Goal: Task Accomplishment & Management: Manage account settings

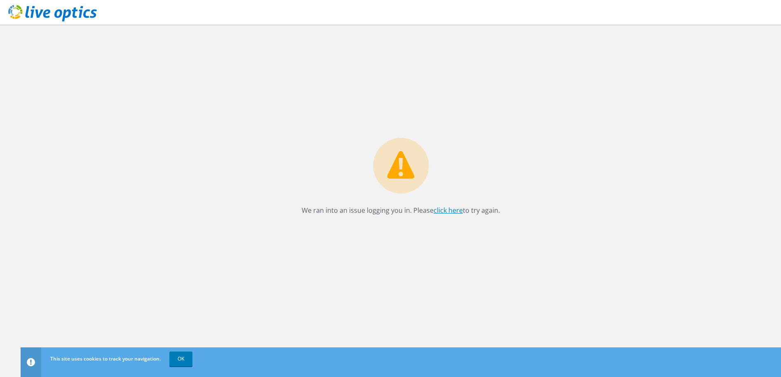
click at [447, 211] on link "click here" at bounding box center [447, 210] width 29 height 9
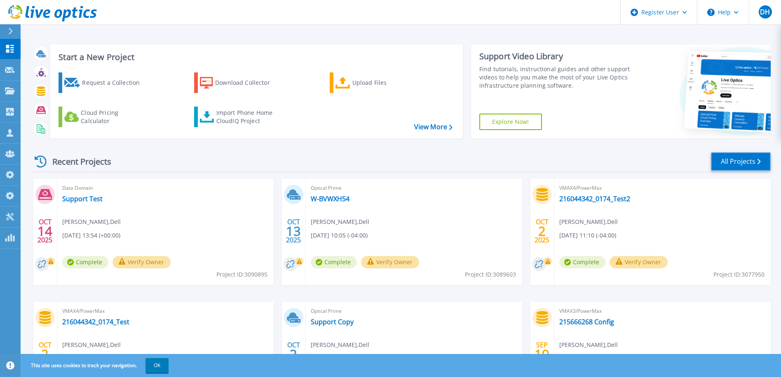
click at [754, 161] on link "All Projects" at bounding box center [741, 161] width 60 height 19
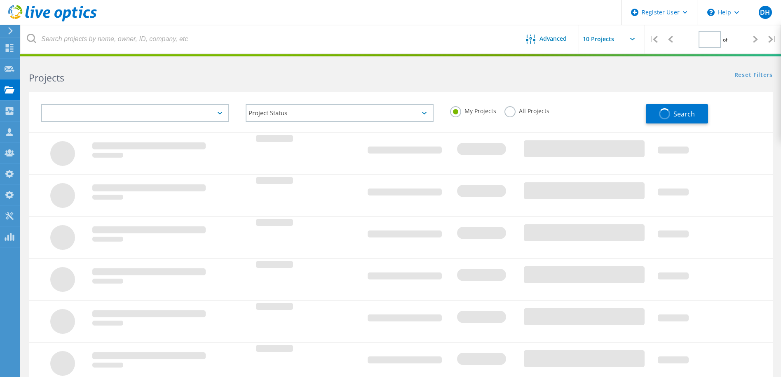
type input "1"
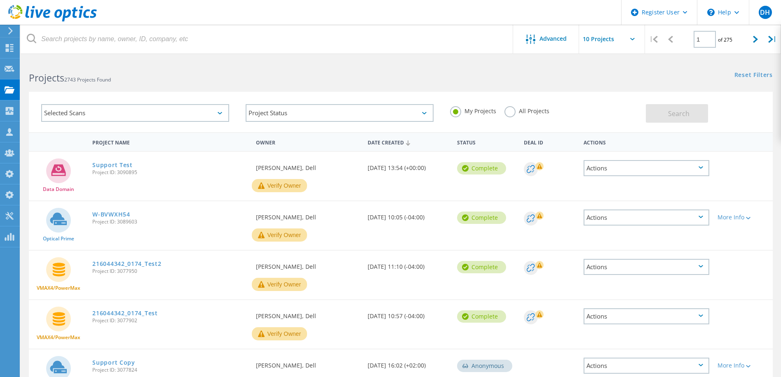
click at [158, 112] on div "Selected Scans" at bounding box center [135, 113] width 188 height 18
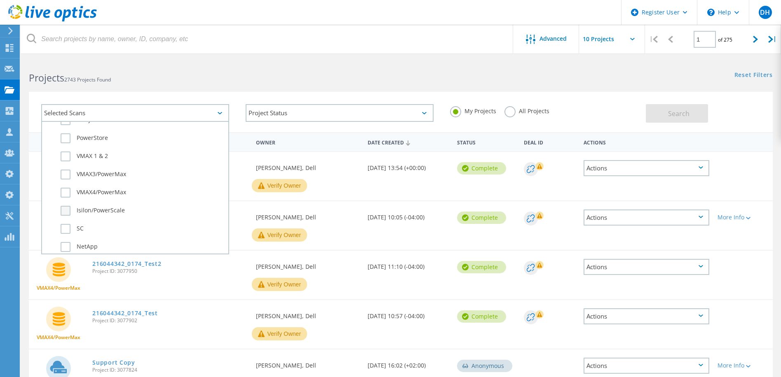
scroll to position [247, 0]
click at [62, 212] on label "SC" at bounding box center [143, 210] width 164 height 10
click at [0, 0] on input "SC" at bounding box center [0, 0] width 0 height 0
click at [517, 111] on label "All Projects" at bounding box center [526, 110] width 45 height 8
click at [0, 0] on input "All Projects" at bounding box center [0, 0] width 0 height 0
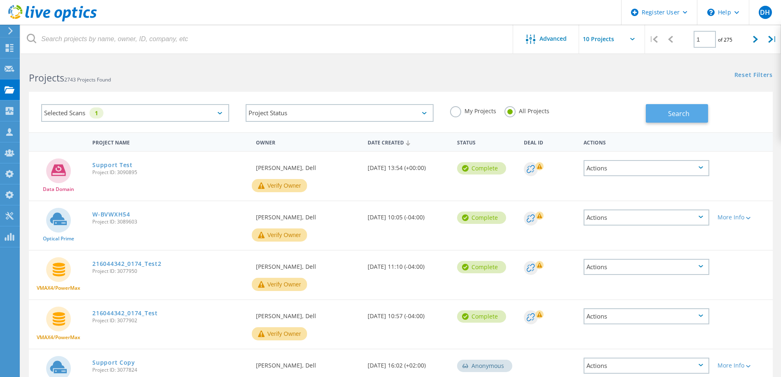
click at [675, 117] on span "Search" at bounding box center [678, 113] width 21 height 9
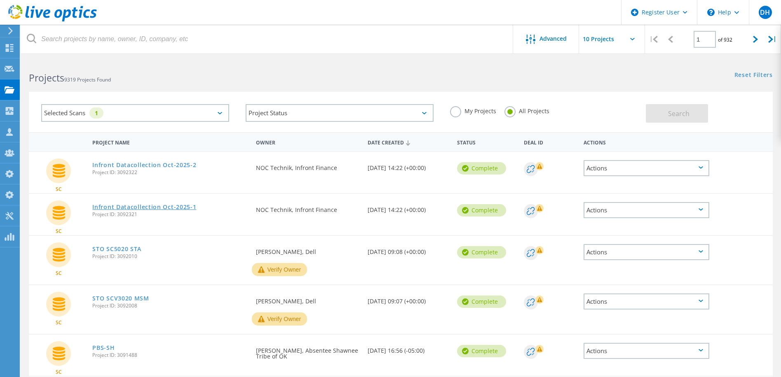
click at [124, 207] on link "Infront Datacollection Oct-2025-1" at bounding box center [144, 207] width 104 height 6
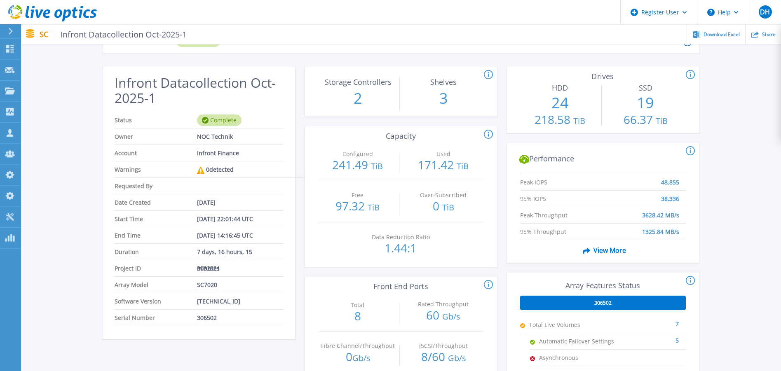
scroll to position [41, 0]
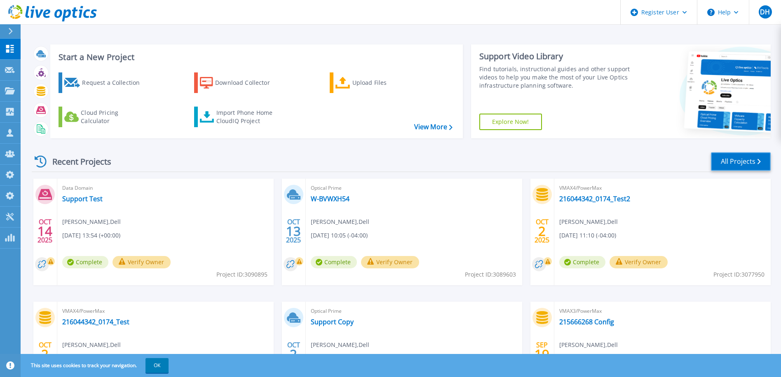
click at [741, 158] on link "All Projects" at bounding box center [741, 161] width 60 height 19
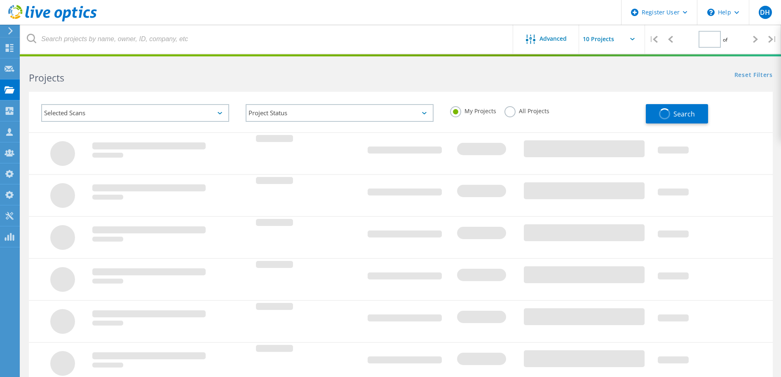
type input "1"
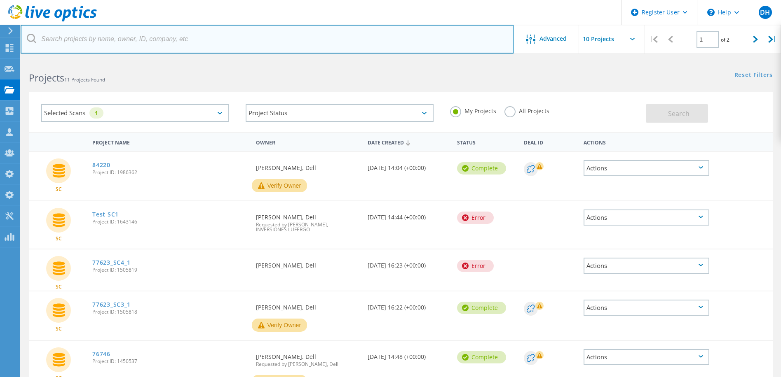
click at [119, 42] on input "text" at bounding box center [267, 39] width 493 height 29
type input "3085681"
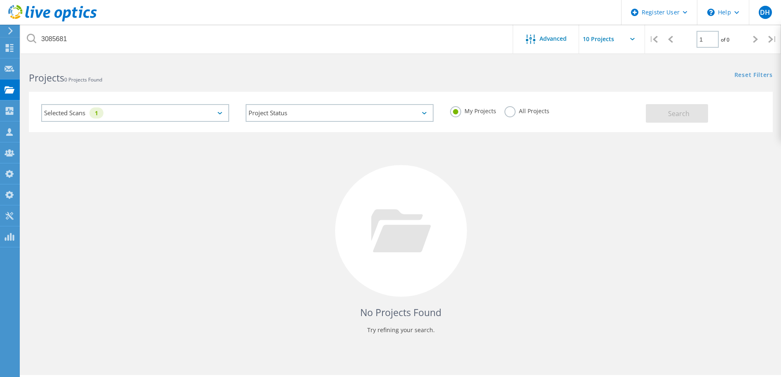
click at [510, 114] on label "All Projects" at bounding box center [526, 110] width 45 height 8
click at [0, 0] on input "All Projects" at bounding box center [0, 0] width 0 height 0
click at [674, 117] on span "Search" at bounding box center [678, 113] width 21 height 9
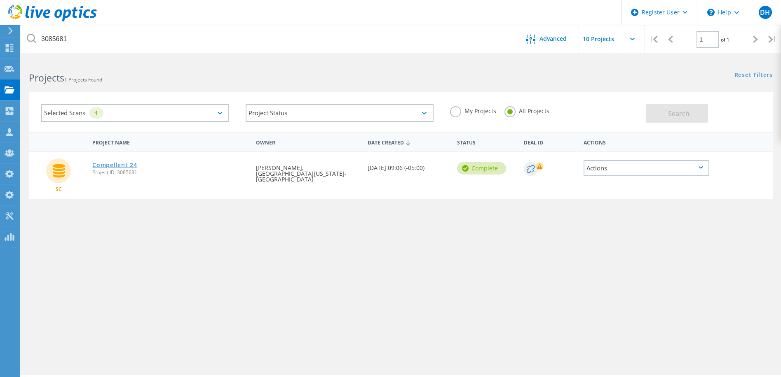
click at [114, 163] on link "Compellent 24" at bounding box center [114, 165] width 44 height 6
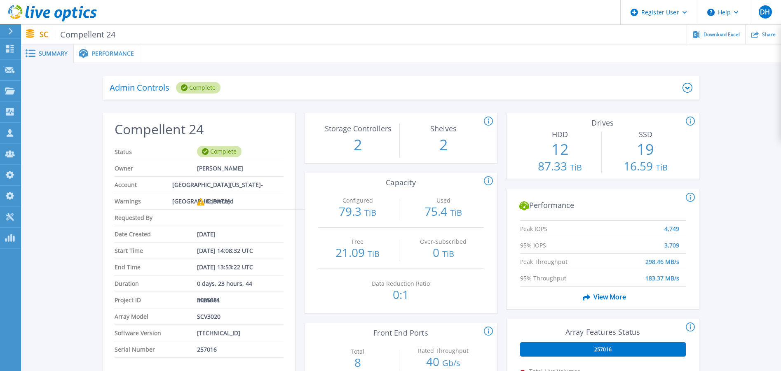
click at [70, 217] on div "Admin Controls Complete Download Raw Files Retry Delete Compellent 24 Status Co…" at bounding box center [401, 327] width 760 height 528
click at [63, 197] on div "Admin Controls Complete Download Raw Files Retry Delete Compellent 24 Status Co…" at bounding box center [401, 327] width 760 height 528
click at [66, 9] on icon at bounding box center [52, 13] width 89 height 17
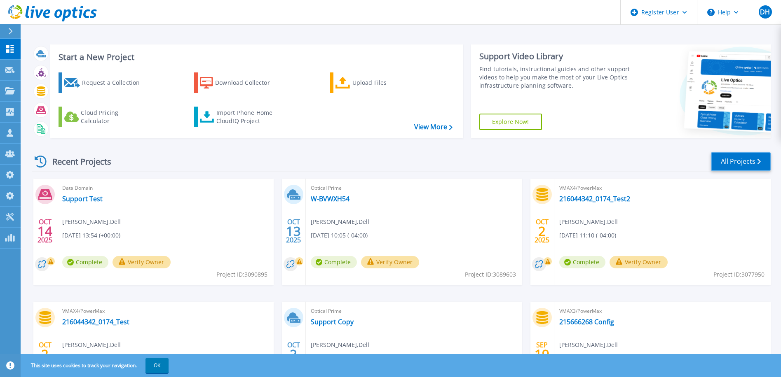
click at [745, 158] on link "All Projects" at bounding box center [741, 161] width 60 height 19
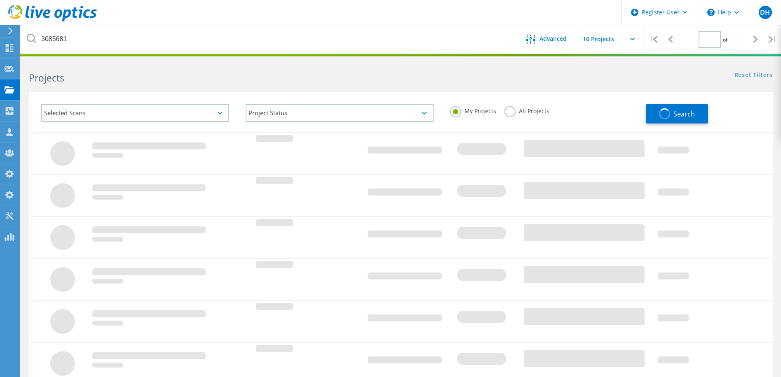
type input "1"
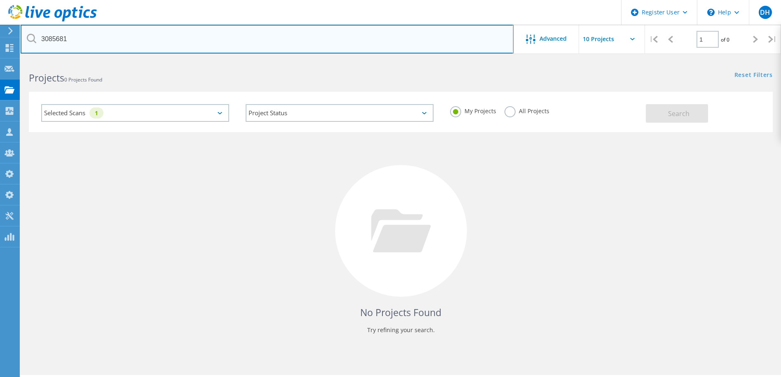
drag, startPoint x: 80, startPoint y: 38, endPoint x: 5, endPoint y: 36, distance: 75.0
click at [5, 60] on div "Register User \n Help Explore Helpful Articles Contact Support DH Dell Admin Us…" at bounding box center [390, 230] width 781 height 340
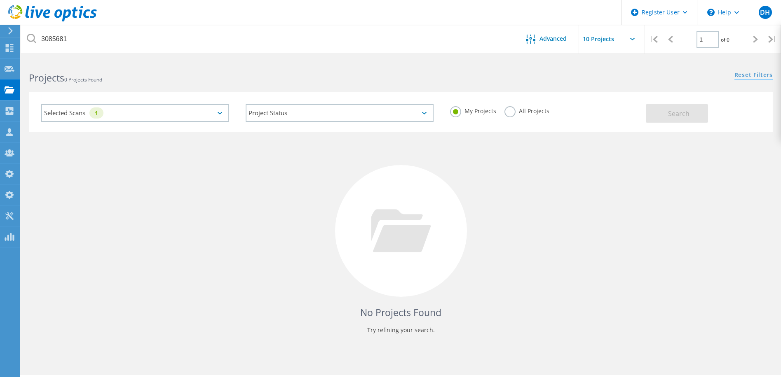
click at [754, 75] on link "Reset Filters" at bounding box center [753, 75] width 38 height 7
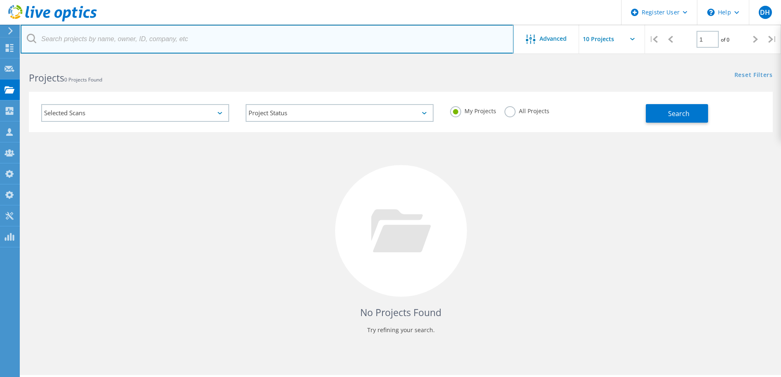
click at [154, 37] on input "text" at bounding box center [267, 39] width 493 height 29
type input "kenneth Kosslow"
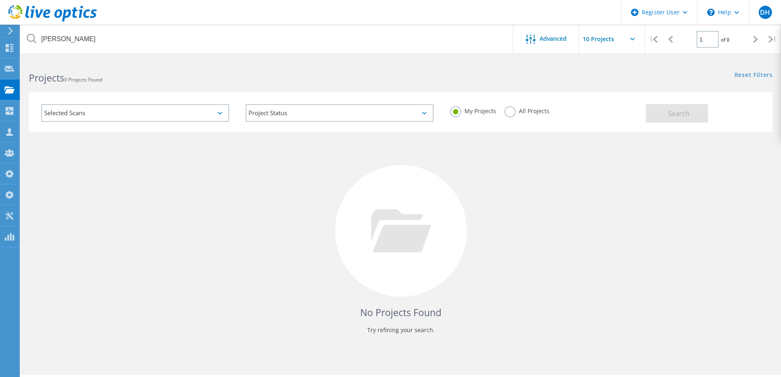
click at [510, 112] on label "All Projects" at bounding box center [526, 110] width 45 height 8
click at [0, 0] on input "All Projects" at bounding box center [0, 0] width 0 height 0
click at [682, 113] on span "Search" at bounding box center [678, 113] width 21 height 9
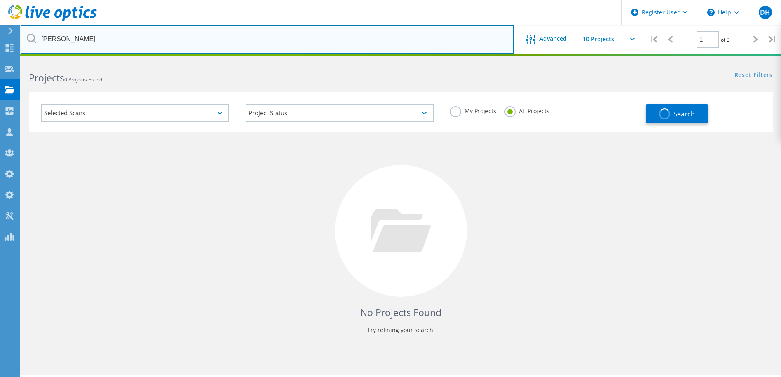
drag, startPoint x: 108, startPoint y: 37, endPoint x: 27, endPoint y: 29, distance: 81.5
click at [27, 29] on input "kenneth Kosslow" at bounding box center [267, 39] width 493 height 29
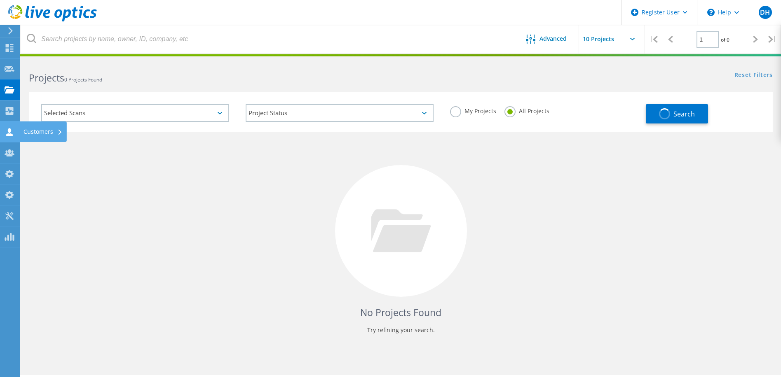
click at [8, 130] on icon at bounding box center [10, 132] width 10 height 8
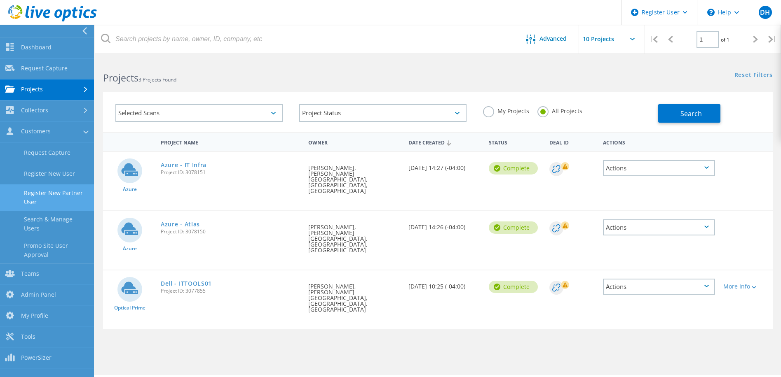
drag, startPoint x: 54, startPoint y: 227, endPoint x: 74, endPoint y: 210, distance: 26.6
click at [54, 226] on link "Search & Manage Users" at bounding box center [47, 224] width 94 height 26
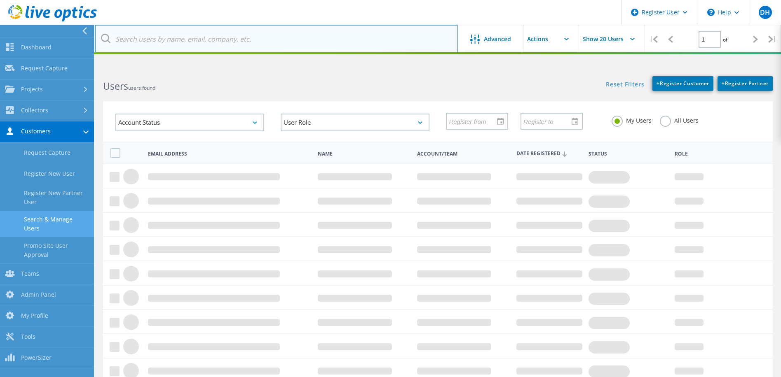
click at [189, 39] on input "text" at bounding box center [276, 39] width 363 height 29
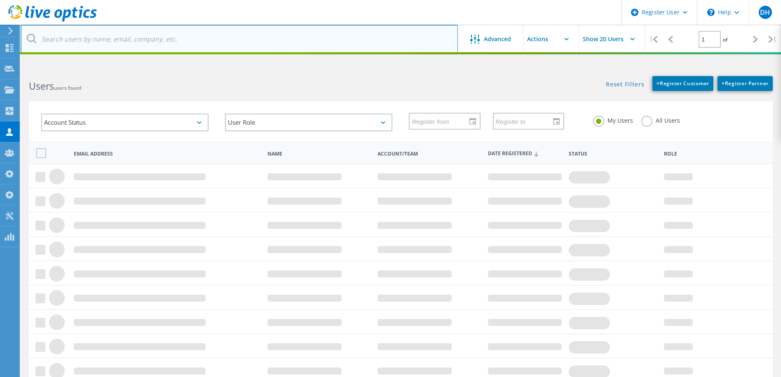
paste input "kenneth Kosslow"
type input "kenneth Kosslow"
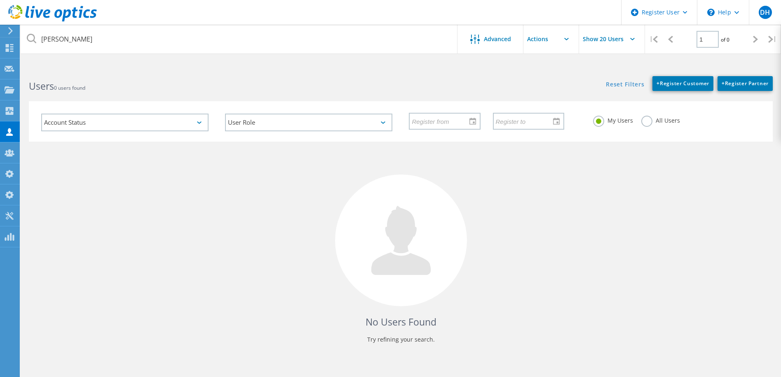
click at [645, 121] on label "All Users" at bounding box center [660, 120] width 39 height 8
click at [0, 0] on input "All Users" at bounding box center [0, 0] width 0 height 0
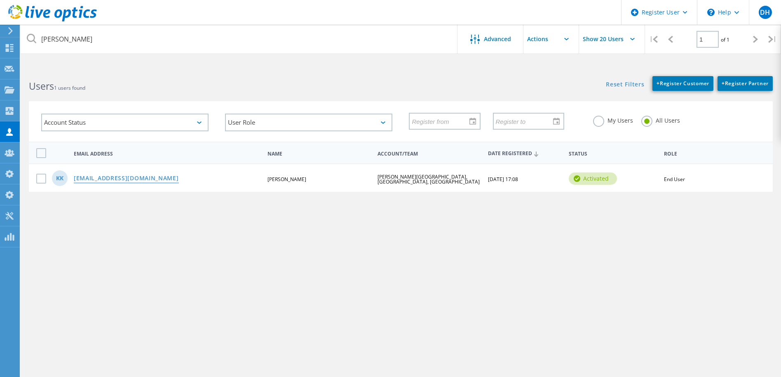
click at [114, 179] on link "Kosslowk@fultonschools.org" at bounding box center [126, 179] width 105 height 7
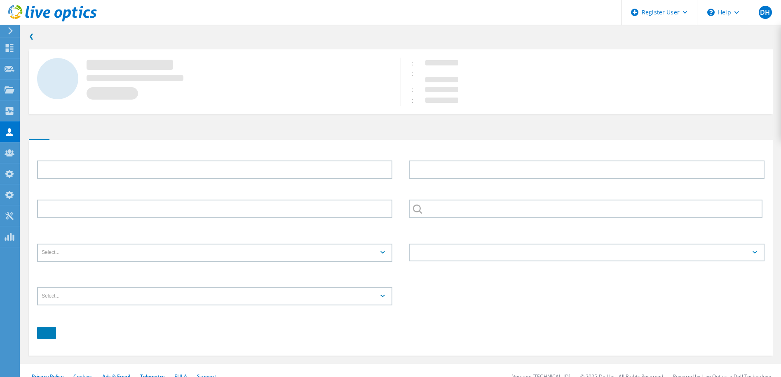
type input "Kenneth"
type input "Kosslow"
type input "FULTON CO SCHOOL DISTRICT, ALPHARETTA, GA"
type input "English"
type input "End User"
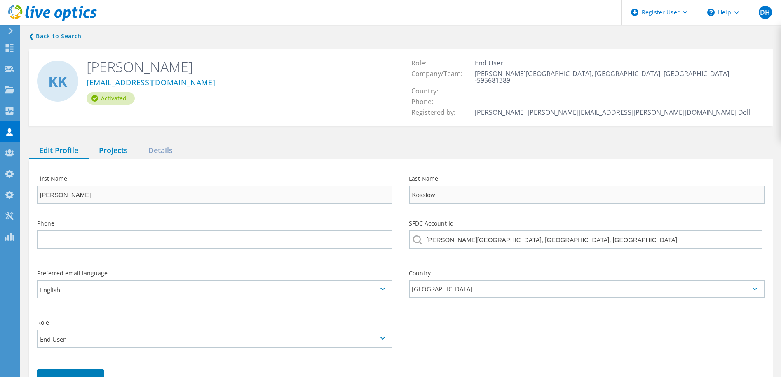
click at [115, 143] on div "Projects" at bounding box center [113, 151] width 49 height 17
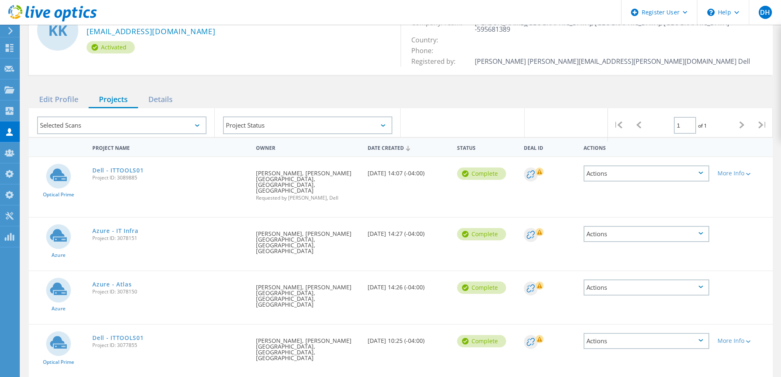
scroll to position [52, 0]
click at [126, 167] on link "Dell - ITTOOLS01" at bounding box center [117, 170] width 51 height 6
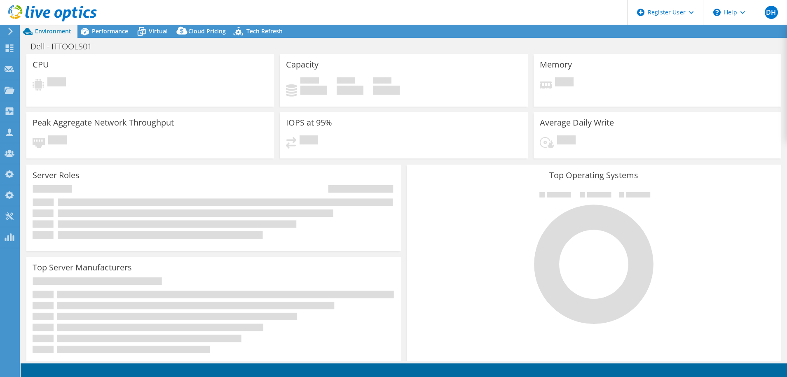
select select "USD"
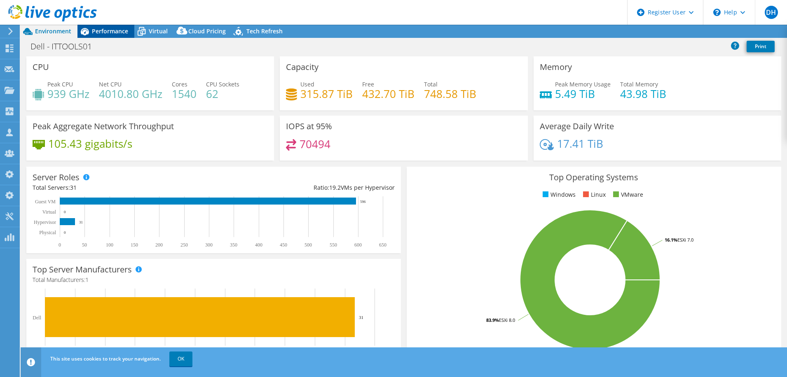
click at [111, 28] on span "Performance" at bounding box center [110, 31] width 36 height 8
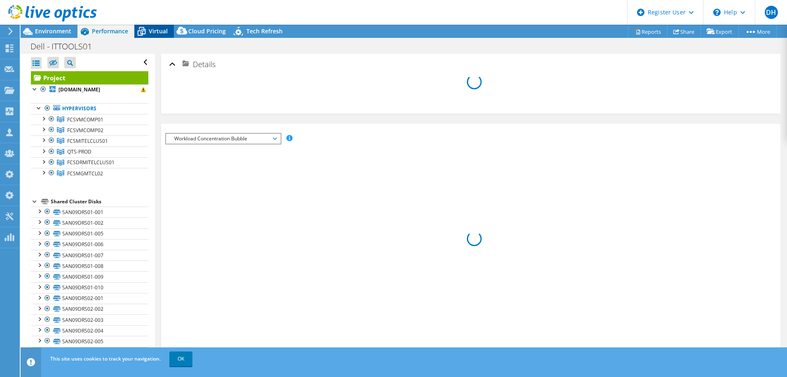
click at [154, 31] on span "Virtual" at bounding box center [158, 31] width 19 height 8
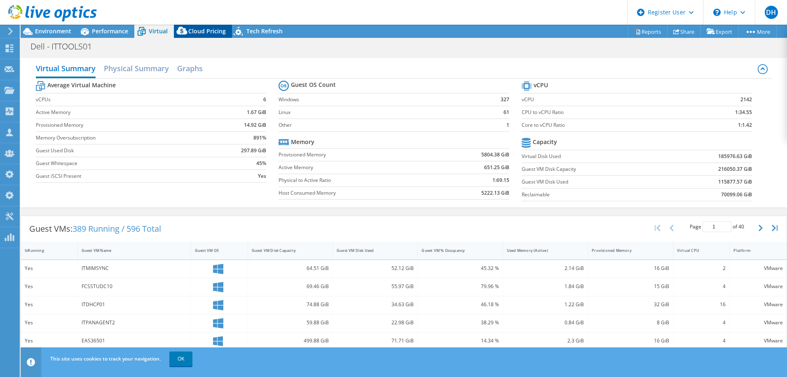
click at [200, 30] on span "Cloud Pricing" at bounding box center [206, 31] width 37 height 8
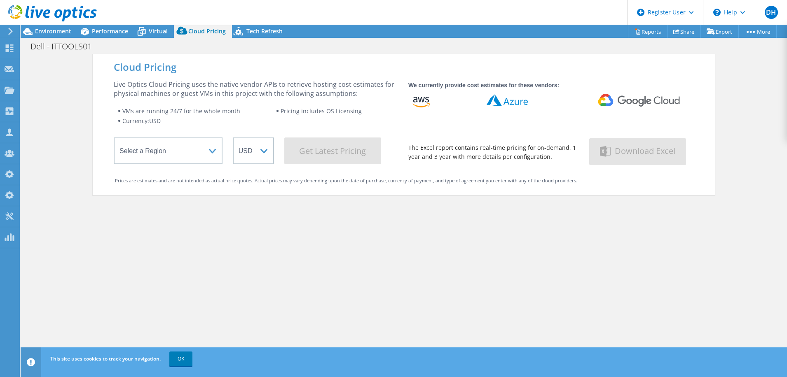
click at [81, 27] on div at bounding box center [48, 14] width 97 height 28
click at [50, 29] on span "Environment" at bounding box center [53, 31] width 36 height 8
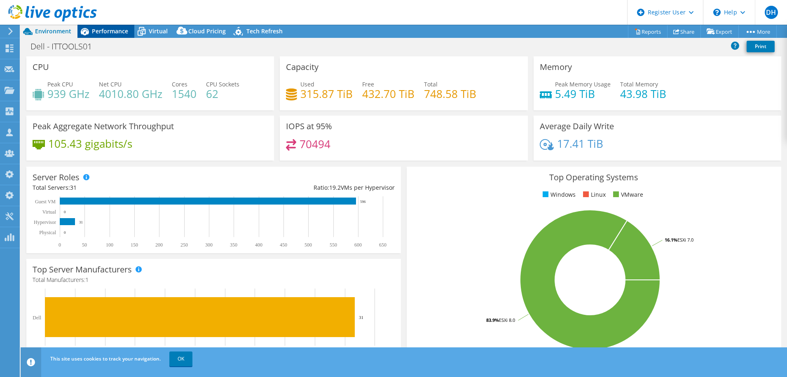
click at [99, 30] on span "Performance" at bounding box center [110, 31] width 36 height 8
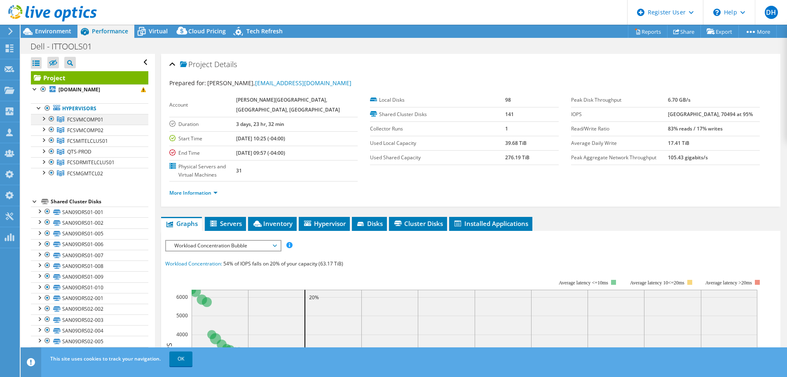
click at [43, 118] on div at bounding box center [43, 118] width 8 height 8
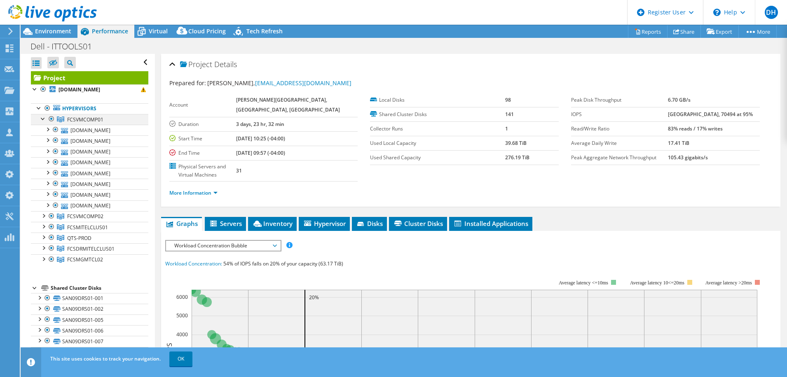
click at [41, 119] on div at bounding box center [43, 118] width 8 height 8
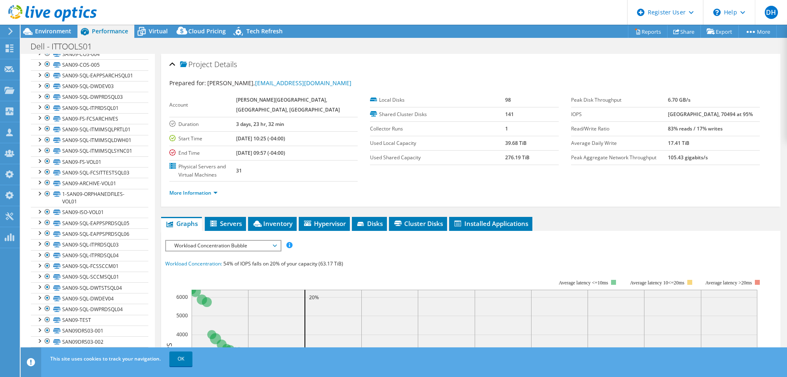
scroll to position [260, 0]
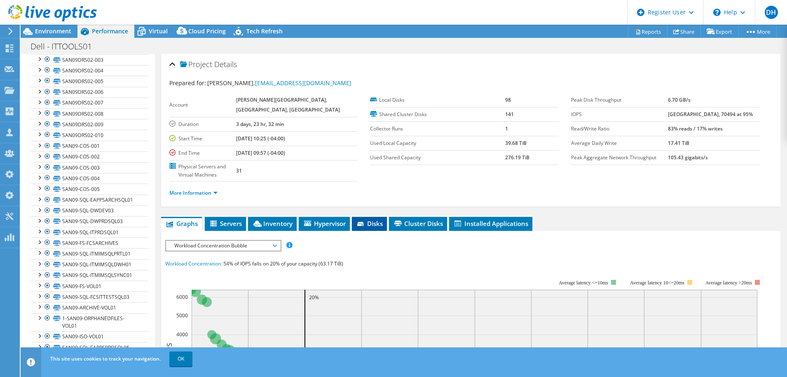
click at [381, 226] on span "Disks" at bounding box center [369, 224] width 27 height 8
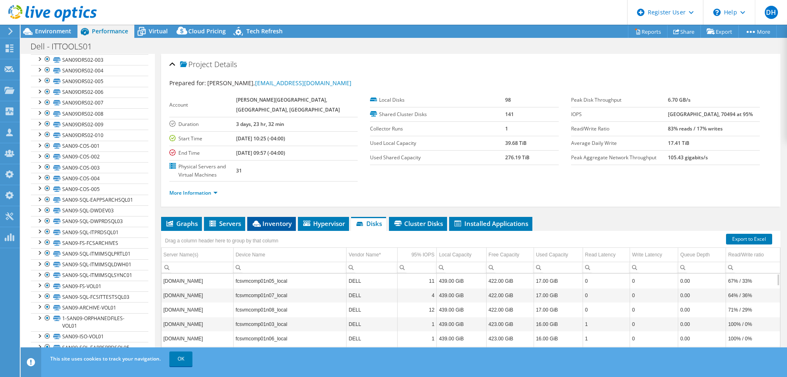
click at [277, 223] on span "Inventory" at bounding box center [271, 224] width 40 height 8
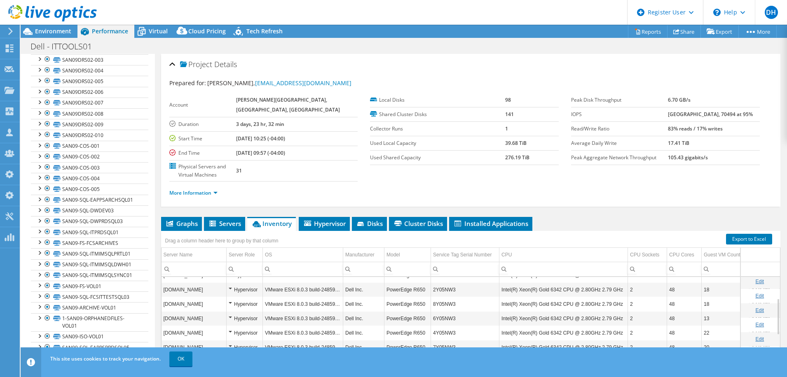
scroll to position [75, 0]
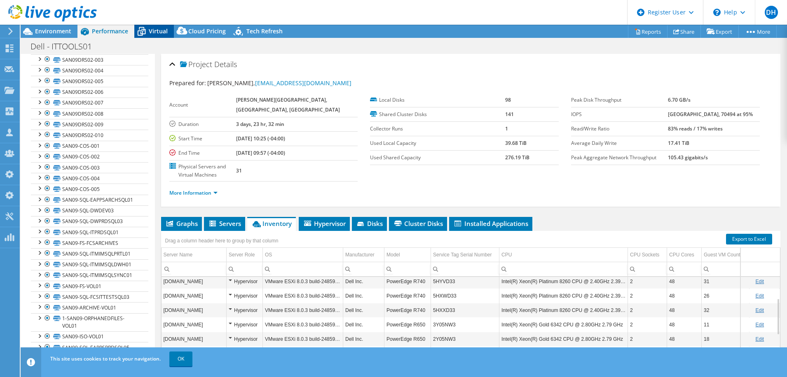
click at [158, 30] on span "Virtual" at bounding box center [158, 31] width 19 height 8
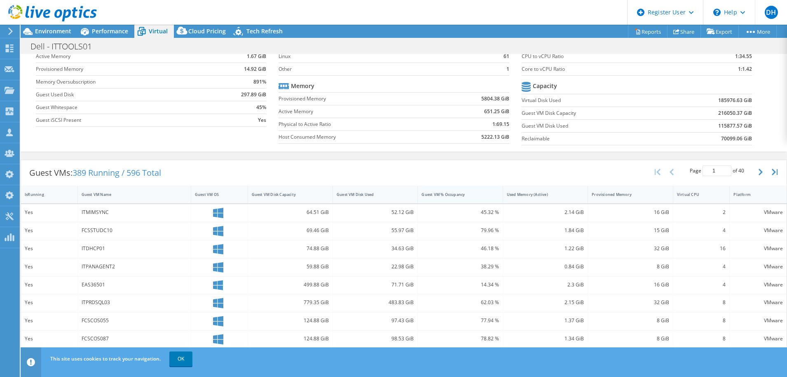
scroll to position [0, 0]
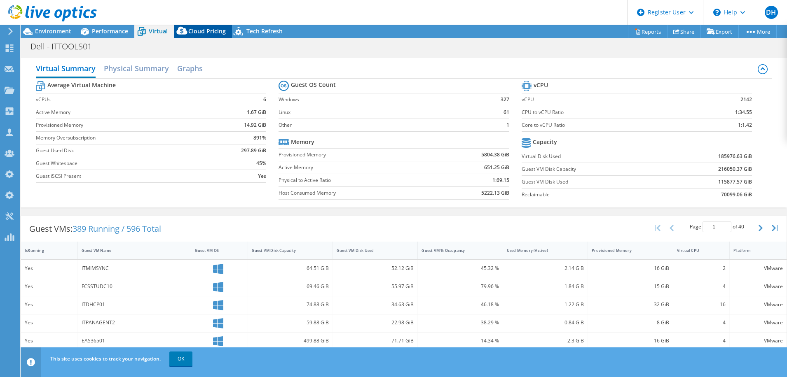
click at [217, 30] on span "Cloud Pricing" at bounding box center [206, 31] width 37 height 8
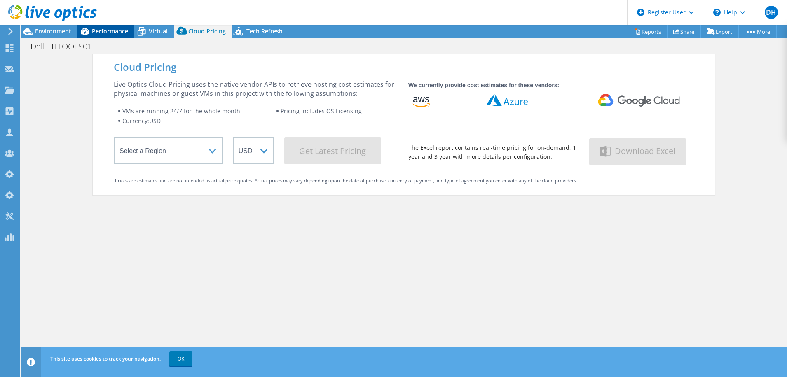
click at [110, 28] on span "Performance" at bounding box center [110, 31] width 36 height 8
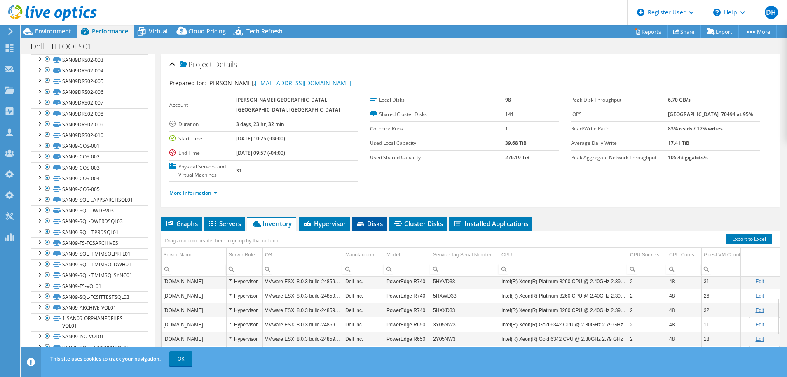
click at [373, 231] on div "Drag a column header here to group by that column" at bounding box center [471, 236] width 620 height 11
click at [374, 226] on span "Disks" at bounding box center [369, 224] width 27 height 8
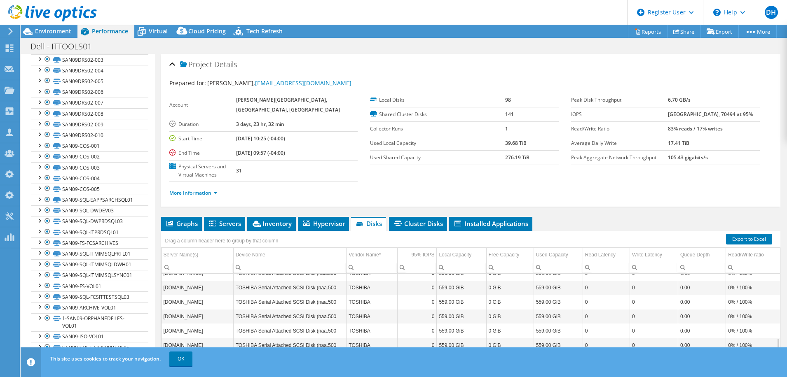
scroll to position [494, 0]
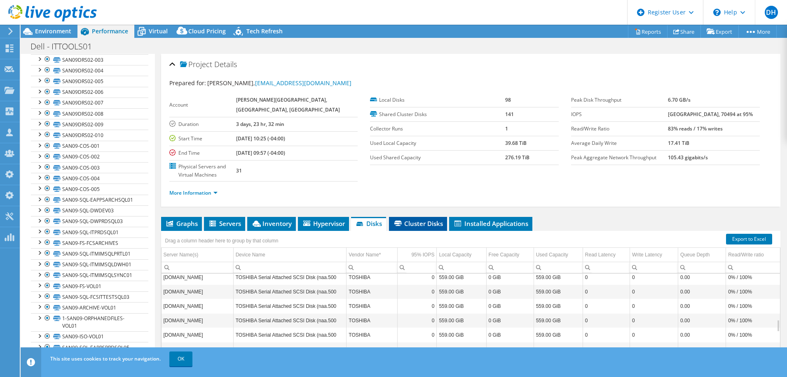
click at [420, 224] on span "Cluster Disks" at bounding box center [418, 224] width 50 height 8
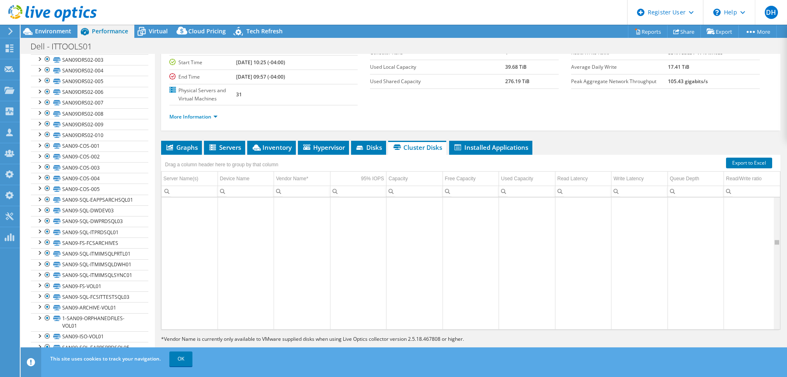
scroll to position [10537, 0]
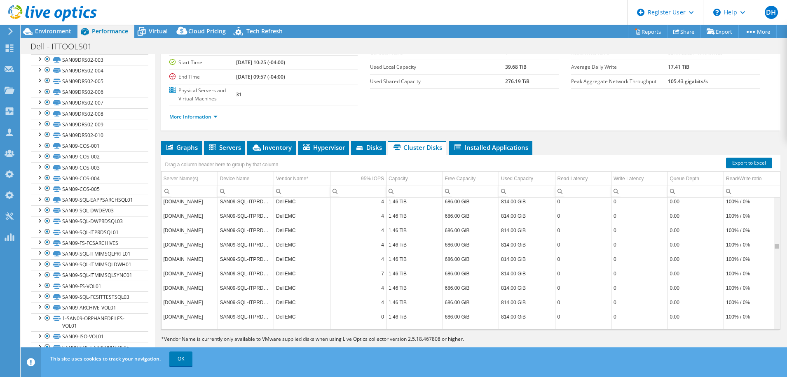
drag, startPoint x: 772, startPoint y: 225, endPoint x: 770, endPoint y: 251, distance: 26.9
click at [770, 251] on body "DH Dell Admin User David Hunter David.C.Hunter@Dell.com Dell My Profile Log Out…" at bounding box center [393, 188] width 787 height 377
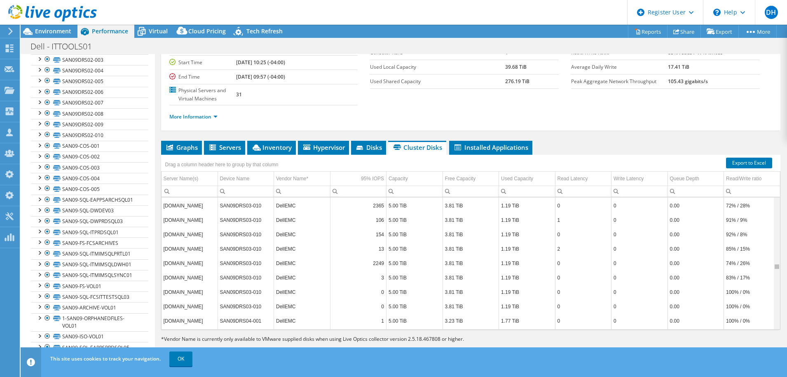
drag, startPoint x: 770, startPoint y: 257, endPoint x: 770, endPoint y: 271, distance: 13.2
click at [770, 271] on body "DH Dell Admin User David Hunter David.C.Hunter@Dell.com Dell My Profile Log Out…" at bounding box center [393, 188] width 787 height 377
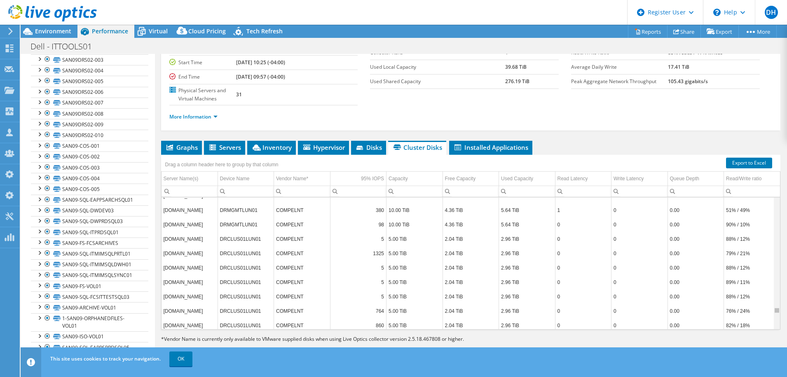
drag, startPoint x: 771, startPoint y: 289, endPoint x: 771, endPoint y: 316, distance: 27.2
click at [771, 316] on body "DH Dell Admin User David Hunter David.C.Hunter@Dell.com Dell My Profile Log Out…" at bounding box center [393, 188] width 787 height 377
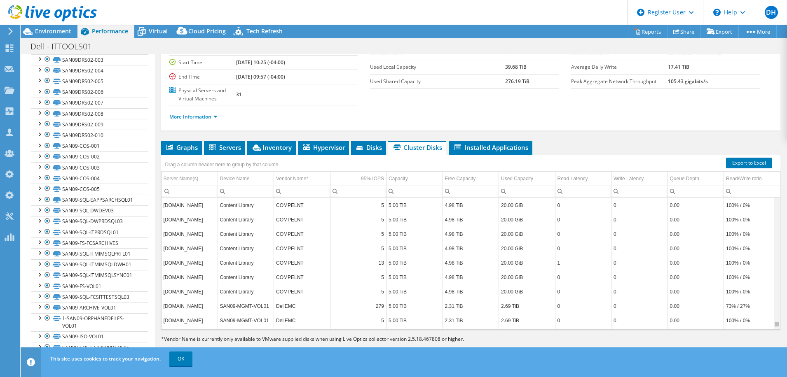
drag, startPoint x: 772, startPoint y: 325, endPoint x: 773, endPoint y: 331, distance: 6.8
click at [773, 331] on body "DH Dell Admin User David Hunter David.C.Hunter@Dell.com Dell My Profile Log Out…" at bounding box center [393, 188] width 787 height 377
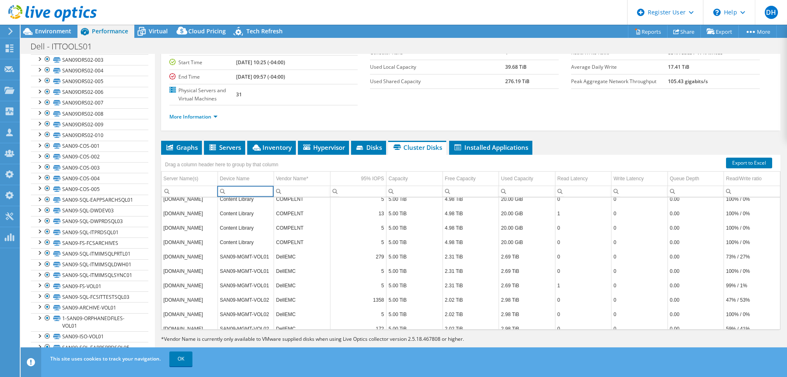
click at [244, 191] on input "Column Device Name, Filter cell" at bounding box center [246, 191] width 56 height 11
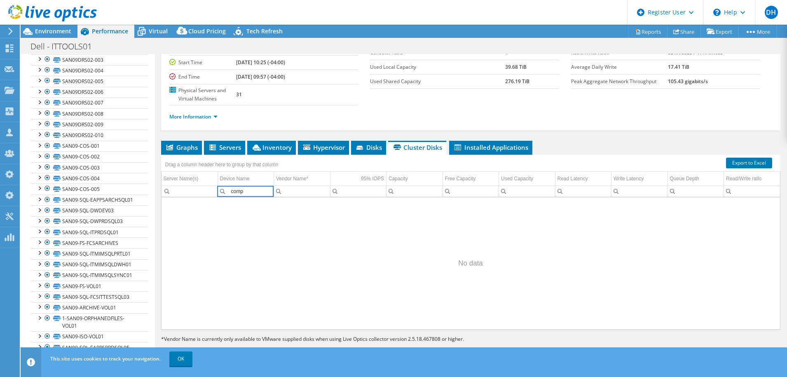
type input "comp"
click at [372, 149] on span "Disks" at bounding box center [368, 147] width 27 height 8
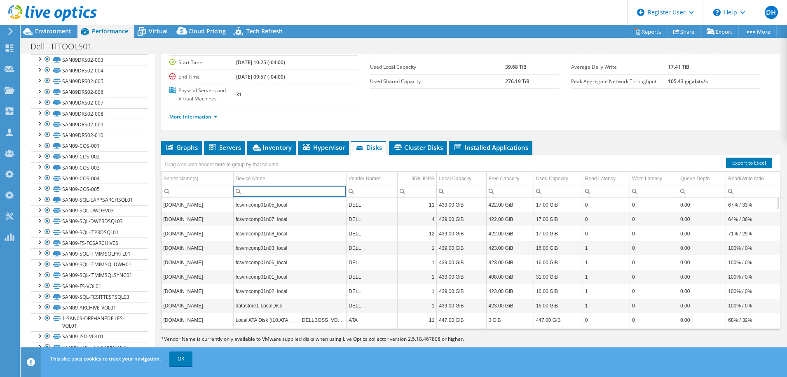
click at [258, 190] on input "Column Device Name, Filter cell" at bounding box center [290, 191] width 113 height 11
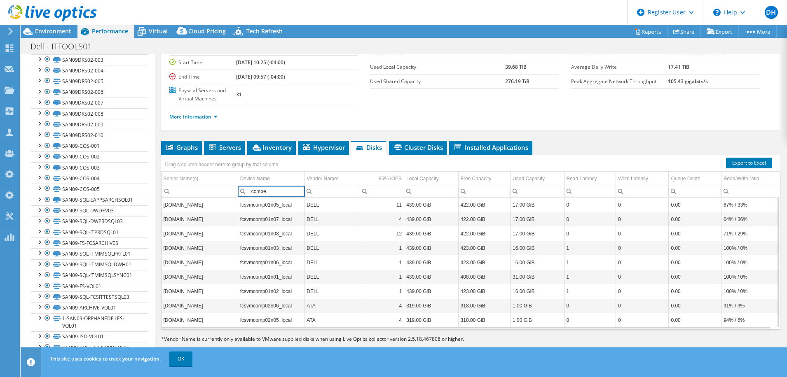
type input "compel"
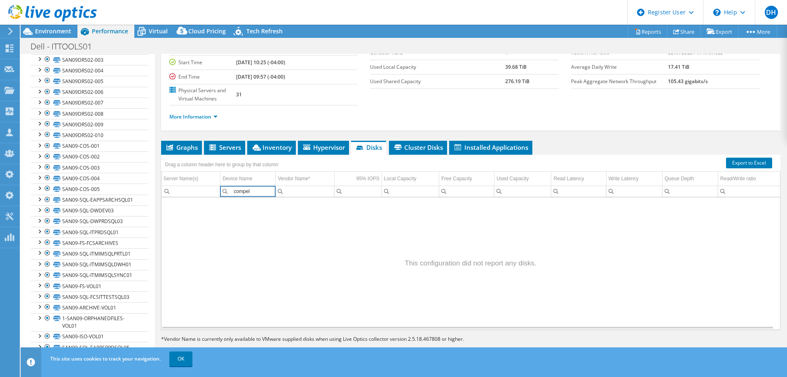
drag, startPoint x: 257, startPoint y: 194, endPoint x: 206, endPoint y: 187, distance: 51.9
click at [206, 188] on tr "compel Contains Does not contain Starts with Ends with Equals Does not equal Re…" at bounding box center [470, 191] width 619 height 11
click at [271, 149] on span "Inventory" at bounding box center [271, 147] width 40 height 8
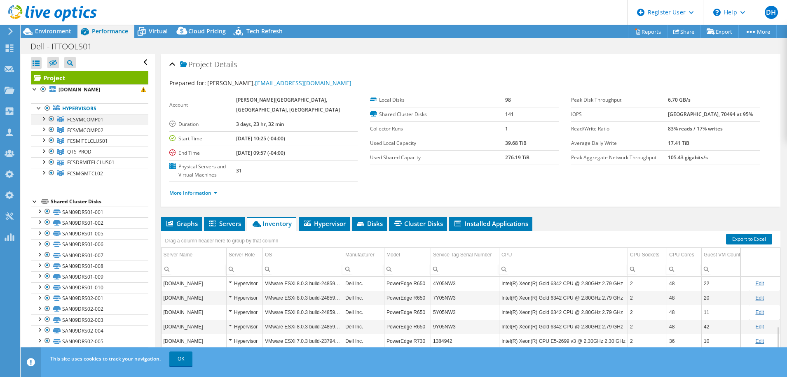
click at [45, 121] on div at bounding box center [43, 118] width 8 height 8
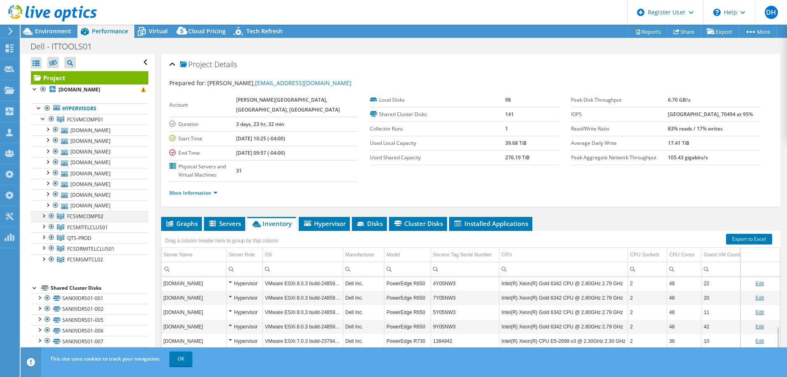
click at [43, 217] on div at bounding box center [43, 215] width 8 height 8
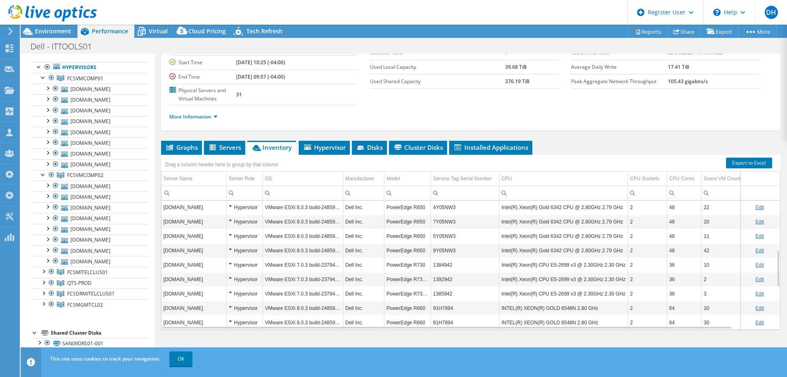
scroll to position [322, 0]
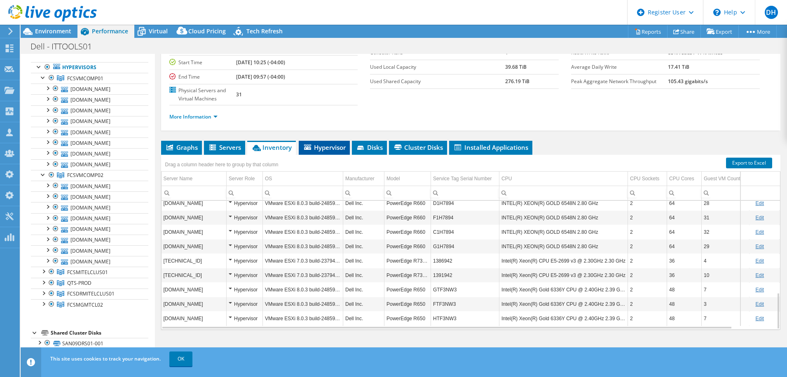
click at [331, 147] on span "Hypervisor" at bounding box center [324, 147] width 43 height 8
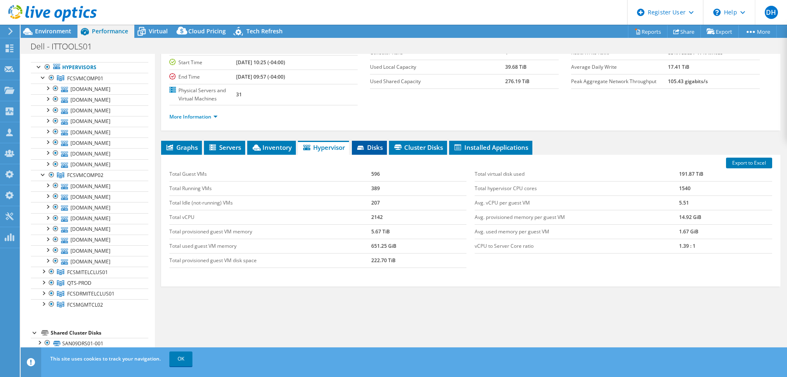
drag, startPoint x: 377, startPoint y: 149, endPoint x: 382, endPoint y: 149, distance: 5.8
click at [379, 149] on span "Disks" at bounding box center [369, 147] width 27 height 8
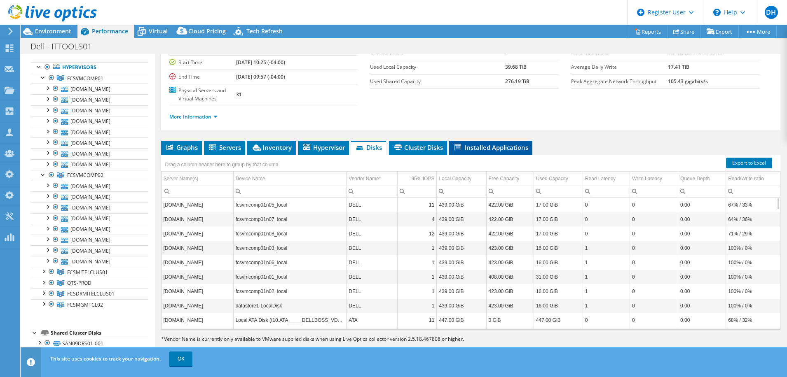
click at [508, 150] on span "Installed Applications" at bounding box center [490, 147] width 75 height 8
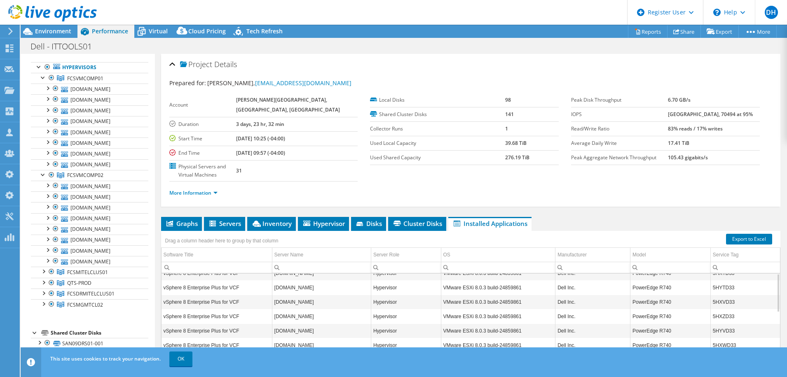
scroll to position [0, 0]
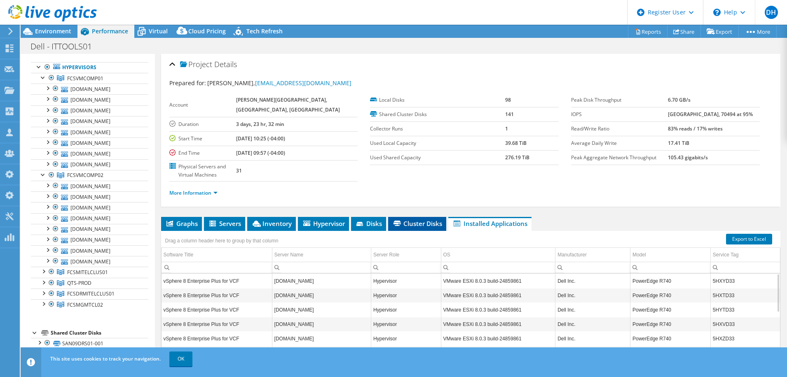
click at [424, 224] on span "Cluster Disks" at bounding box center [417, 224] width 50 height 8
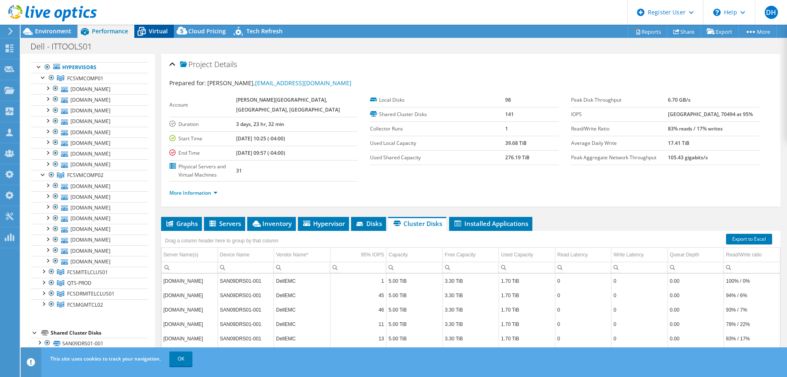
click at [159, 25] on div "Virtual" at bounding box center [154, 31] width 40 height 13
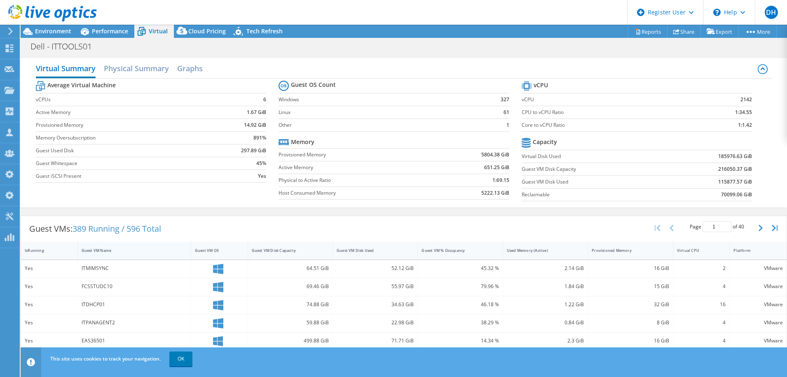
click at [138, 252] on div "Guest VM Name" at bounding box center [130, 250] width 96 height 5
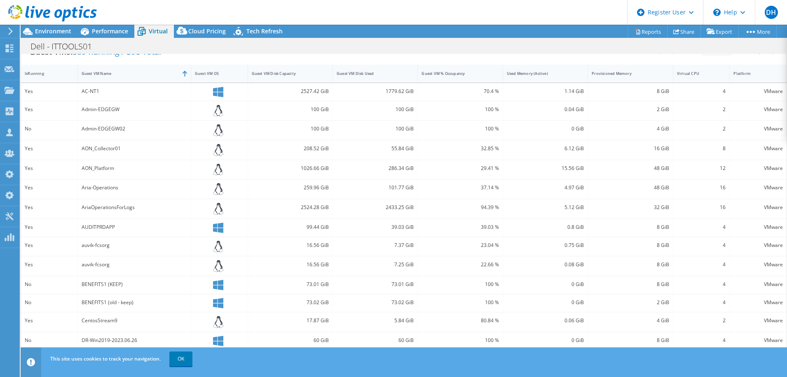
scroll to position [189, 0]
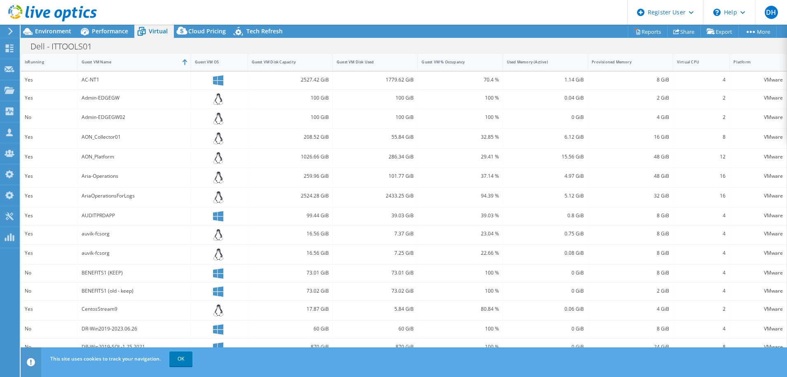
click at [126, 314] on div "CentosStream9" at bounding box center [134, 310] width 113 height 19
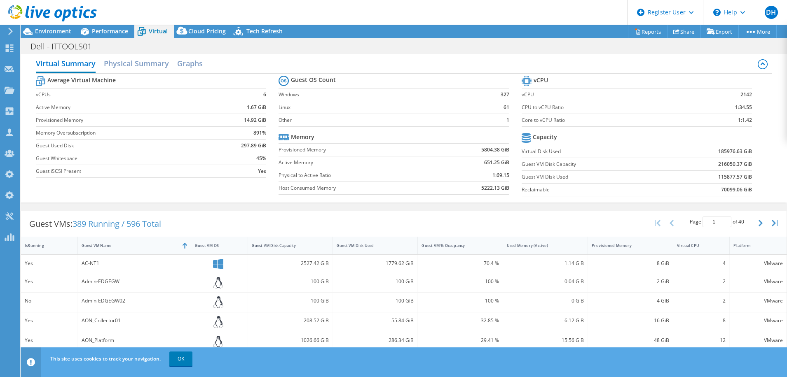
scroll to position [0, 0]
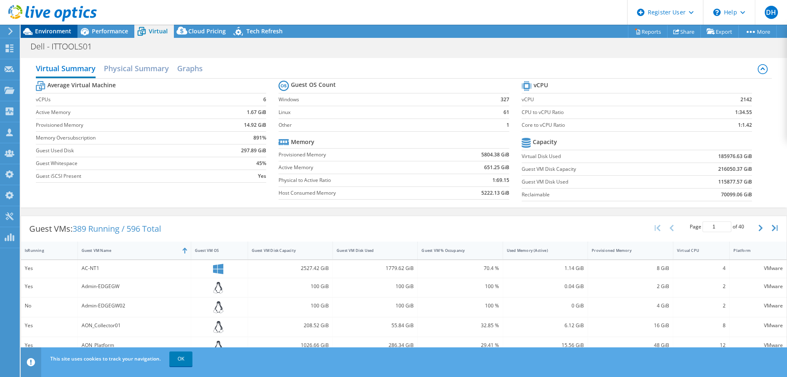
drag, startPoint x: 89, startPoint y: 30, endPoint x: 50, endPoint y: 31, distance: 39.1
click at [89, 30] on icon at bounding box center [84, 31] width 14 height 14
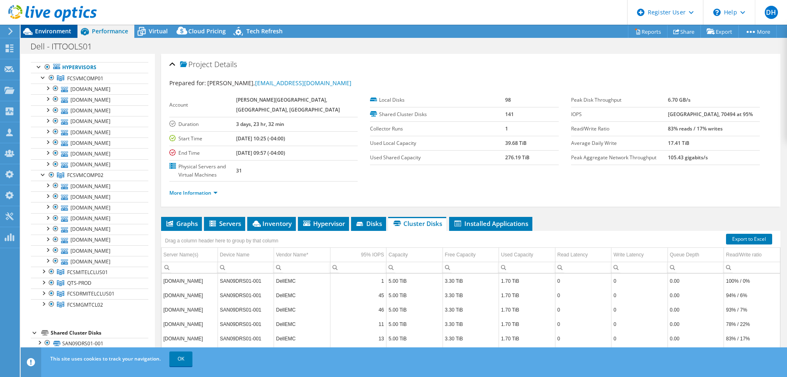
click at [49, 31] on span "Environment" at bounding box center [53, 31] width 36 height 8
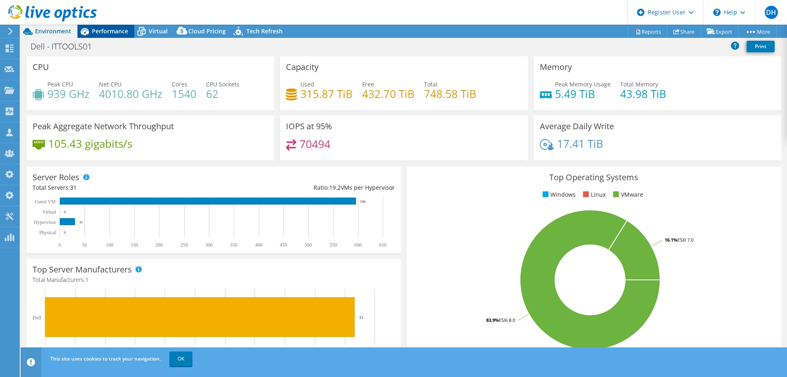
click at [110, 30] on span "Performance" at bounding box center [110, 31] width 36 height 8
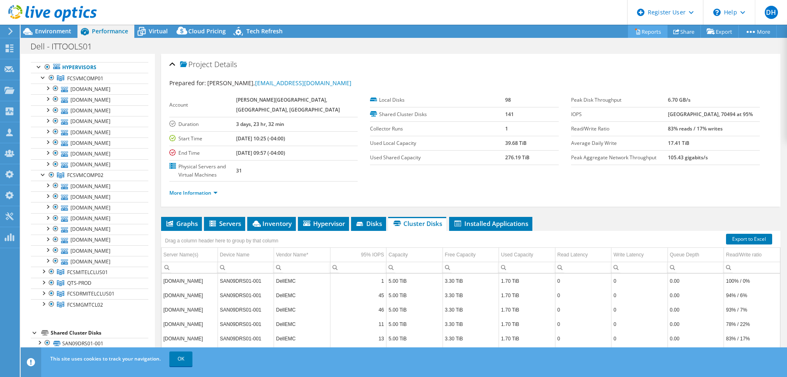
click at [639, 30] on link "Reports" at bounding box center [648, 31] width 40 height 13
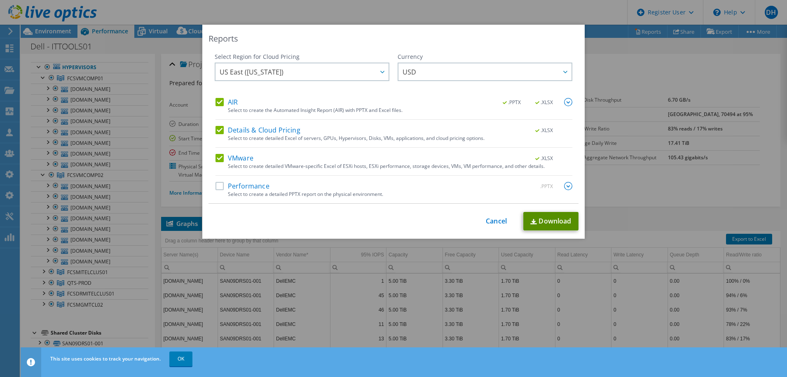
drag, startPoint x: 555, startPoint y: 222, endPoint x: 529, endPoint y: 218, distance: 26.6
click at [555, 222] on link "Download" at bounding box center [550, 221] width 55 height 19
click at [510, 301] on div "Reports Select Region for Cloud Pricing Asia Pacific (Hong Kong) Asia Pacific (…" at bounding box center [393, 189] width 787 height 328
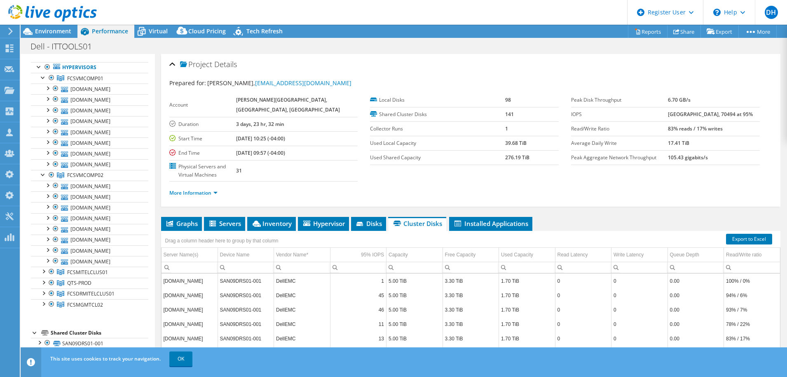
drag, startPoint x: 420, startPoint y: 220, endPoint x: 414, endPoint y: 227, distance: 8.8
click at [419, 222] on span "Cluster Disks" at bounding box center [417, 224] width 50 height 8
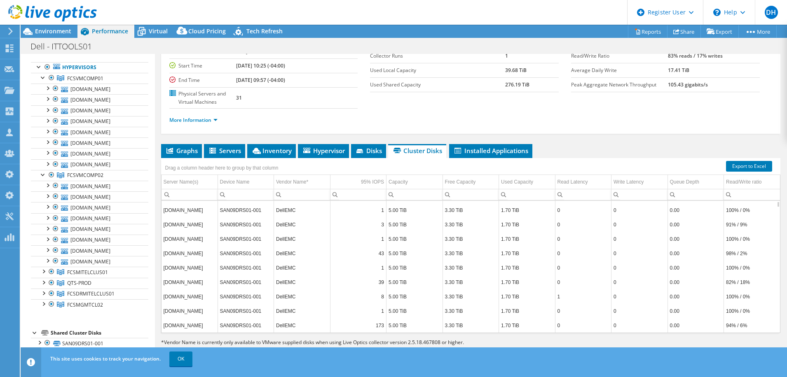
scroll to position [76, 0]
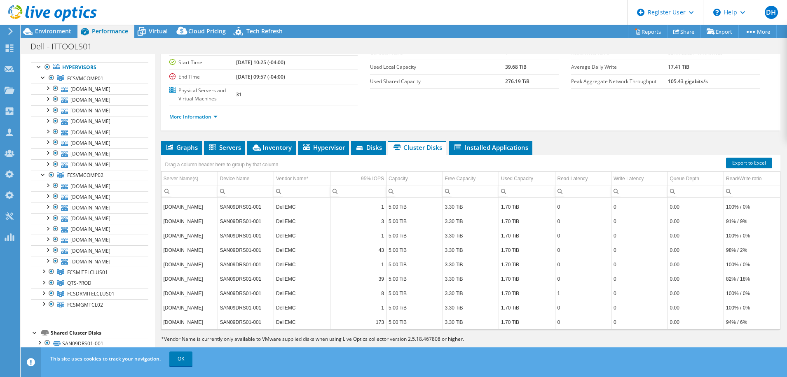
click at [190, 189] on input "Column Server Name(s), Filter cell" at bounding box center [189, 191] width 56 height 11
click at [254, 192] on input "Column Device Name, Filter cell" at bounding box center [246, 191] width 56 height 11
drag, startPoint x: 297, startPoint y: 193, endPoint x: 303, endPoint y: 193, distance: 5.4
click at [299, 193] on input "Column Vendor Name*, Filter cell" at bounding box center [302, 191] width 56 height 11
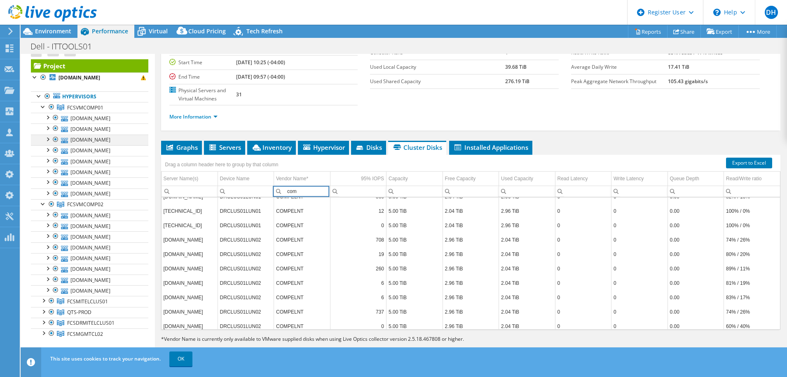
scroll to position [0, 0]
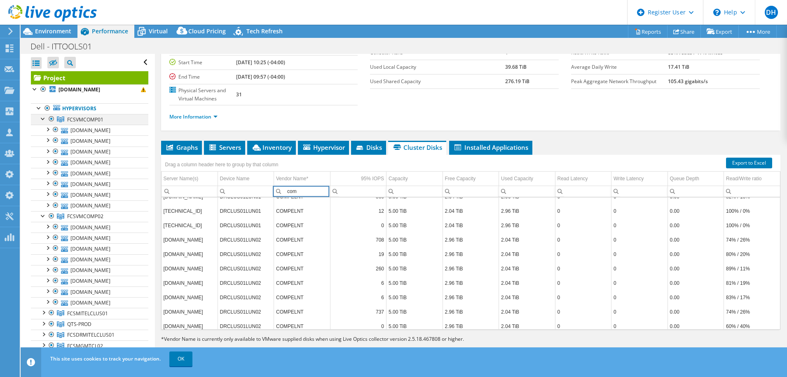
type input "com"
click at [41, 120] on div at bounding box center [43, 118] width 8 height 8
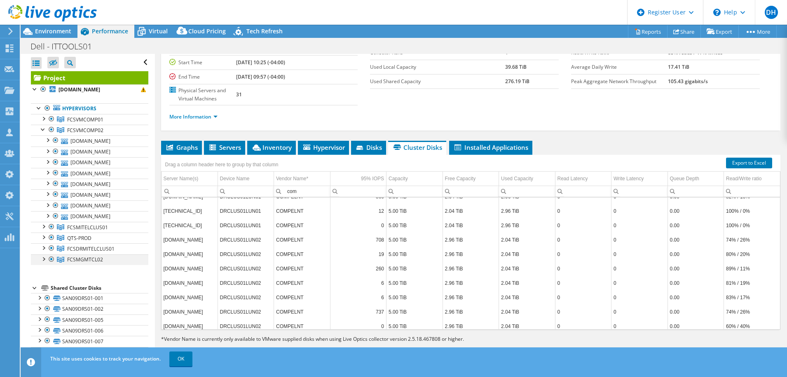
click at [42, 262] on div at bounding box center [43, 259] width 8 height 8
click at [43, 248] on div at bounding box center [43, 247] width 8 height 8
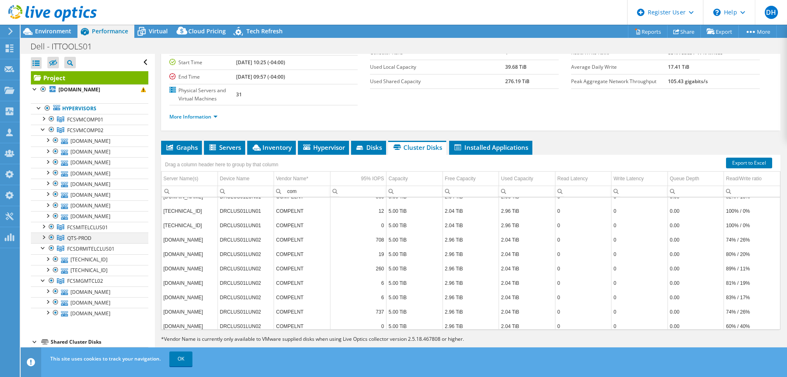
click at [43, 239] on div at bounding box center [43, 237] width 8 height 8
click at [40, 227] on div at bounding box center [43, 226] width 8 height 8
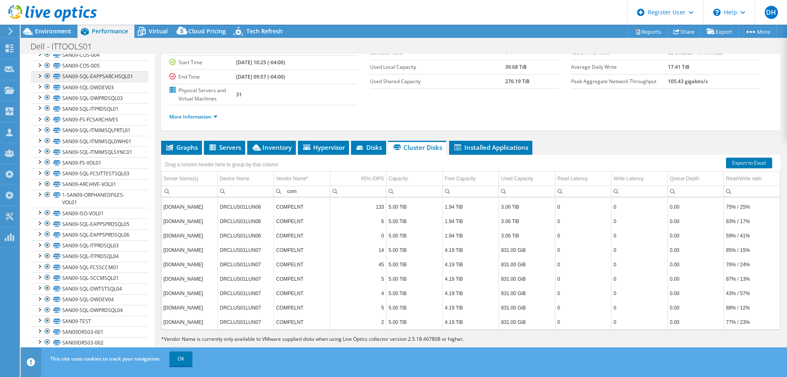
scroll to position [426, 0]
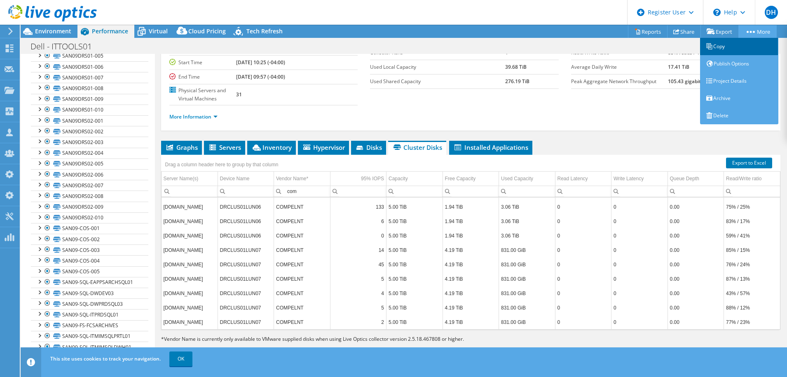
click at [719, 45] on link "Copy" at bounding box center [739, 46] width 78 height 17
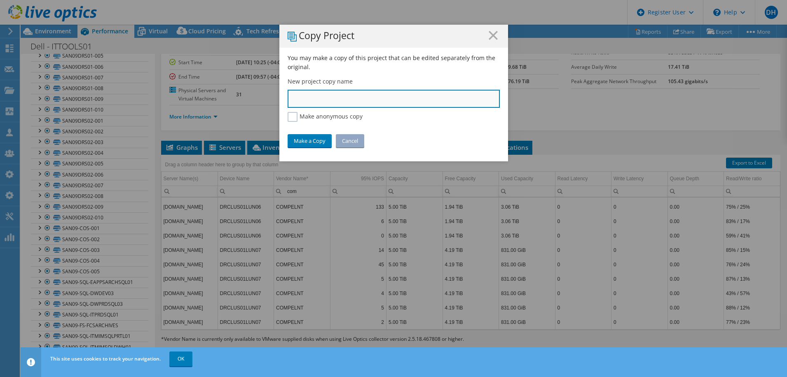
click at [314, 101] on input "text" at bounding box center [394, 99] width 212 height 18
click at [354, 100] on input "Support Version" at bounding box center [394, 99] width 212 height 18
type input "Support Version"
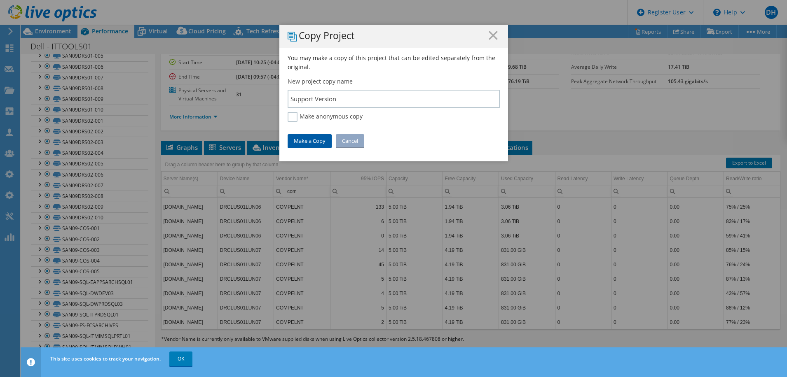
click at [303, 140] on link "Make a Copy" at bounding box center [310, 140] width 44 height 13
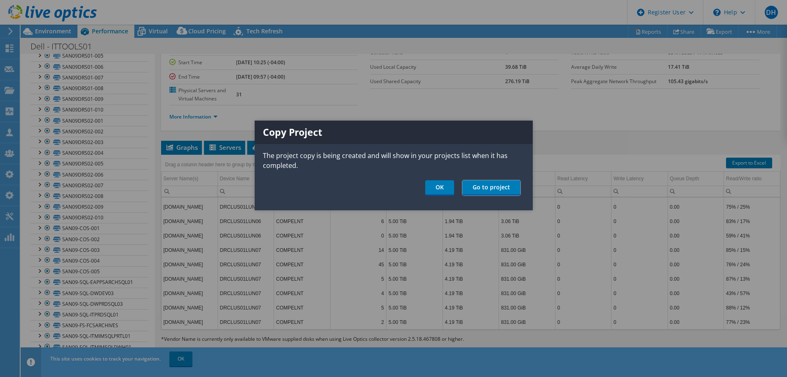
click at [488, 187] on link "Go to project" at bounding box center [491, 187] width 58 height 15
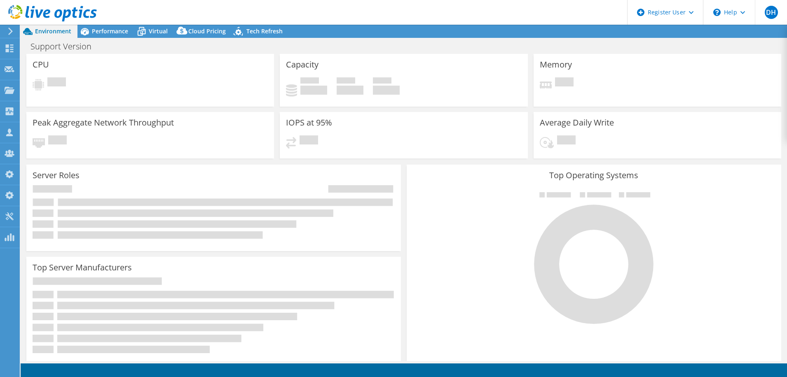
select select "USD"
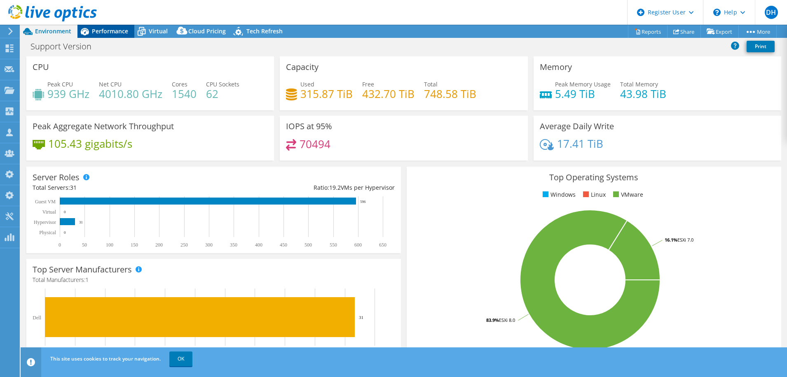
click at [116, 29] on span "Performance" at bounding box center [110, 31] width 36 height 8
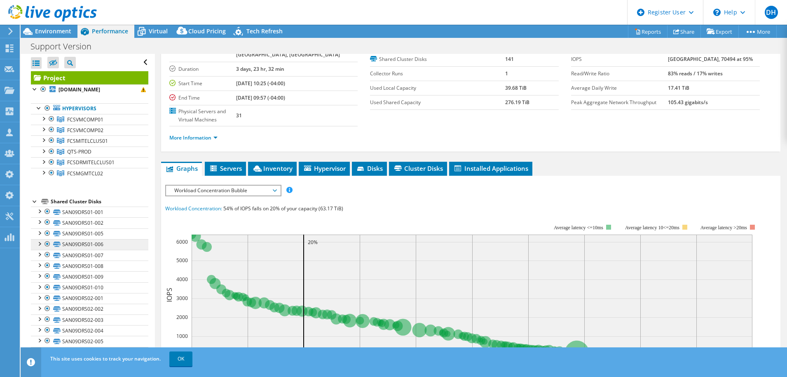
scroll to position [82, 0]
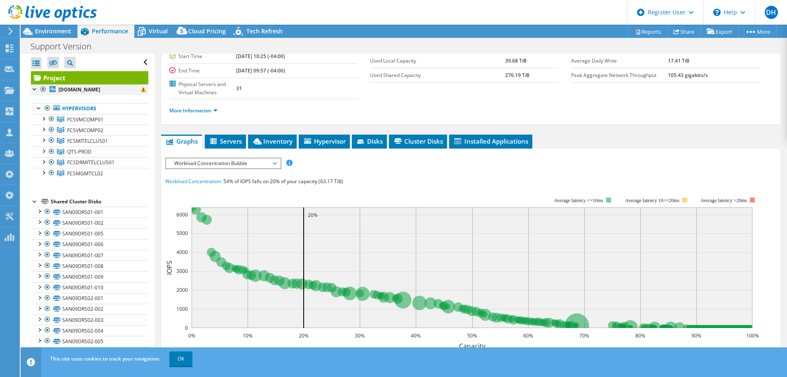
click at [42, 89] on div at bounding box center [43, 89] width 8 height 10
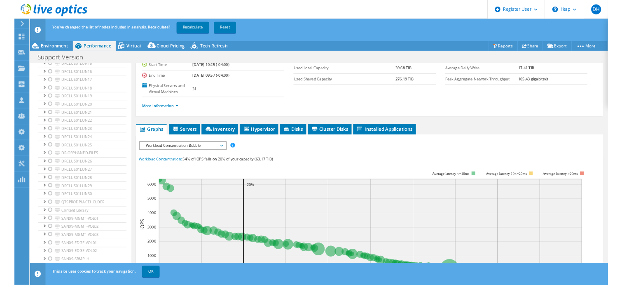
scroll to position [1414, 0]
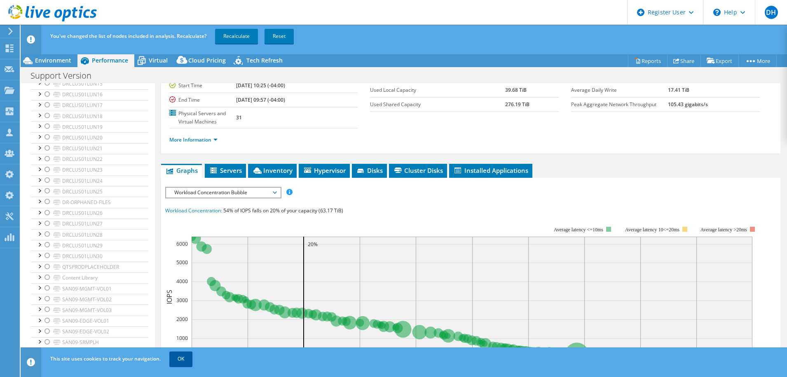
click at [185, 361] on link "OK" at bounding box center [180, 359] width 23 height 15
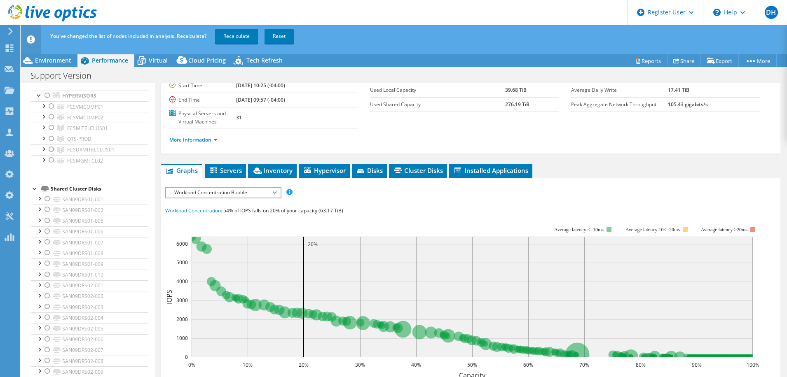
scroll to position [28, 0]
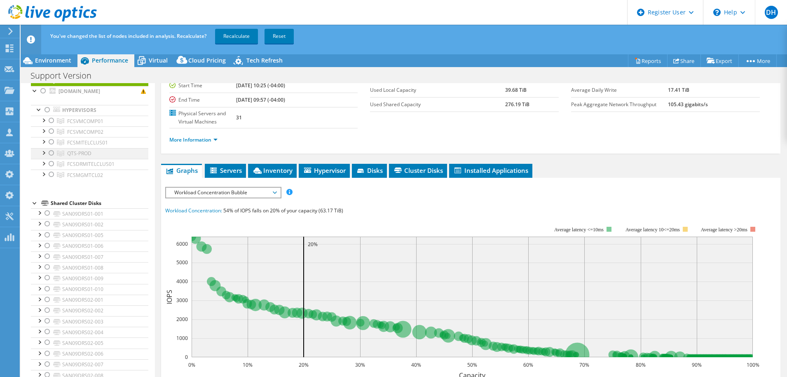
click at [43, 153] on div at bounding box center [43, 152] width 8 height 8
click at [44, 144] on div at bounding box center [43, 141] width 8 height 8
click at [44, 129] on div at bounding box center [43, 130] width 8 height 8
click at [42, 121] on div at bounding box center [43, 120] width 8 height 8
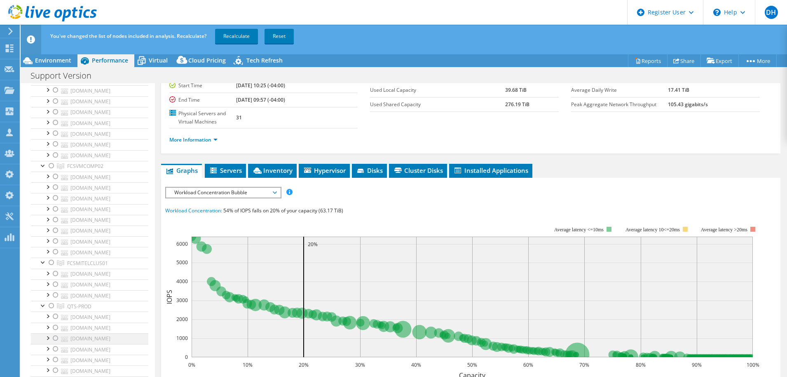
scroll to position [151, 0]
click at [44, 321] on div at bounding box center [43, 320] width 8 height 8
click at [51, 239] on div at bounding box center [51, 239] width 8 height 10
click at [51, 152] on div at bounding box center [51, 152] width 8 height 10
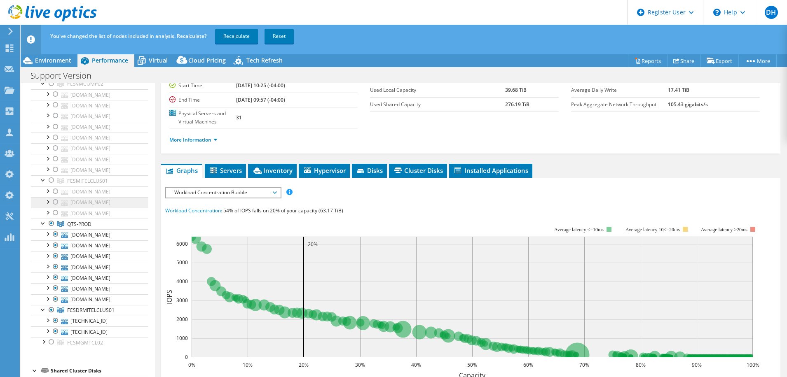
scroll to position [206, 0]
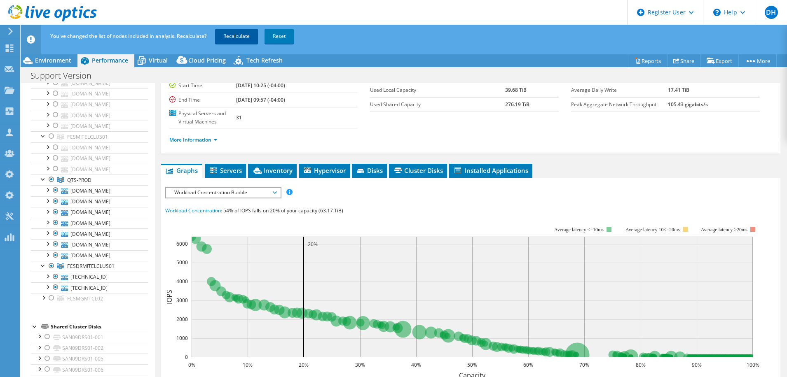
click at [228, 37] on link "Recalculate" at bounding box center [236, 36] width 43 height 15
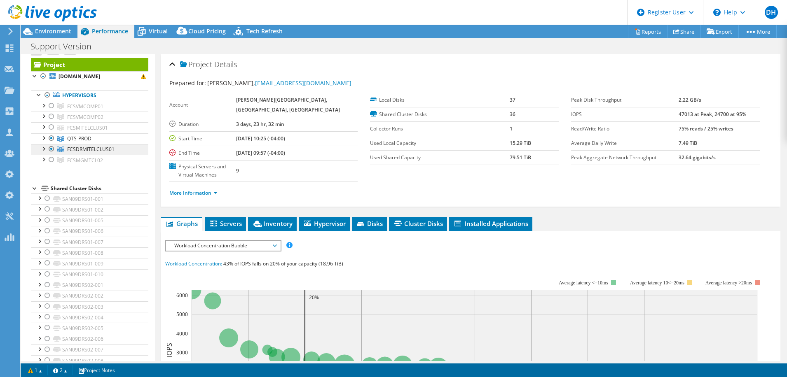
scroll to position [0, 0]
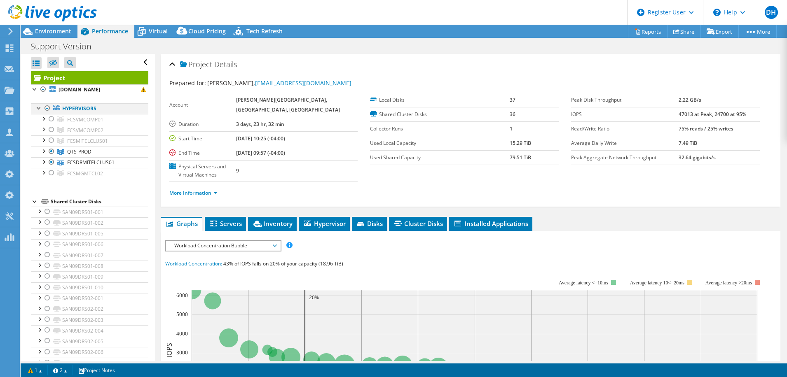
click at [36, 107] on div at bounding box center [39, 107] width 8 height 8
click at [34, 137] on div at bounding box center [35, 136] width 8 height 8
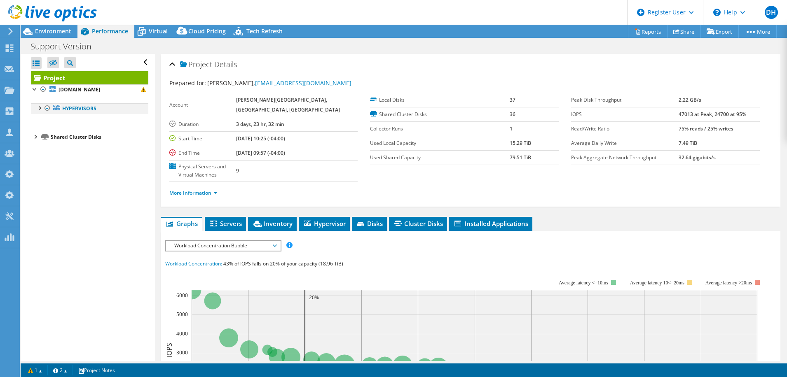
click at [38, 109] on div at bounding box center [39, 107] width 8 height 8
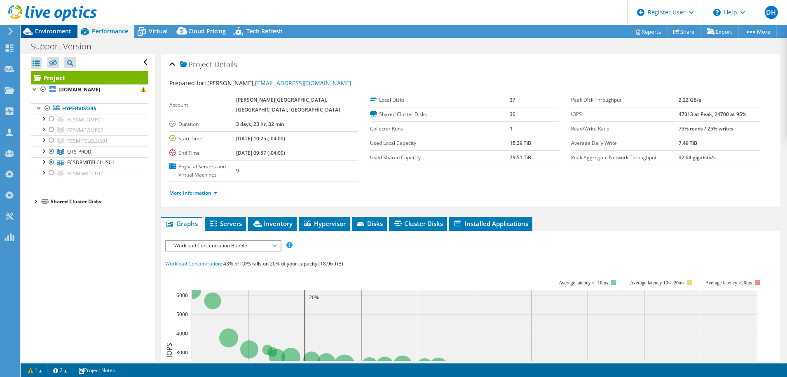
click at [43, 35] on div "Environment" at bounding box center [49, 31] width 57 height 13
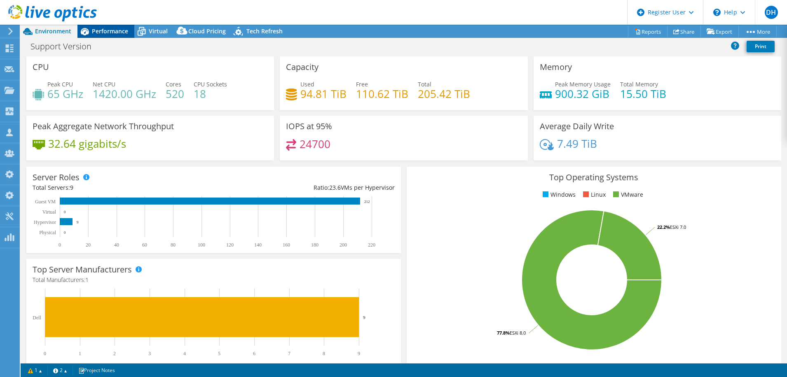
click at [105, 27] on div "Performance" at bounding box center [105, 31] width 57 height 13
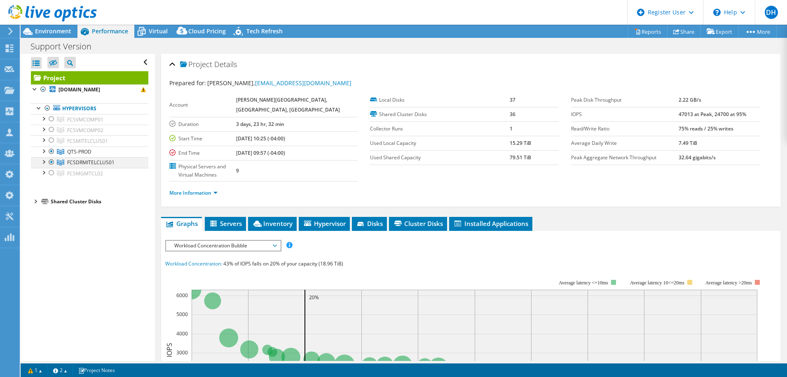
click at [44, 164] on div at bounding box center [43, 161] width 8 height 8
click at [43, 162] on div at bounding box center [43, 161] width 8 height 8
click at [41, 152] on div at bounding box center [43, 151] width 8 height 8
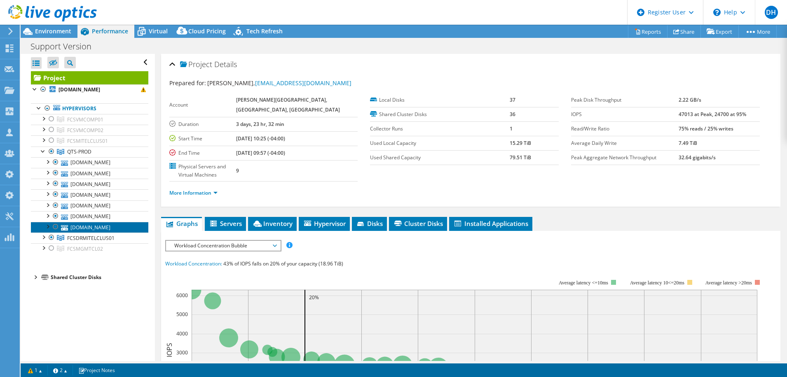
click at [79, 227] on link "[DOMAIN_NAME]" at bounding box center [89, 227] width 117 height 11
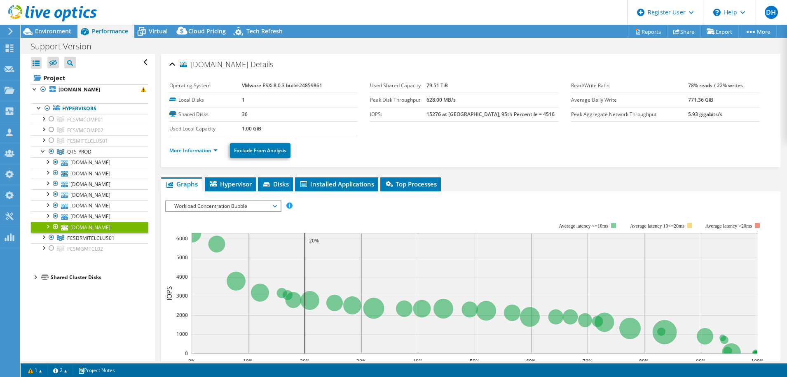
click at [256, 210] on span "Workload Concentration Bubble" at bounding box center [223, 206] width 106 height 10
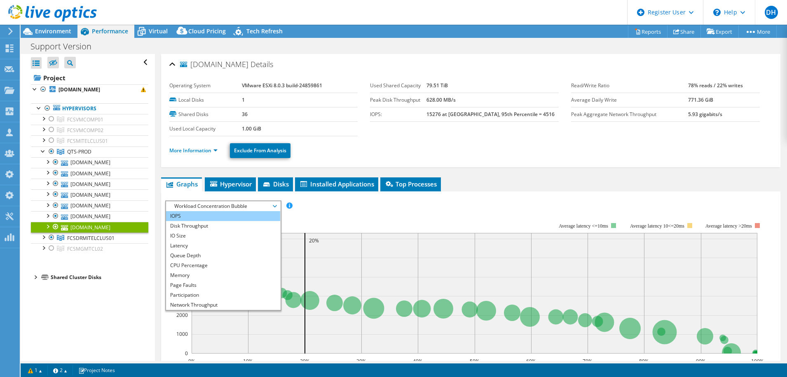
click at [213, 216] on li "IOPS" at bounding box center [223, 216] width 114 height 10
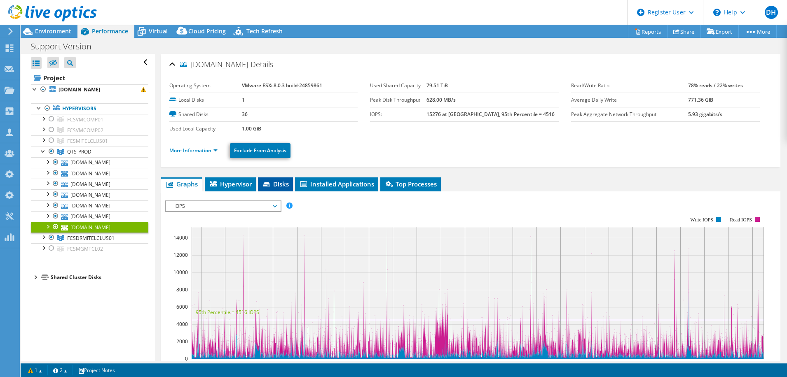
click at [273, 184] on span "Disks" at bounding box center [275, 184] width 27 height 8
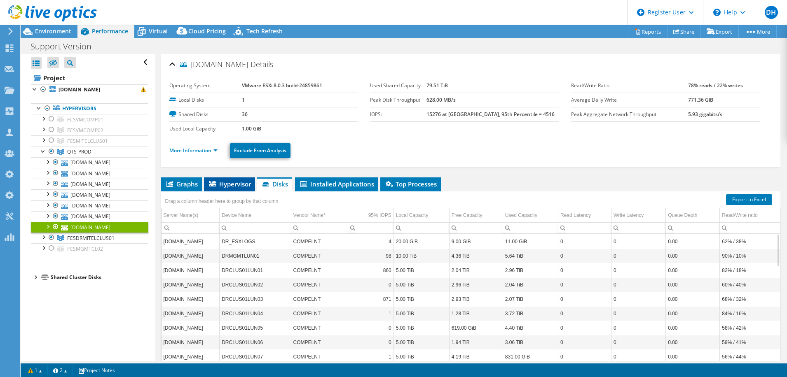
click at [220, 185] on span "Hypervisor" at bounding box center [229, 184] width 43 height 8
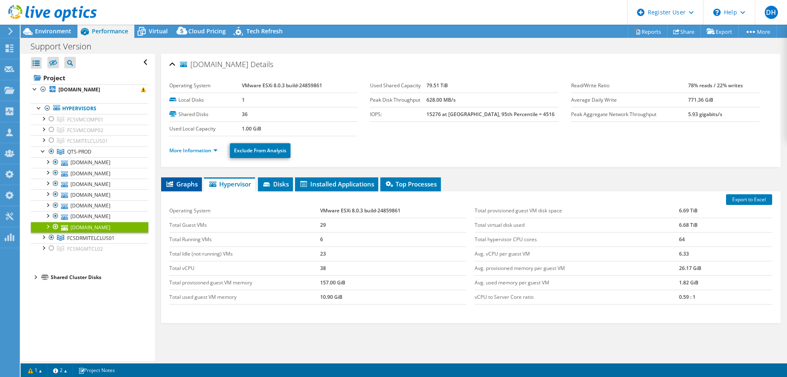
click at [172, 185] on icon at bounding box center [169, 184] width 7 height 6
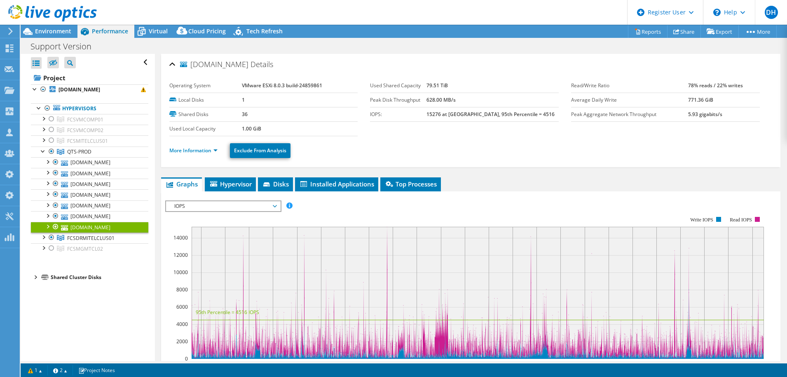
click at [579, 177] on div "qtsprodn01.fcs.org Details Operating System VMware ESXi 8.0.3 build-24859861 Lo…" at bounding box center [471, 296] width 632 height 485
click at [38, 108] on div at bounding box center [39, 107] width 8 height 8
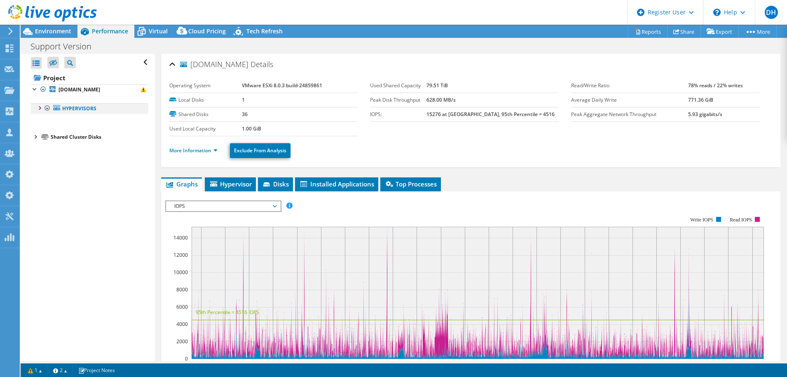
click at [38, 108] on div at bounding box center [39, 107] width 8 height 8
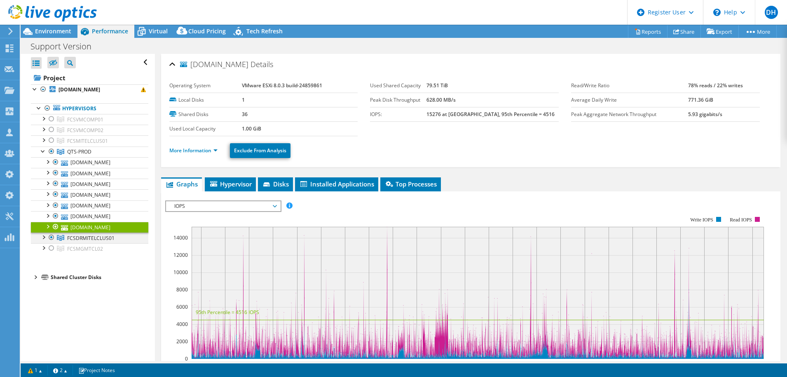
click at [44, 239] on div at bounding box center [43, 237] width 8 height 8
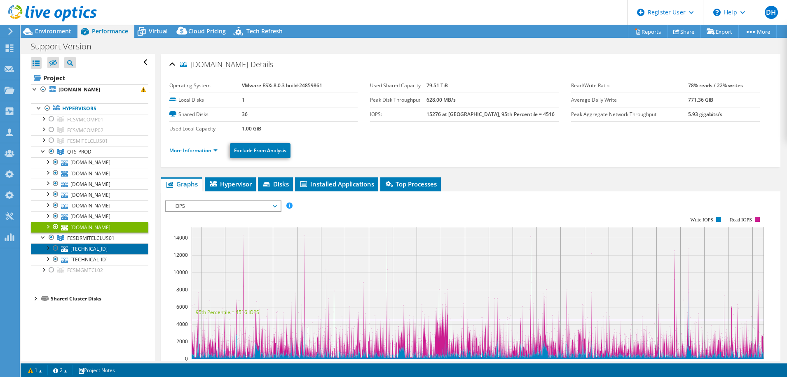
click at [82, 248] on link "[TECHNICAL_ID]" at bounding box center [89, 248] width 117 height 11
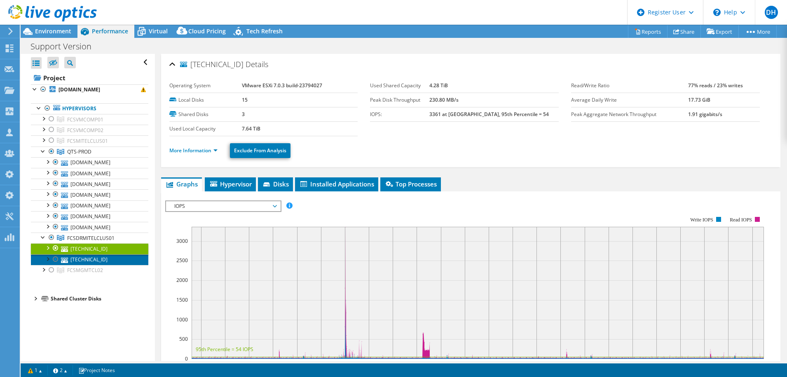
click at [86, 257] on link "[TECHNICAL_ID]" at bounding box center [89, 260] width 117 height 11
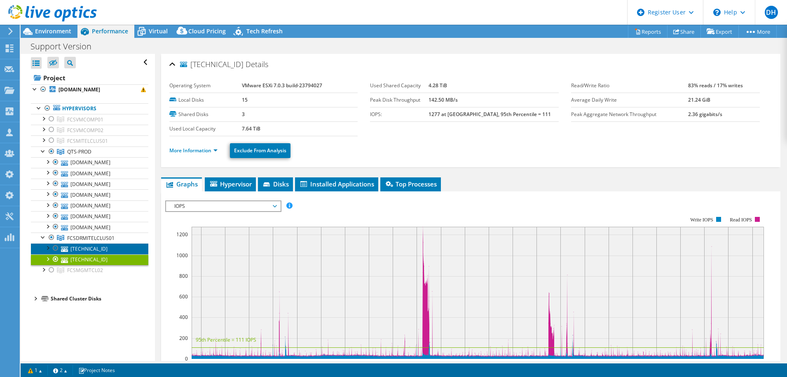
click at [87, 250] on link "[TECHNICAL_ID]" at bounding box center [89, 248] width 117 height 11
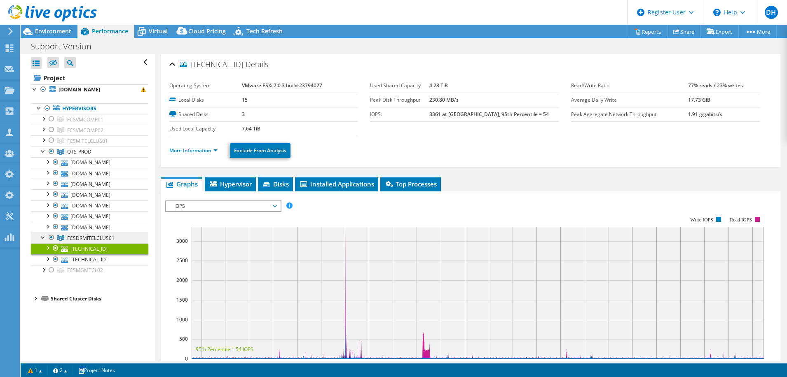
click at [87, 238] on span "FCSDRMITELCLUS01" at bounding box center [90, 238] width 47 height 7
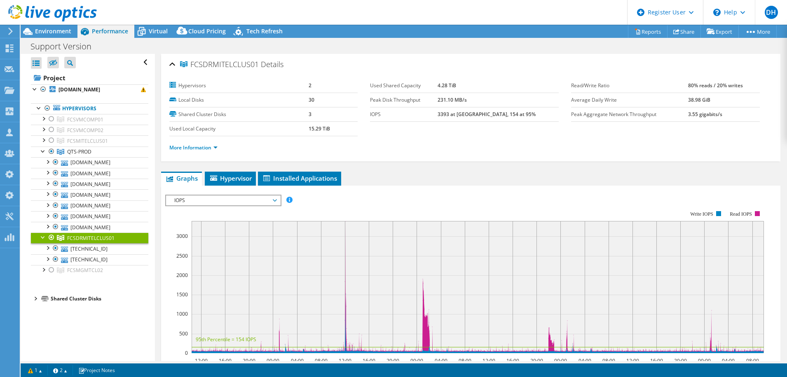
click at [93, 328] on div "Open All Close All Hide Excluded Nodes Project Tree Filter" at bounding box center [88, 207] width 134 height 307
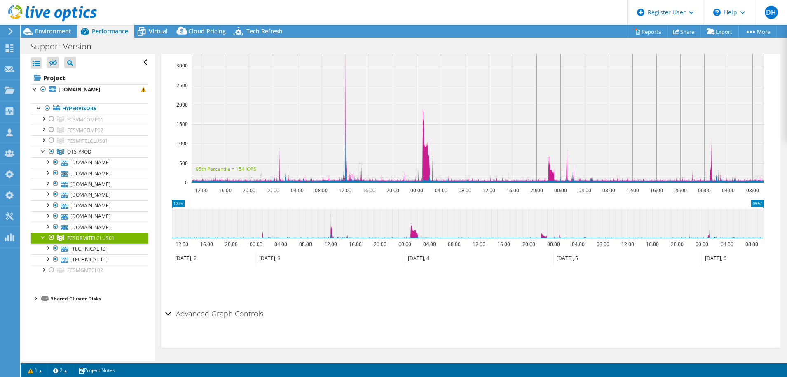
scroll to position [172, 0]
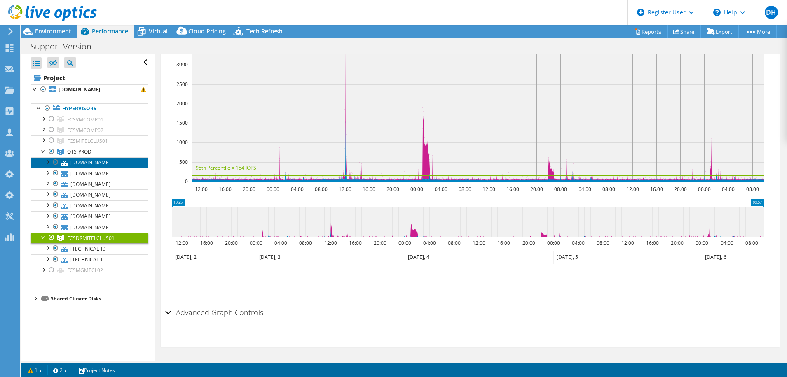
click at [72, 164] on link "[DOMAIN_NAME]" at bounding box center [89, 162] width 117 height 11
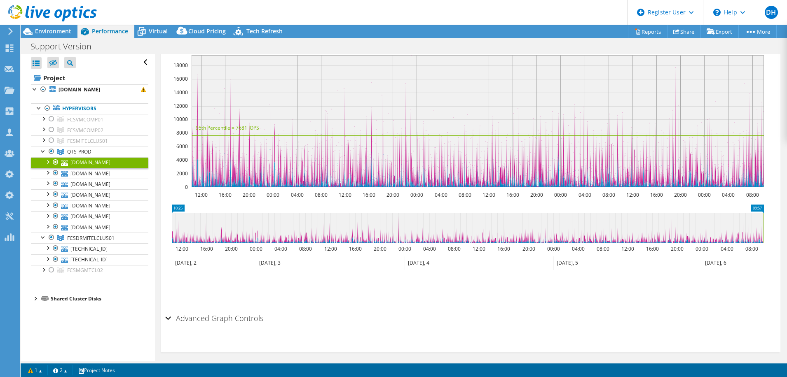
scroll to position [178, 0]
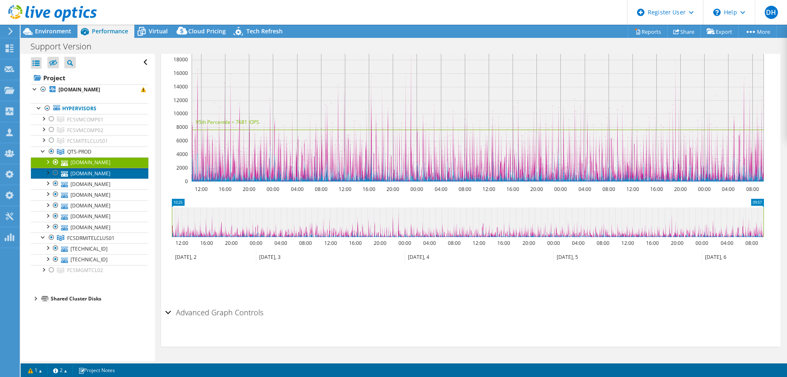
click at [88, 172] on link "[DOMAIN_NAME]" at bounding box center [89, 173] width 117 height 11
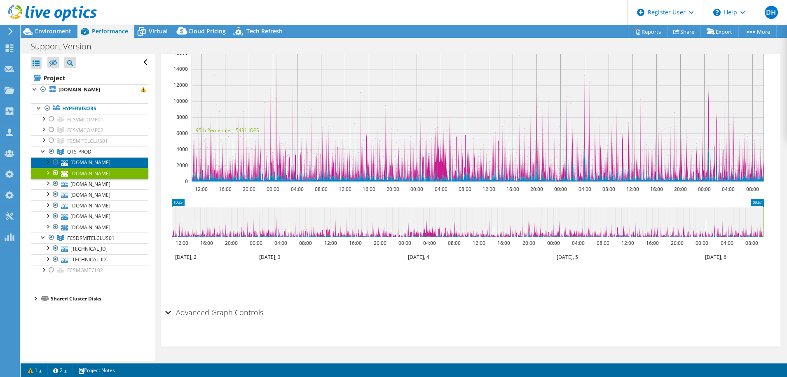
click at [88, 166] on link "[DOMAIN_NAME]" at bounding box center [89, 162] width 117 height 11
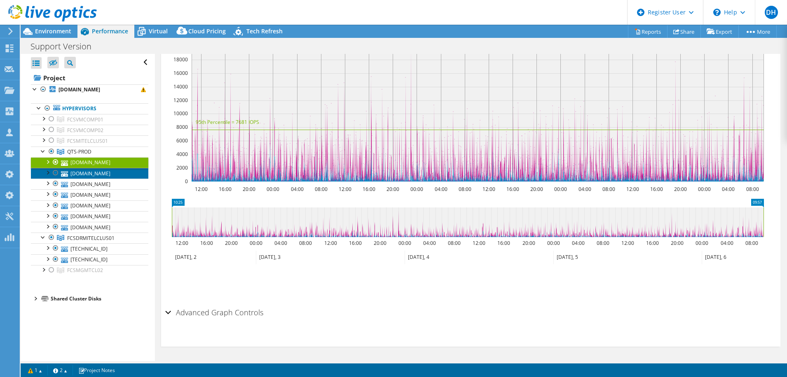
click at [80, 171] on link "[DOMAIN_NAME]" at bounding box center [89, 173] width 117 height 11
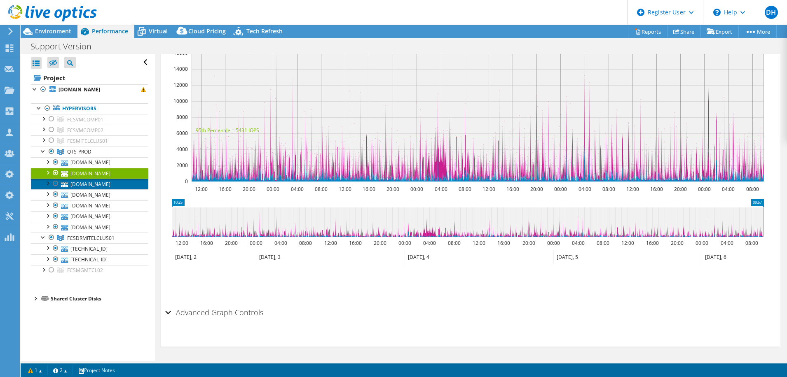
click at [82, 179] on link "[DOMAIN_NAME]" at bounding box center [89, 184] width 117 height 11
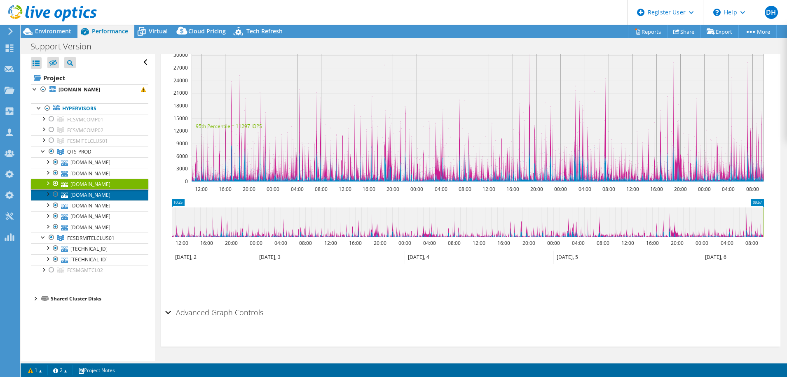
click at [89, 193] on link "[DOMAIN_NAME]" at bounding box center [89, 195] width 117 height 11
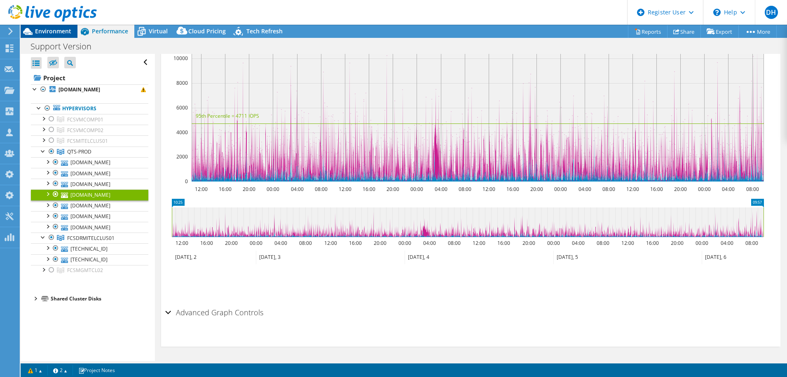
click at [58, 32] on span "Environment" at bounding box center [53, 31] width 36 height 8
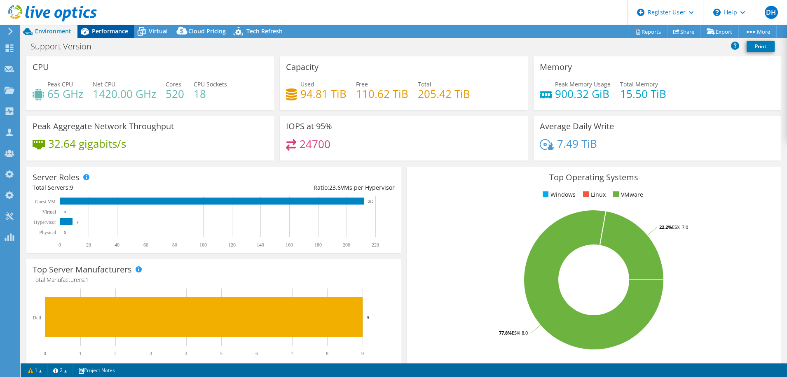
click at [106, 28] on span "Performance" at bounding box center [110, 31] width 36 height 8
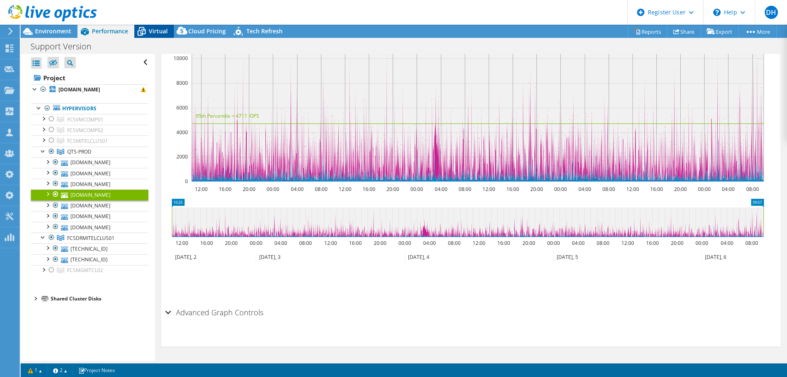
click at [157, 28] on span "Virtual" at bounding box center [158, 31] width 19 height 8
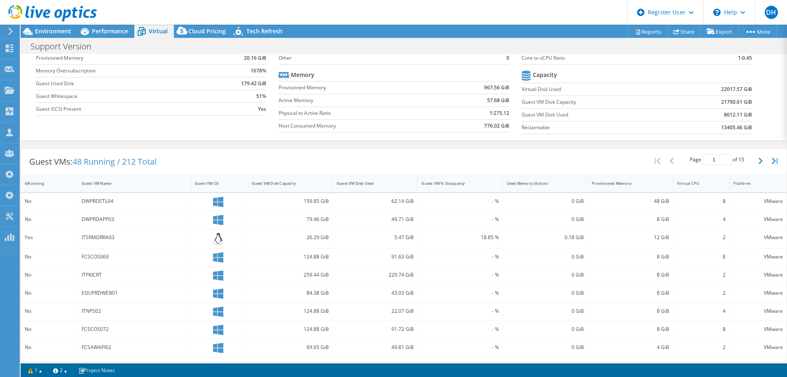
scroll to position [0, 0]
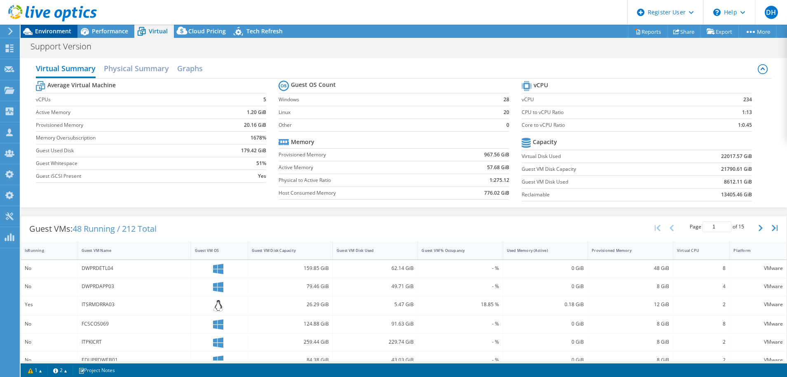
click at [49, 30] on span "Environment" at bounding box center [53, 31] width 36 height 8
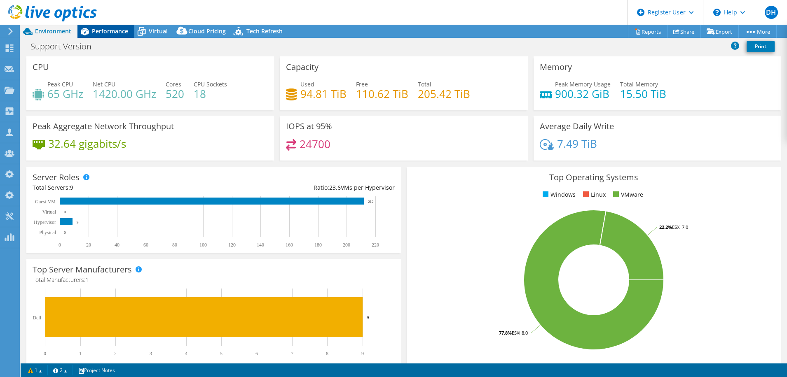
click at [108, 29] on span "Performance" at bounding box center [110, 31] width 36 height 8
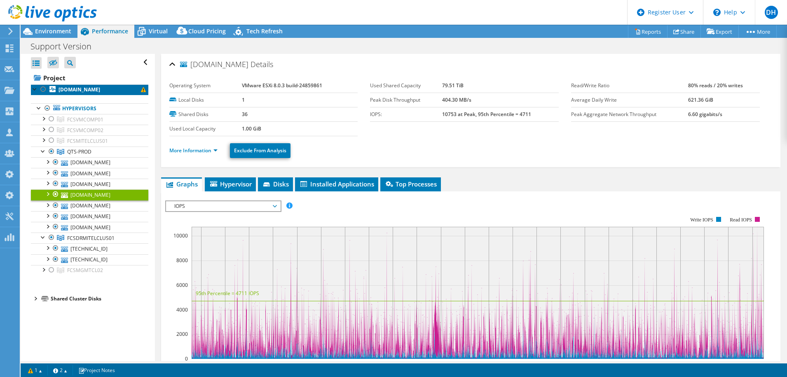
click at [56, 87] on link "[DOMAIN_NAME]" at bounding box center [89, 89] width 117 height 11
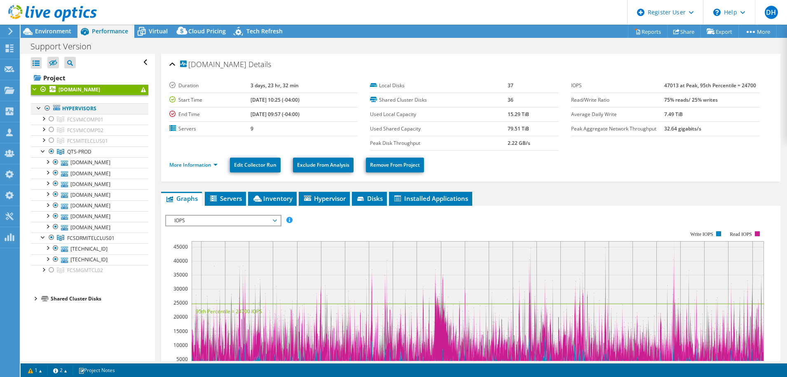
click at [39, 109] on div at bounding box center [39, 107] width 8 height 8
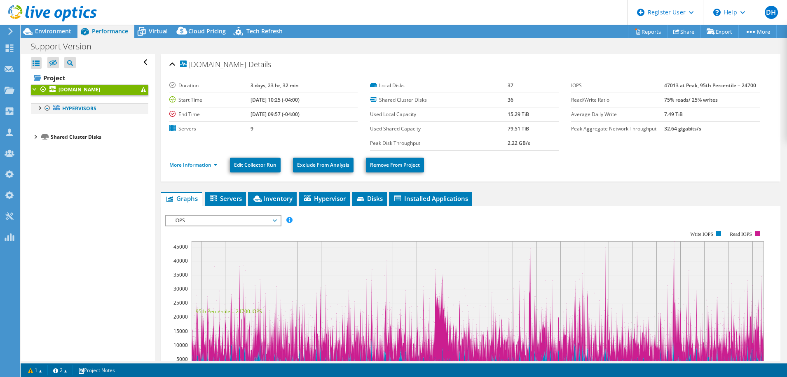
click at [37, 109] on div at bounding box center [39, 107] width 8 height 8
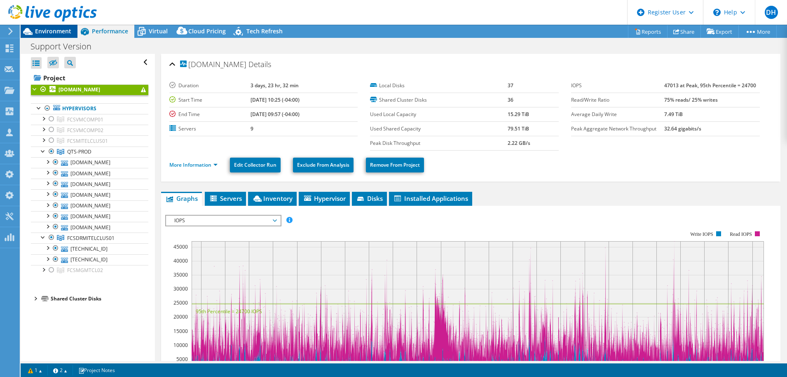
drag, startPoint x: 52, startPoint y: 31, endPoint x: 66, endPoint y: 33, distance: 13.3
click at [52, 31] on span "Environment" at bounding box center [53, 31] width 36 height 8
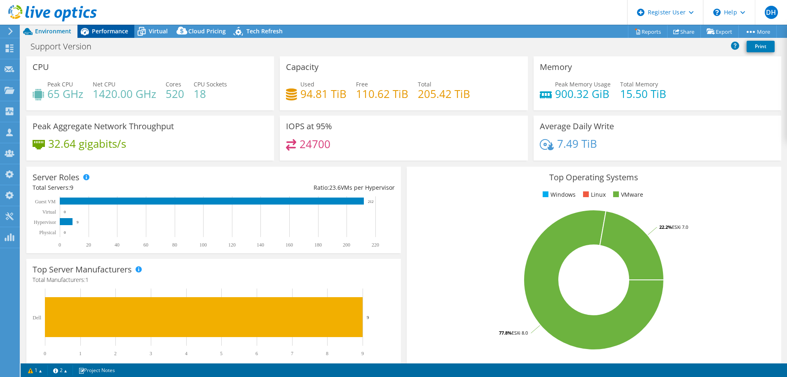
click at [108, 33] on span "Performance" at bounding box center [110, 31] width 36 height 8
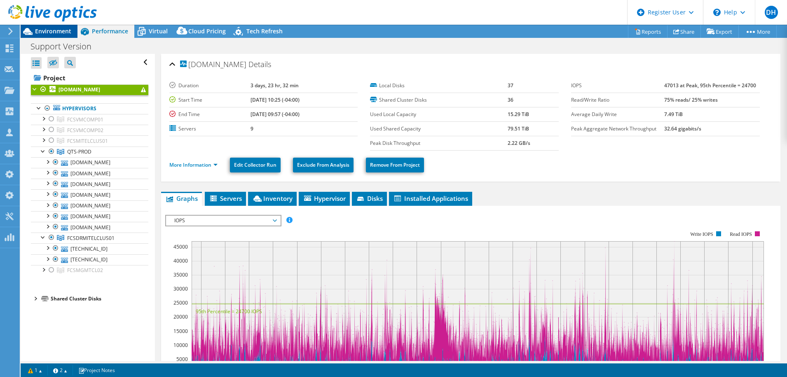
click at [61, 30] on span "Environment" at bounding box center [53, 31] width 36 height 8
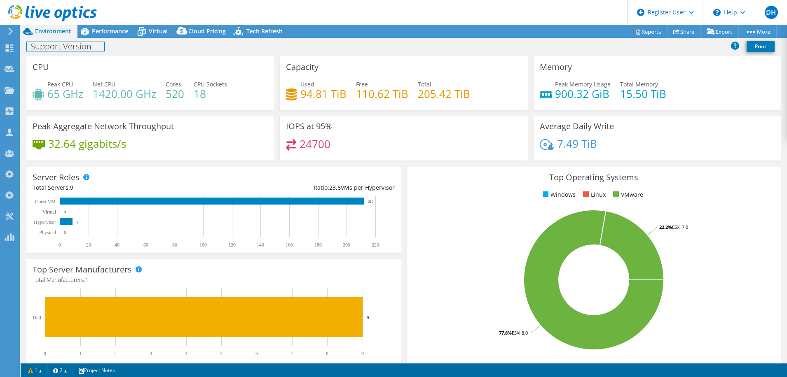
click at [91, 44] on h1 "Support Version" at bounding box center [65, 46] width 77 height 9
drag, startPoint x: 95, startPoint y: 47, endPoint x: 18, endPoint y: 43, distance: 77.5
click at [18, 43] on div "DH Dell Admin User David Hunter David.C.Hunter@Dell.com Dell My Profile Log Out…" at bounding box center [393, 188] width 787 height 377
drag, startPoint x: 97, startPoint y: 47, endPoint x: 32, endPoint y: 46, distance: 65.5
click at [32, 46] on h1 "Support Version" at bounding box center [65, 46] width 77 height 9
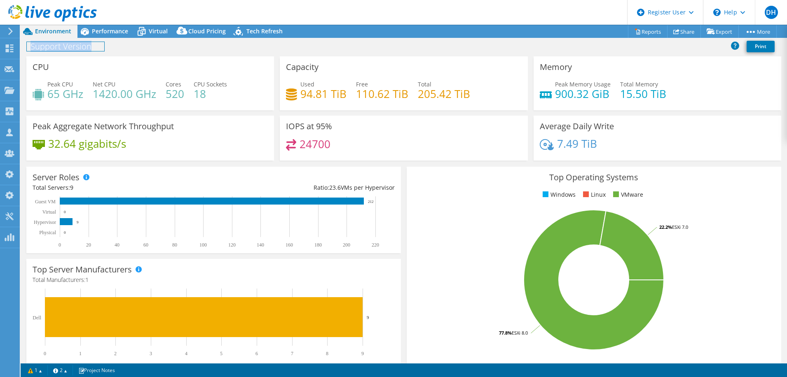
paste h1
click at [66, 48] on h1 "Suwanee" at bounding box center [51, 48] width 49 height 12
click at [109, 44] on link at bounding box center [108, 46] width 12 height 10
click at [102, 32] on span "Performance" at bounding box center [110, 31] width 36 height 8
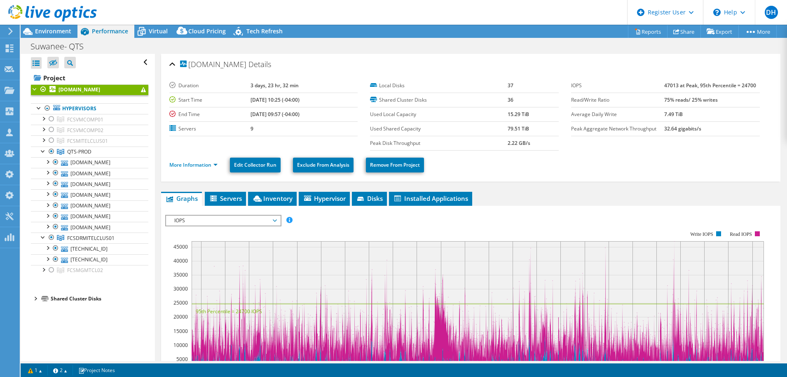
click at [51, 9] on icon at bounding box center [52, 13] width 89 height 17
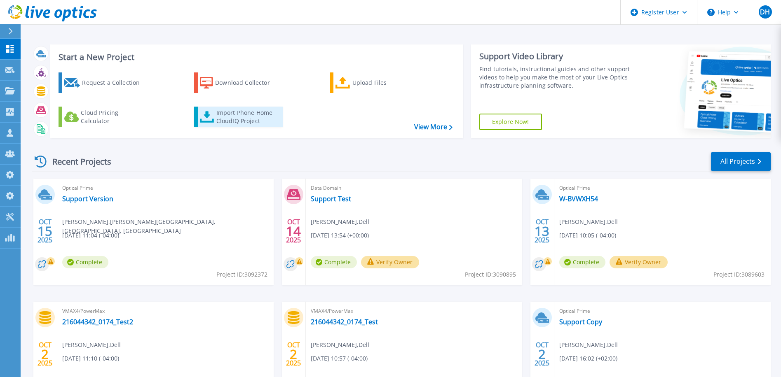
click at [249, 121] on div "Import Phone Home CloudIQ Project" at bounding box center [248, 117] width 64 height 16
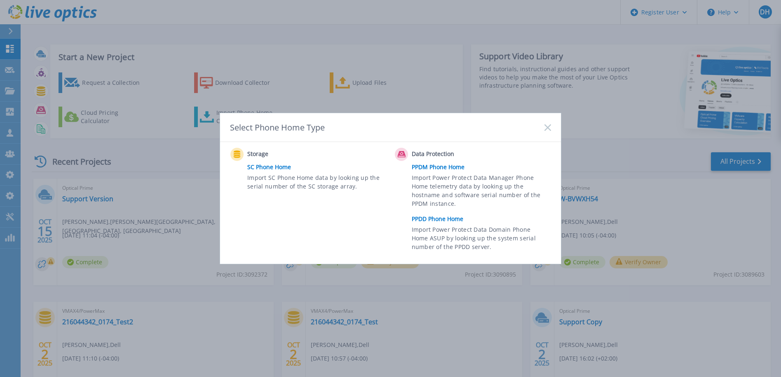
click at [264, 167] on link "SC Phone Home" at bounding box center [318, 167] width 143 height 12
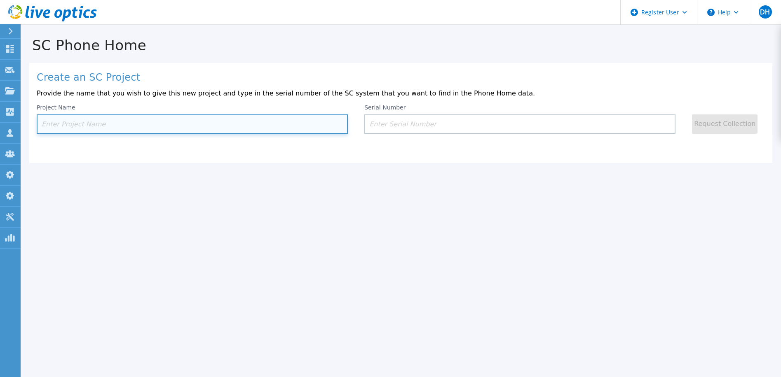
drag, startPoint x: 96, startPoint y: 121, endPoint x: 201, endPoint y: 139, distance: 107.4
click at [96, 121] on input at bounding box center [192, 124] width 311 height 19
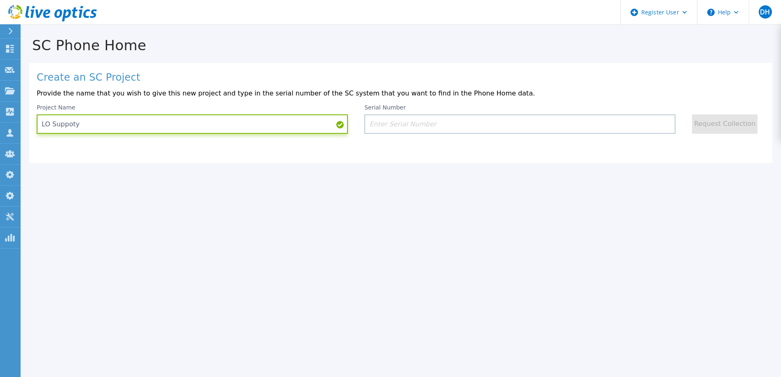
type input "LO Suppoty"
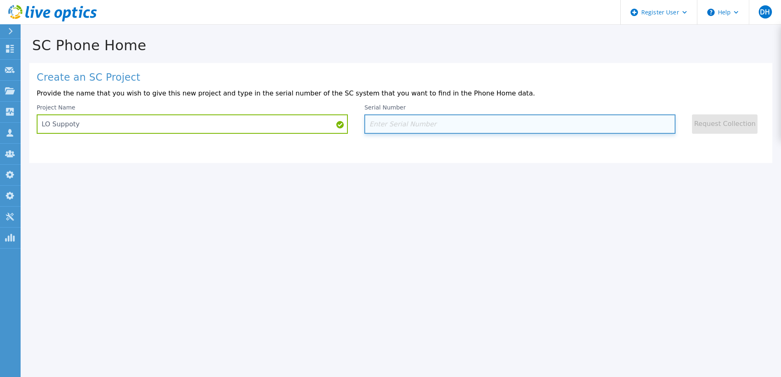
paste input "1391942"
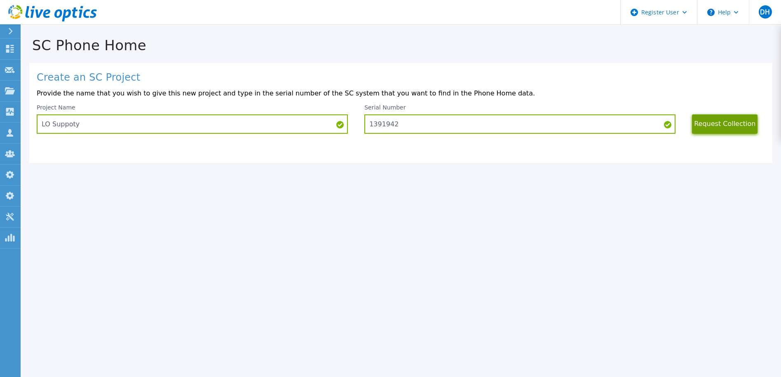
click at [727, 122] on button "Request Collection" at bounding box center [725, 124] width 66 height 19
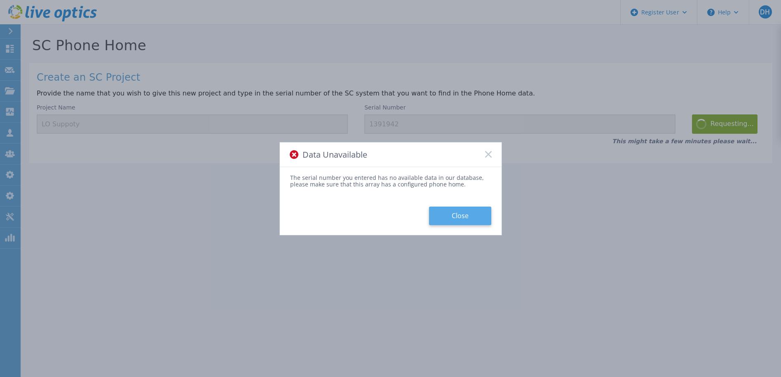
click at [467, 213] on button "Close" at bounding box center [460, 216] width 62 height 19
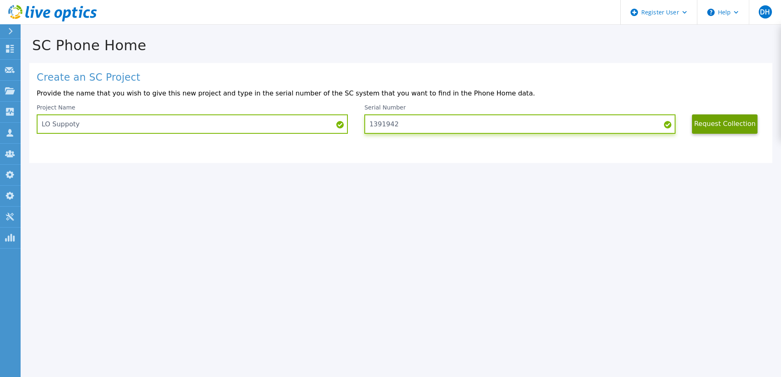
drag, startPoint x: 508, startPoint y: 118, endPoint x: 351, endPoint y: 120, distance: 156.6
click at [346, 120] on div "Project Name LO Suppoty Serial Number 1391942 Request Collection" at bounding box center [401, 119] width 728 height 30
paste input "86"
click at [709, 121] on button "Request Collection" at bounding box center [725, 124] width 66 height 19
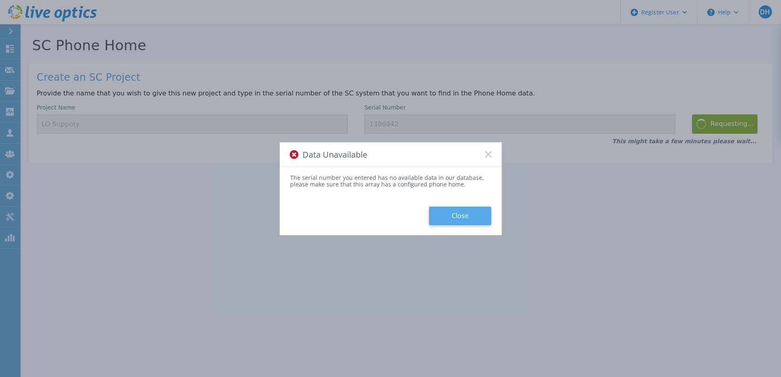
click at [459, 219] on button "Close" at bounding box center [460, 216] width 62 height 19
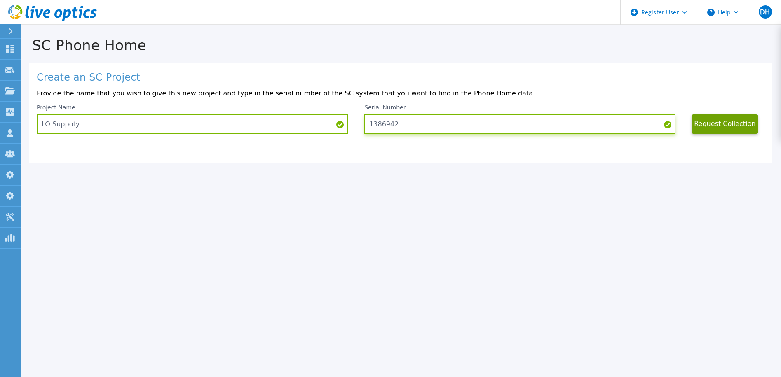
drag, startPoint x: 457, startPoint y: 123, endPoint x: 325, endPoint y: 119, distance: 132.3
click at [324, 119] on div "Project Name LO Suppoty Serial Number 1386942 Request Collection" at bounding box center [401, 119] width 728 height 30
paste input "G1H7894"
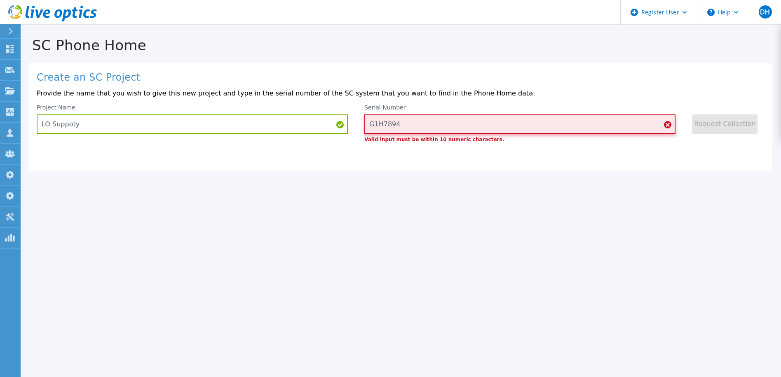
click at [428, 123] on input "G1H7894" at bounding box center [519, 124] width 311 height 19
drag, startPoint x: 439, startPoint y: 126, endPoint x: 342, endPoint y: 121, distance: 96.5
click at [341, 122] on div "Project Name LO Suppoty Serial Number G1H7894 Valid input must be within 10 num…" at bounding box center [401, 123] width 728 height 38
paste input "1391942"
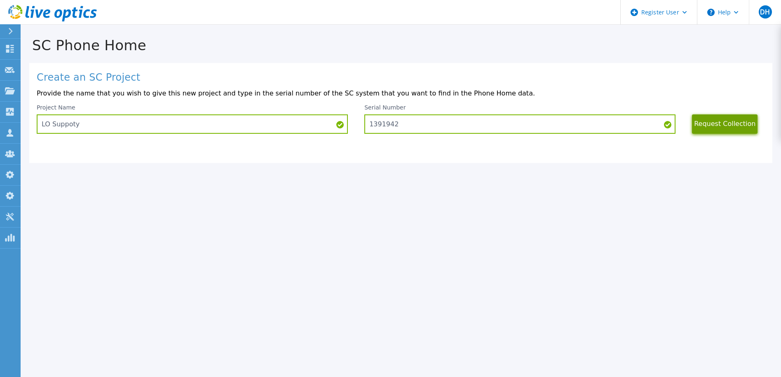
click at [725, 127] on button "Request Collection" at bounding box center [725, 124] width 66 height 19
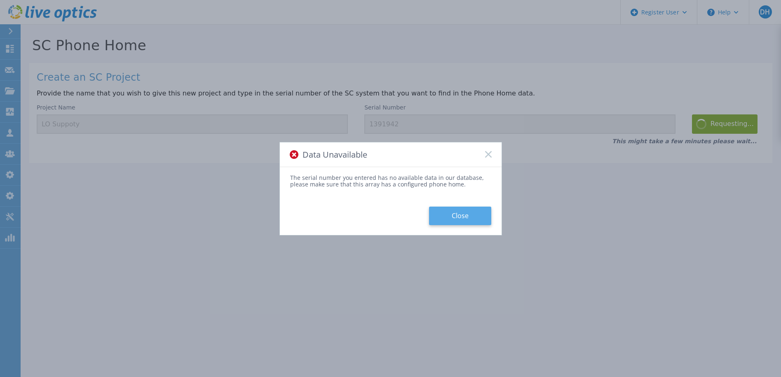
click at [452, 218] on button "Close" at bounding box center [460, 216] width 62 height 19
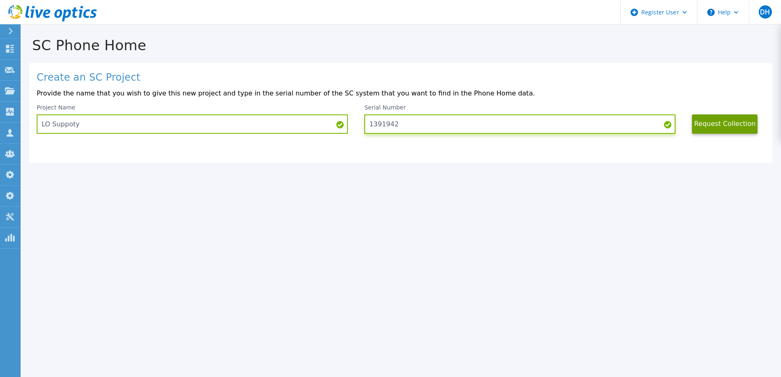
drag, startPoint x: 422, startPoint y: 122, endPoint x: 348, endPoint y: 122, distance: 74.2
click at [348, 122] on div "Project Name LO Suppoty Serial Number 1391942 Request Collection" at bounding box center [401, 119] width 728 height 30
paste input "G1H7894"
type input "G1H7894"
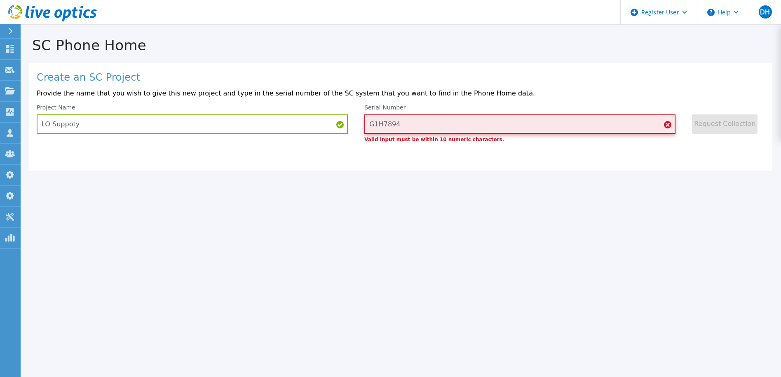
drag, startPoint x: 421, startPoint y: 126, endPoint x: 365, endPoint y: 125, distance: 56.4
click at [365, 125] on input "G1H7894" at bounding box center [519, 124] width 311 height 19
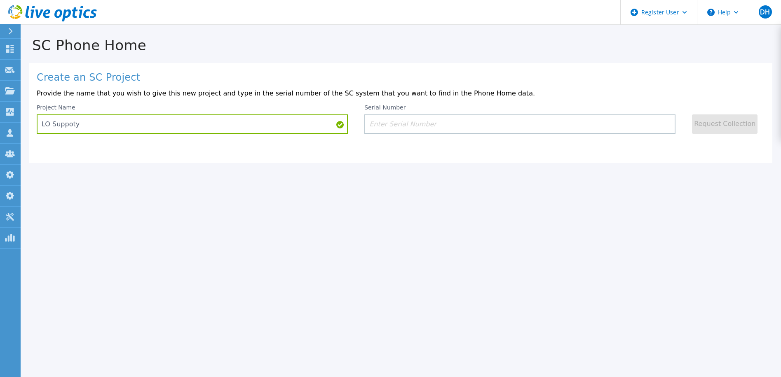
drag, startPoint x: 173, startPoint y: 62, endPoint x: 152, endPoint y: 59, distance: 20.5
click at [166, 61] on div "SC Phone Home Create an SC Project Provide the name that you wish to give this …" at bounding box center [401, 94] width 760 height 138
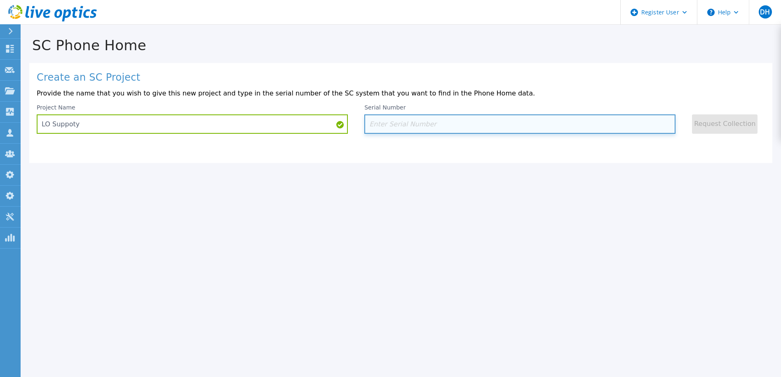
click at [398, 128] on input at bounding box center [519, 124] width 311 height 19
paste input "1386942"
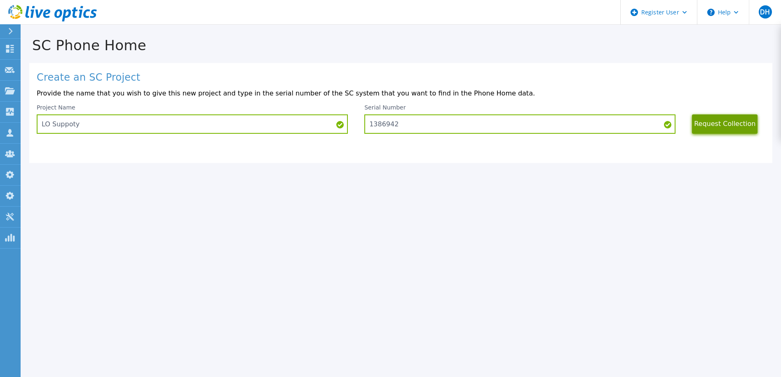
drag, startPoint x: 731, startPoint y: 123, endPoint x: 689, endPoint y: 130, distance: 43.0
click at [731, 123] on button "Request Collection" at bounding box center [725, 124] width 66 height 19
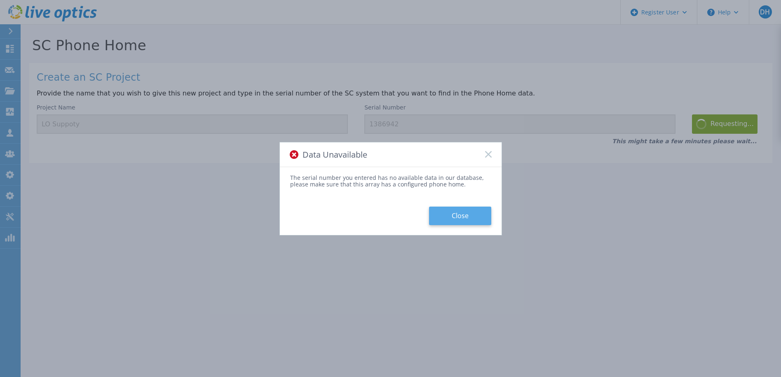
click at [474, 215] on button "Close" at bounding box center [460, 216] width 62 height 19
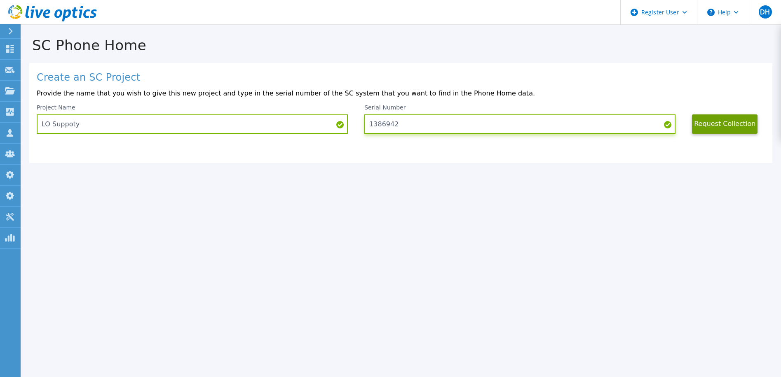
drag, startPoint x: 423, startPoint y: 123, endPoint x: 381, endPoint y: 122, distance: 42.4
click at [360, 121] on div "Project Name LO Suppoty Serial Number 1386942 Request Collection" at bounding box center [401, 119] width 728 height 30
paste input "91"
type input "1391942"
drag, startPoint x: 713, startPoint y: 126, endPoint x: 620, endPoint y: 140, distance: 93.6
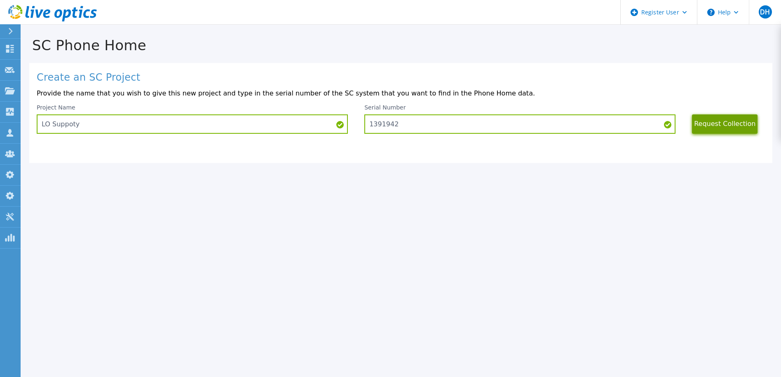
click at [712, 126] on button "Request Collection" at bounding box center [725, 124] width 66 height 19
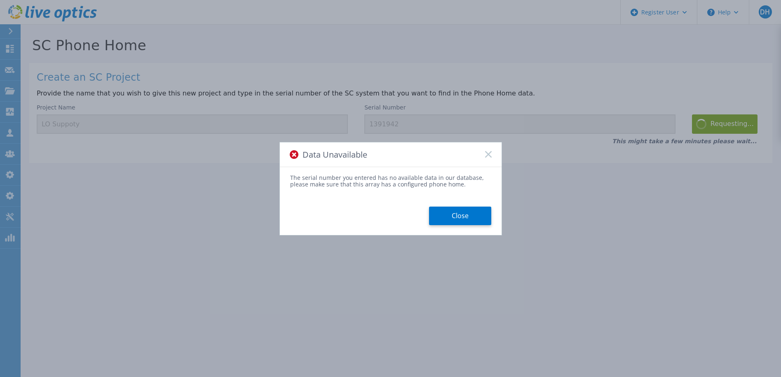
drag, startPoint x: 458, startPoint y: 208, endPoint x: 308, endPoint y: 100, distance: 185.1
click at [458, 208] on button "Close" at bounding box center [460, 216] width 62 height 19
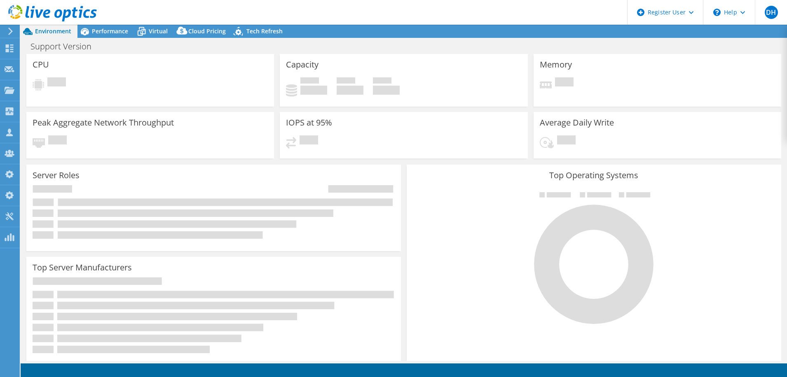
select select
select select "USD"
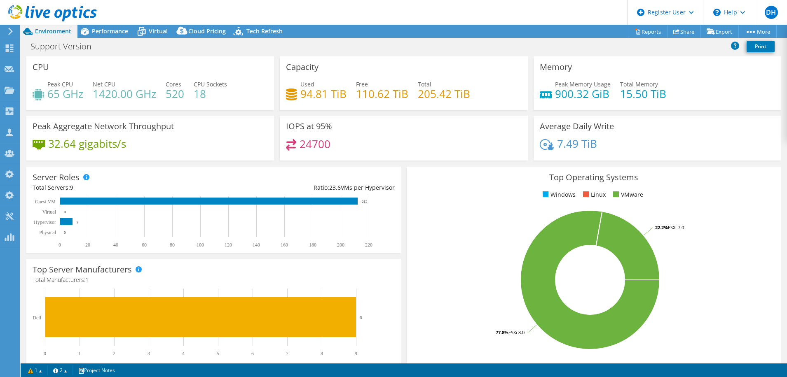
click at [18, 13] on icon at bounding box center [52, 13] width 89 height 17
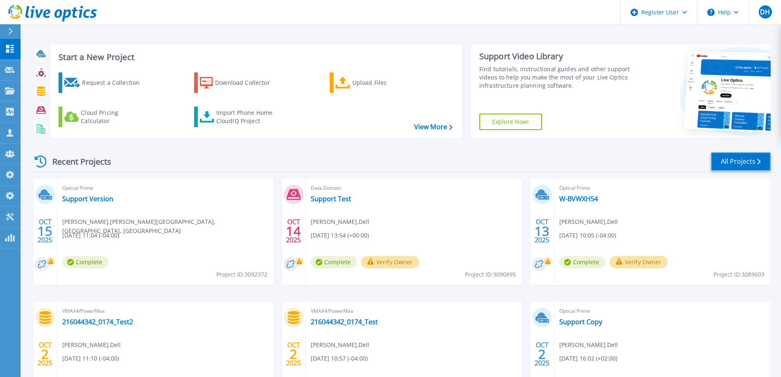
click at [742, 164] on link "All Projects" at bounding box center [741, 161] width 60 height 19
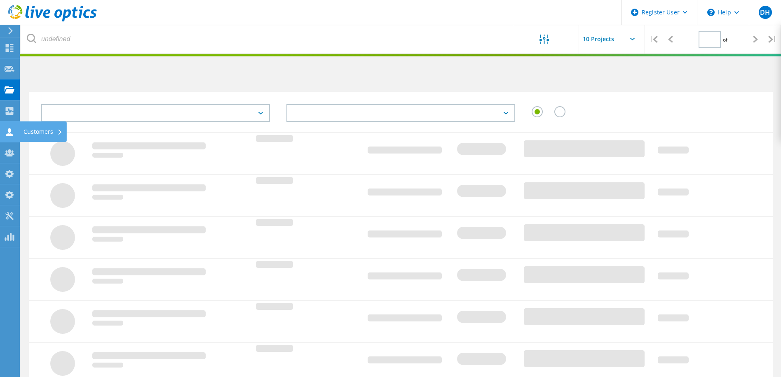
type input "1"
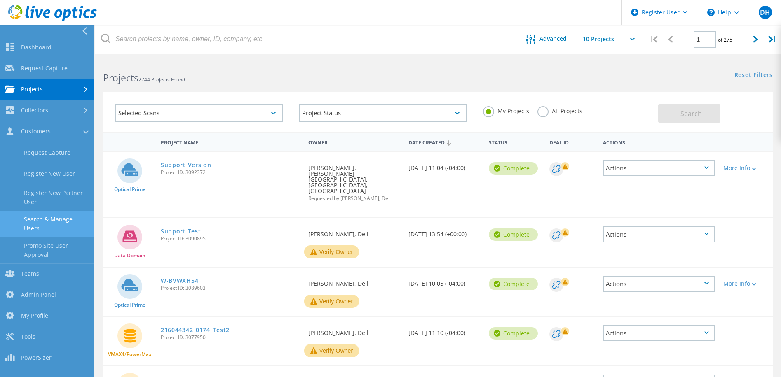
click at [58, 220] on link "Search & Manage Users" at bounding box center [47, 224] width 94 height 26
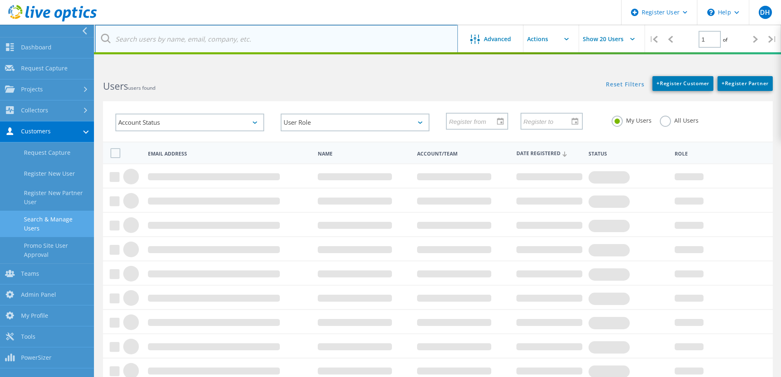
click at [163, 40] on input "text" at bounding box center [276, 39] width 363 height 29
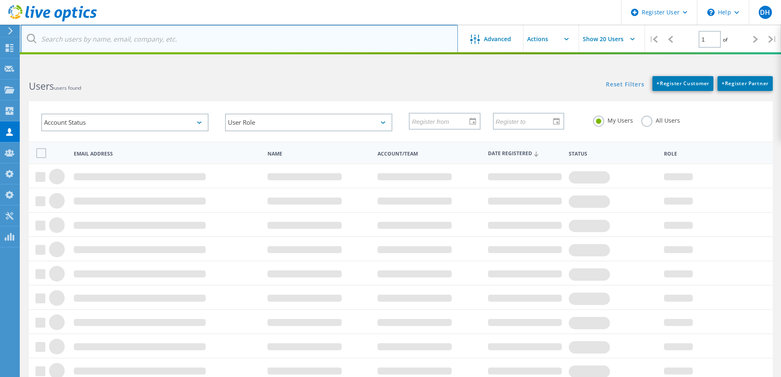
paste input "[EMAIL_ADDRESS][DOMAIN_NAME]"
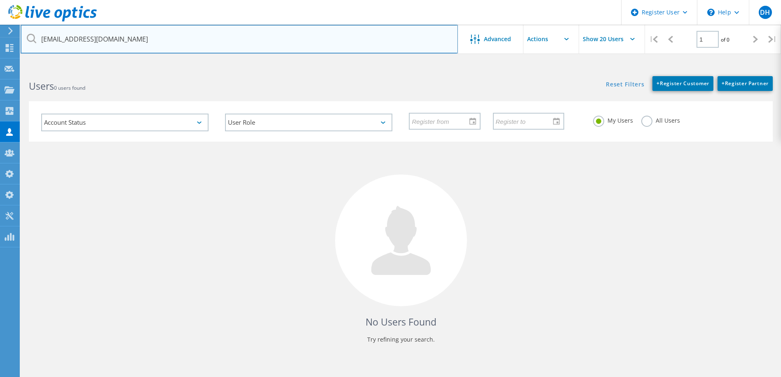
type input "KosslowK@fultonschools.org"
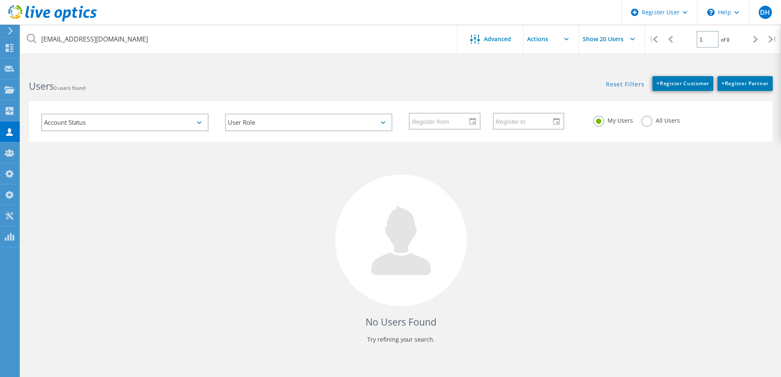
click at [646, 121] on label "All Users" at bounding box center [660, 120] width 39 height 8
click at [0, 0] on input "All Users" at bounding box center [0, 0] width 0 height 0
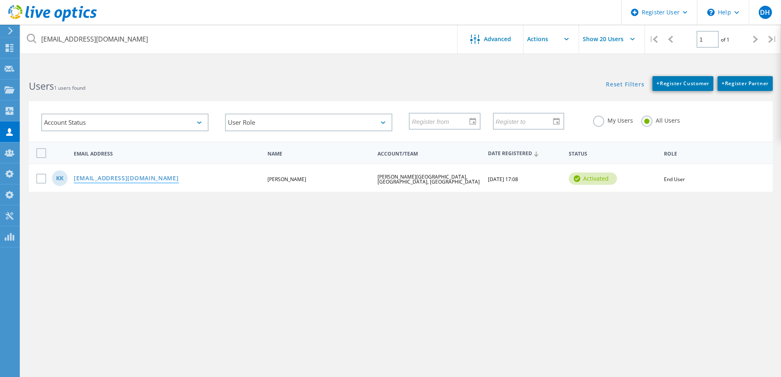
click at [107, 180] on link "[EMAIL_ADDRESS][DOMAIN_NAME]" at bounding box center [126, 179] width 105 height 7
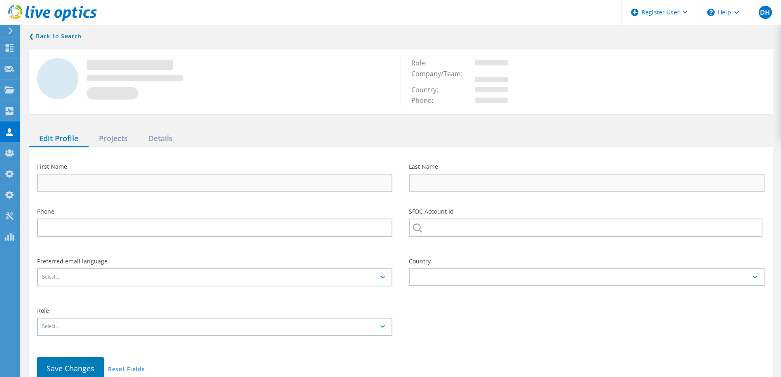
type input "Kenneth"
type input "Kosslow"
type input "[PERSON_NAME][GEOGRAPHIC_DATA], [GEOGRAPHIC_DATA], [GEOGRAPHIC_DATA]"
type input "English"
type input "End User"
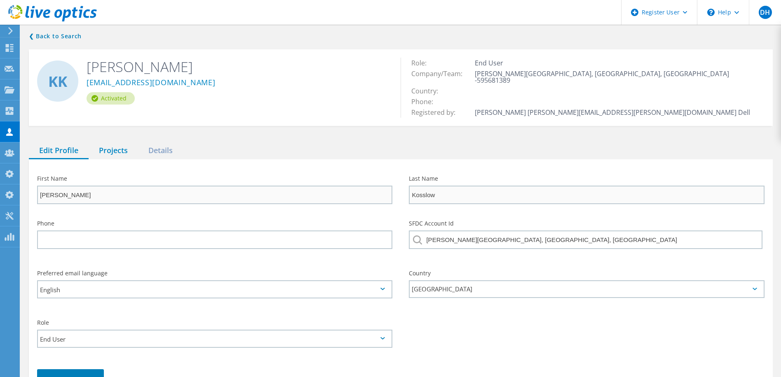
click at [116, 145] on div "Projects" at bounding box center [113, 151] width 49 height 17
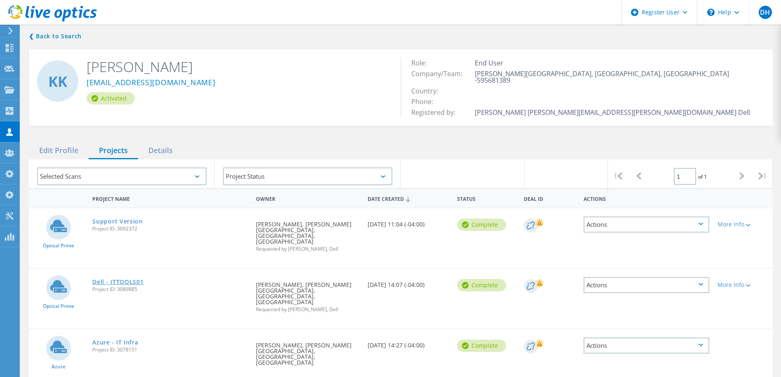
click at [109, 279] on link "Dell - ITTOOLS01" at bounding box center [117, 282] width 51 height 6
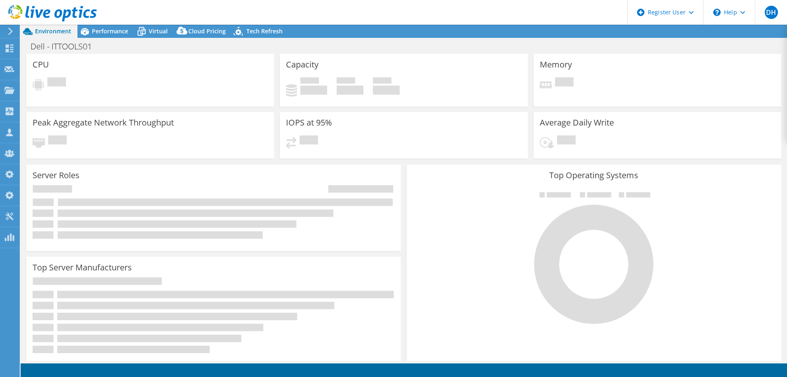
select select "USD"
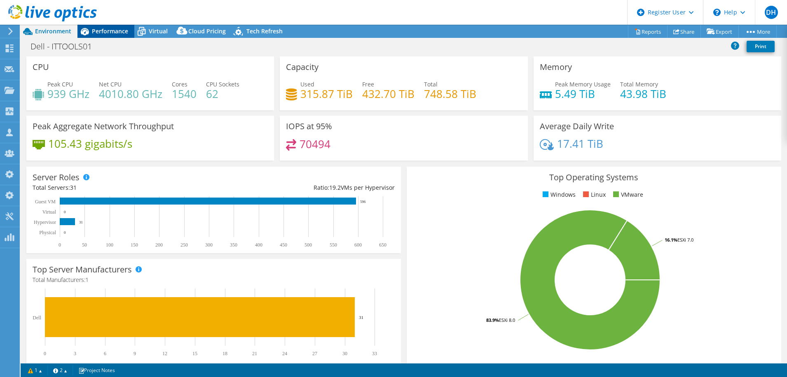
click at [96, 33] on span "Performance" at bounding box center [110, 31] width 36 height 8
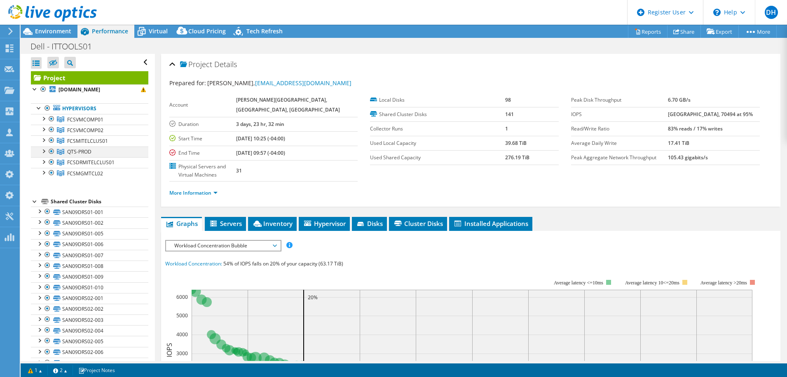
drag, startPoint x: 51, startPoint y: 141, endPoint x: 51, endPoint y: 152, distance: 11.5
click at [51, 141] on div at bounding box center [51, 141] width 8 height 10
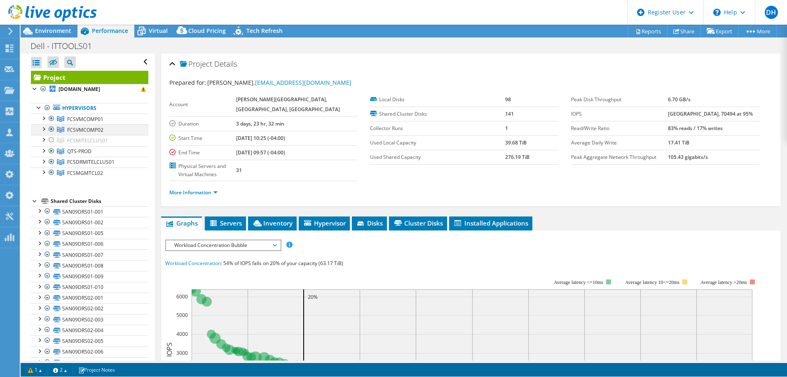
click at [51, 152] on ul "FCSVMCOMP01 fcsvmcomp01n05.fcsnet.net fcsvmcomp01n05_local" at bounding box center [89, 146] width 117 height 65
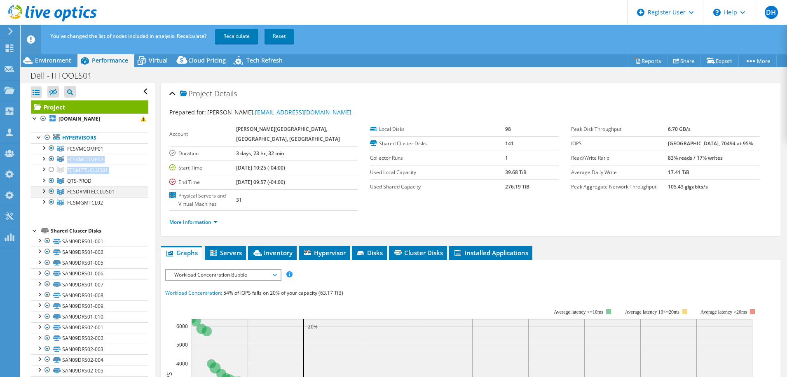
drag, startPoint x: 51, startPoint y: 153, endPoint x: 50, endPoint y: 194, distance: 41.6
click at [50, 183] on div at bounding box center [51, 181] width 8 height 10
drag, startPoint x: 50, startPoint y: 194, endPoint x: 50, endPoint y: 206, distance: 11.1
click at [50, 194] on div at bounding box center [51, 192] width 8 height 10
drag, startPoint x: 50, startPoint y: 206, endPoint x: 131, endPoint y: 204, distance: 80.4
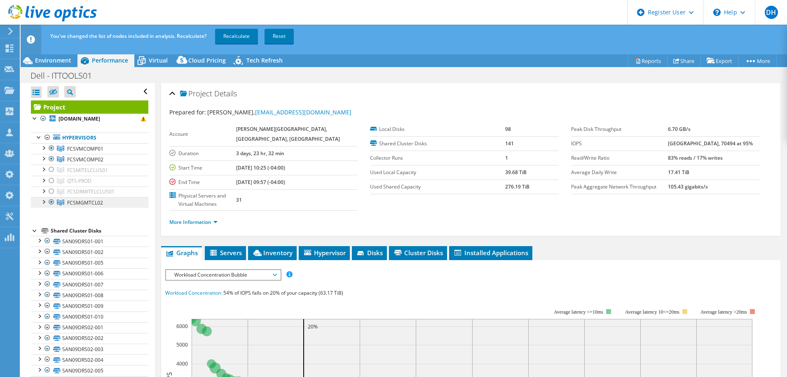
click at [51, 205] on div at bounding box center [51, 202] width 8 height 10
click at [230, 37] on link "Recalculate" at bounding box center [236, 36] width 43 height 15
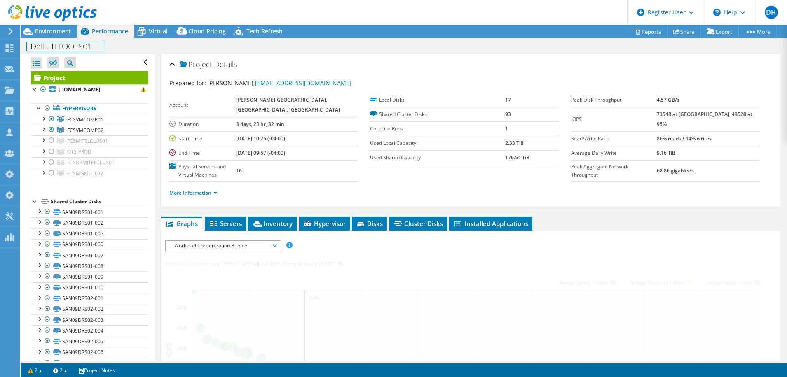
click at [59, 38] on div "Dell - ITTOOLS01 Print" at bounding box center [404, 46] width 766 height 16
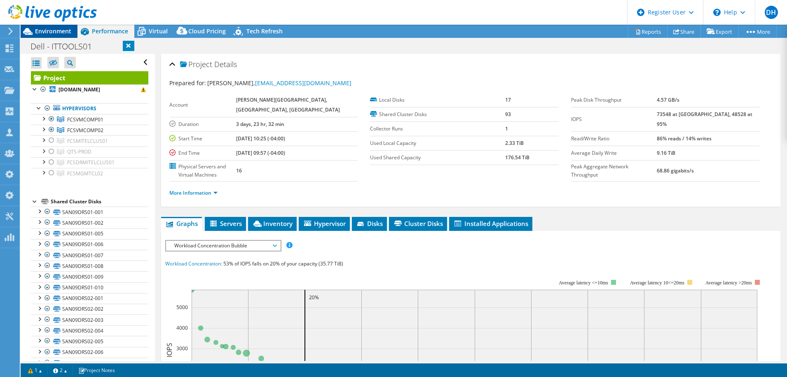
click at [55, 32] on span "Environment" at bounding box center [53, 31] width 36 height 8
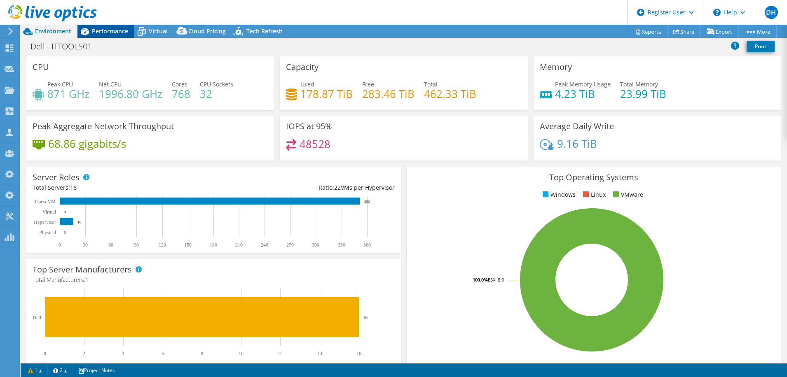
click at [113, 30] on span "Performance" at bounding box center [110, 31] width 36 height 8
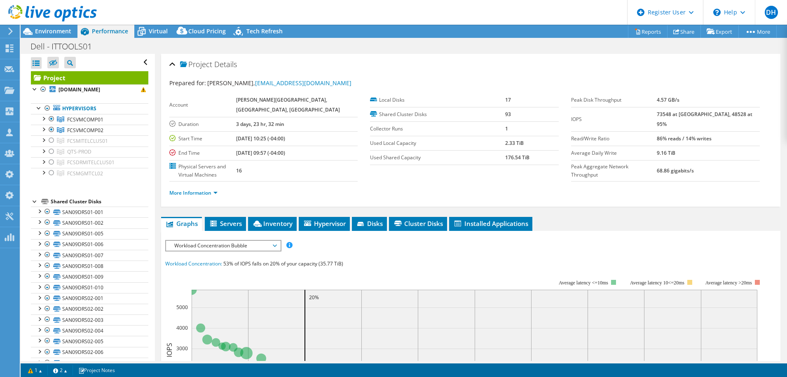
click at [47, 26] on div at bounding box center [48, 14] width 97 height 28
click at [54, 31] on span "Environment" at bounding box center [53, 31] width 36 height 8
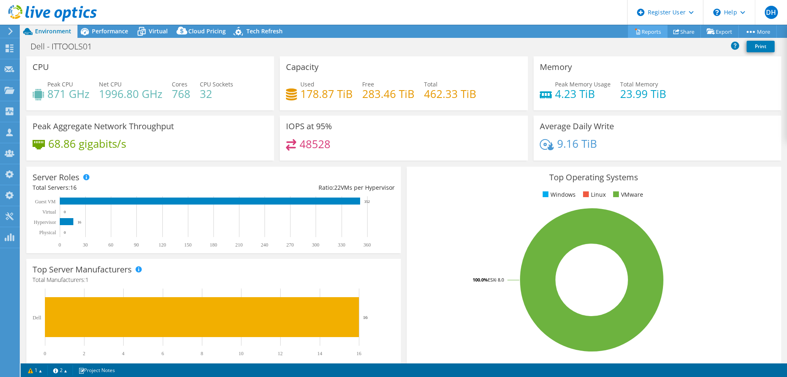
click at [653, 35] on link "Reports" at bounding box center [648, 31] width 40 height 13
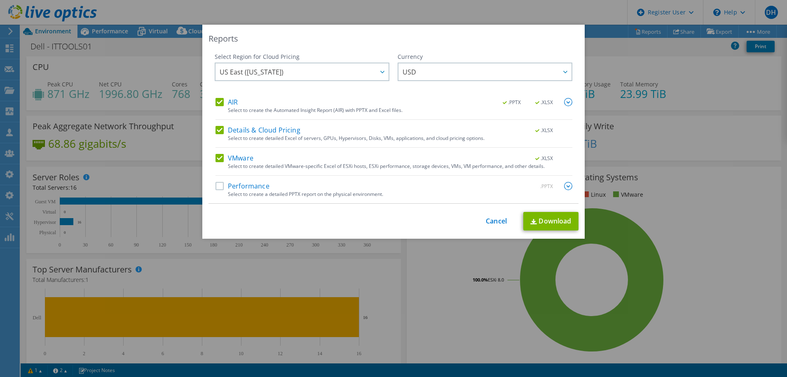
click at [215, 136] on div "Details & Cloud Pricing .XLSX Select to create detailed Excel of servers, GPUs,…" at bounding box center [393, 137] width 357 height 22
drag, startPoint x: 214, startPoint y: 149, endPoint x: 215, endPoint y: 158, distance: 9.1
click at [215, 150] on div "AIR .PPTX .XLSX Select to create the Automated Insight Report (AIR) with PPTX a…" at bounding box center [393, 150] width 357 height 105
click at [215, 158] on label "VMware" at bounding box center [234, 158] width 38 height 8
click at [0, 0] on input "VMware" at bounding box center [0, 0] width 0 height 0
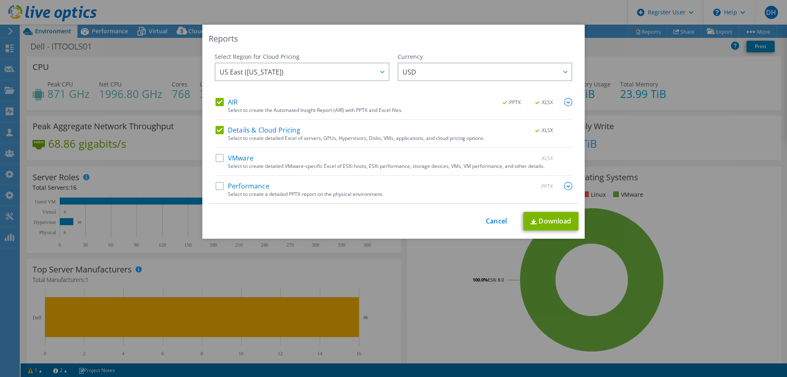
click at [219, 131] on label "Details & Cloud Pricing" at bounding box center [257, 130] width 85 height 8
click at [0, 0] on input "Details & Cloud Pricing" at bounding box center [0, 0] width 0 height 0
click at [559, 215] on link "Download" at bounding box center [550, 221] width 55 height 19
click at [694, 259] on div "Reports Select Region for Cloud Pricing Asia Pacific (Hong Kong) Asia Pacific (…" at bounding box center [393, 189] width 787 height 328
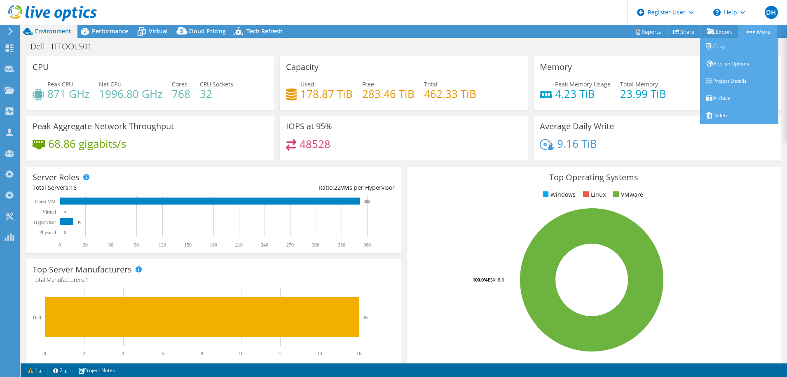
click at [763, 32] on link "More" at bounding box center [757, 31] width 38 height 13
click at [719, 49] on link "Copy" at bounding box center [739, 46] width 78 height 17
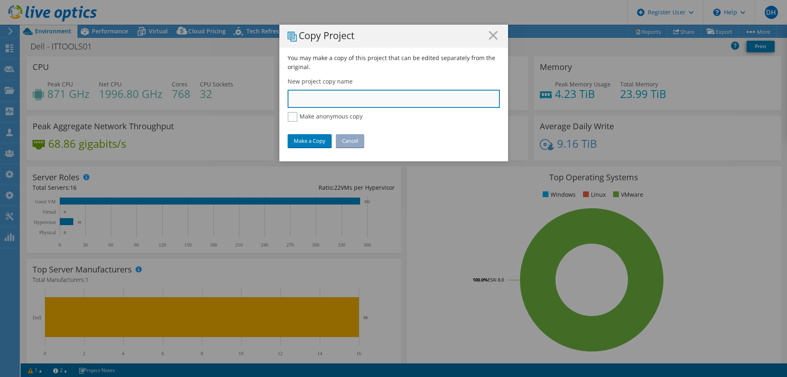
click at [336, 98] on input "text" at bounding box center [394, 99] width 212 height 18
type input "Powers Ferry- Primary Compellent"
drag, startPoint x: 412, startPoint y: 96, endPoint x: 254, endPoint y: 90, distance: 157.9
click at [254, 90] on div "Copy Project You may make a copy of this project that can be edited separately …" at bounding box center [393, 189] width 787 height 328
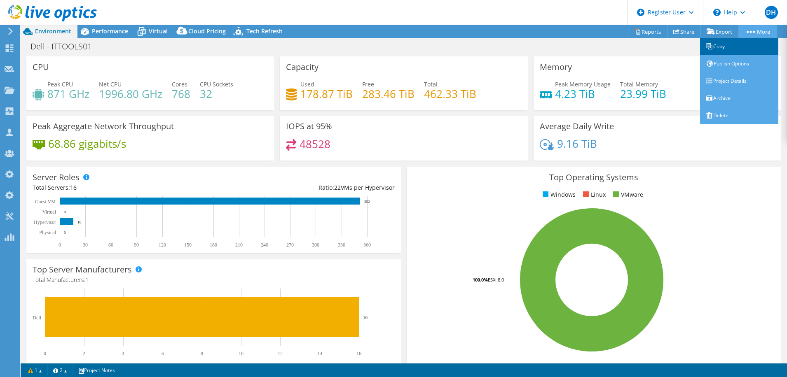
click at [724, 49] on link "Copy" at bounding box center [739, 46] width 78 height 17
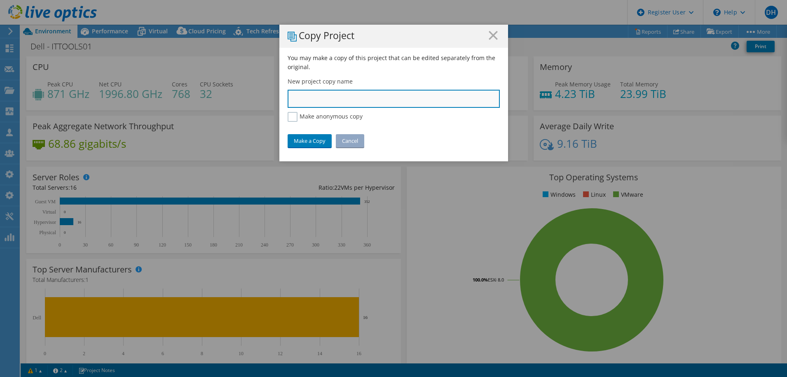
click at [366, 105] on input "text" at bounding box center [394, 99] width 212 height 18
type input "Powers Ferry- Primary Compellent"
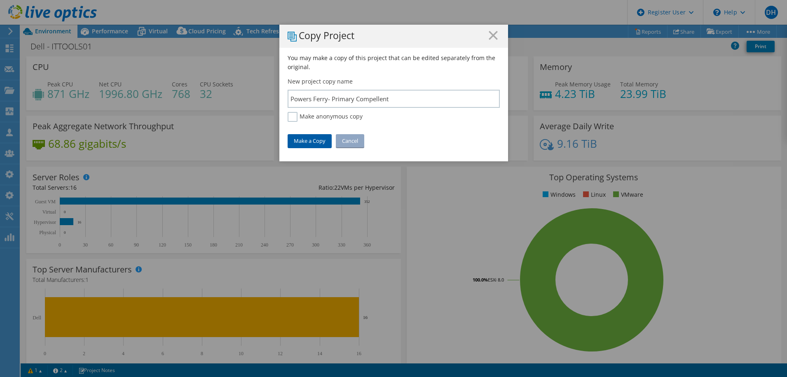
click at [302, 142] on link "Make a Copy" at bounding box center [310, 140] width 44 height 13
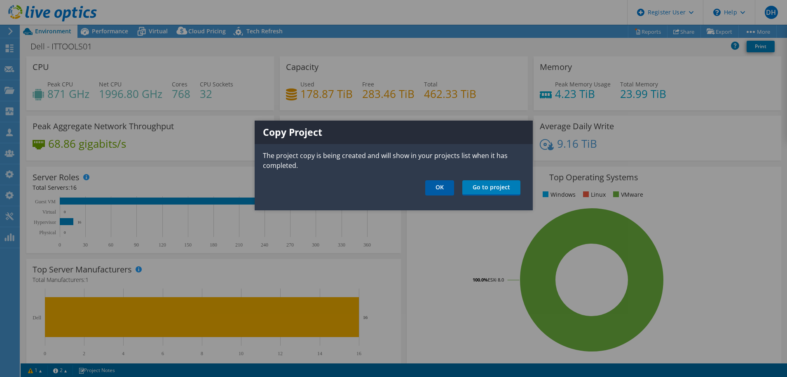
click at [434, 190] on link "OK" at bounding box center [439, 187] width 29 height 15
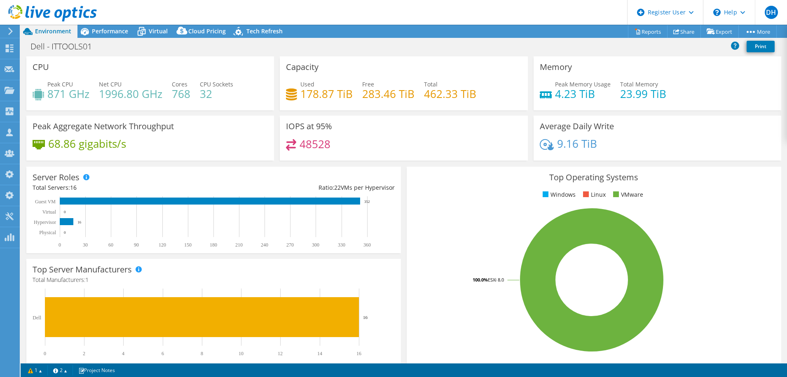
click at [55, 16] on use at bounding box center [52, 13] width 89 height 16
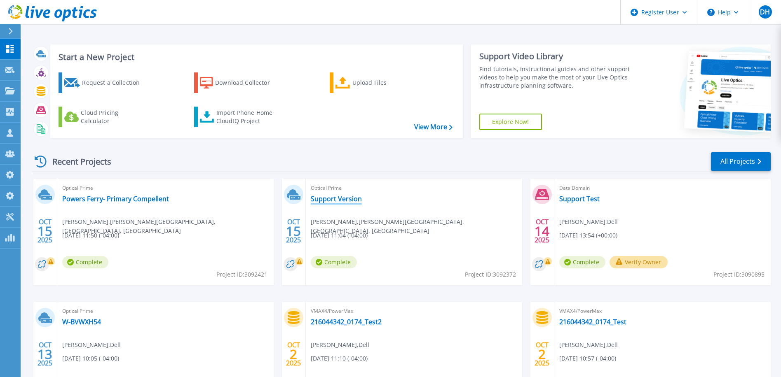
click at [325, 197] on link "Support Version" at bounding box center [336, 199] width 51 height 8
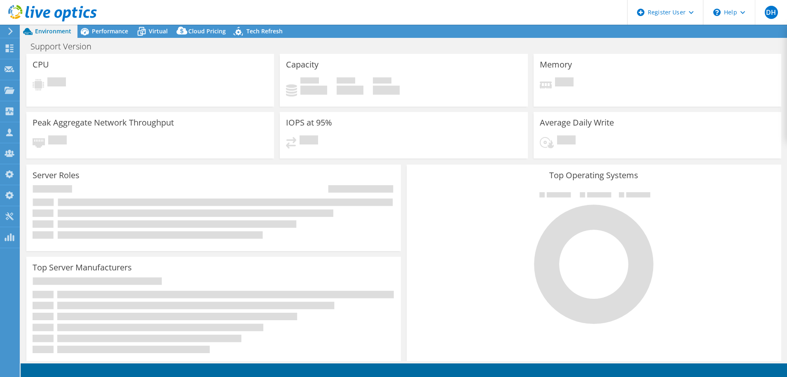
select select "USD"
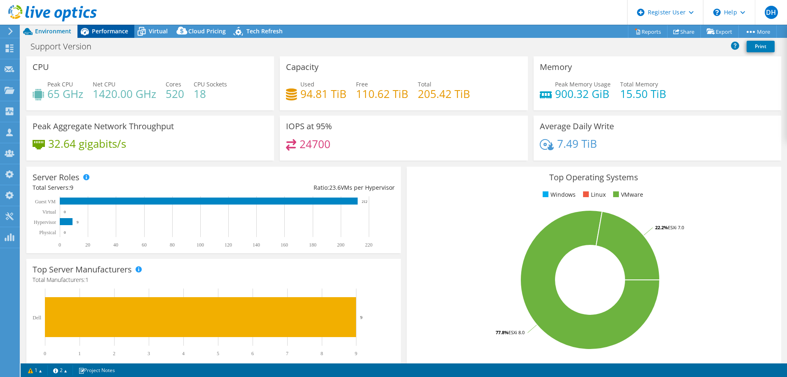
click at [107, 33] on span "Performance" at bounding box center [110, 31] width 36 height 8
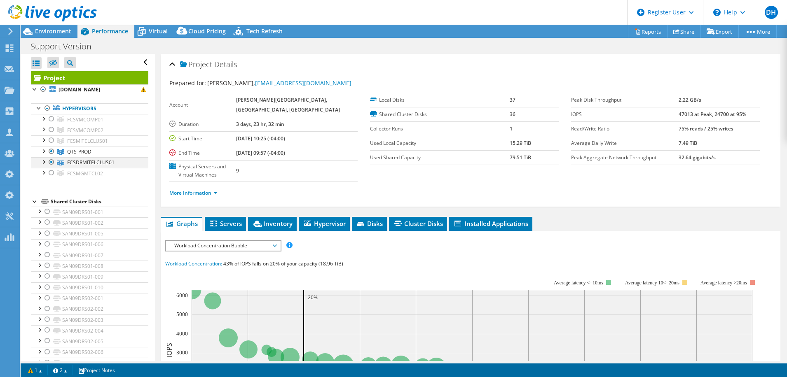
click at [51, 163] on div at bounding box center [51, 162] width 8 height 10
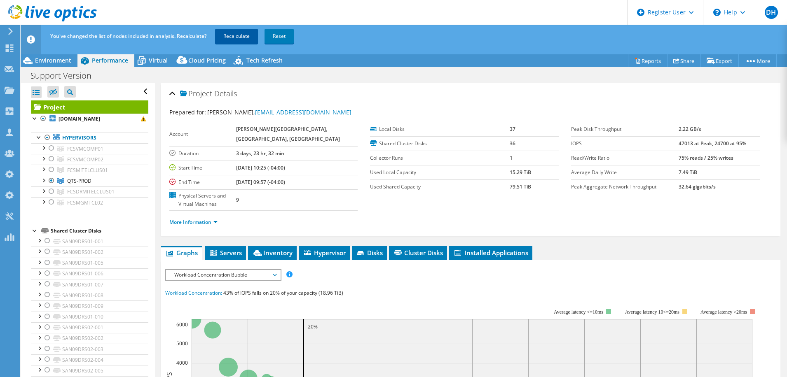
click at [237, 39] on link "Recalculate" at bounding box center [236, 36] width 43 height 15
click at [94, 77] on h1 "Support Version" at bounding box center [65, 75] width 77 height 9
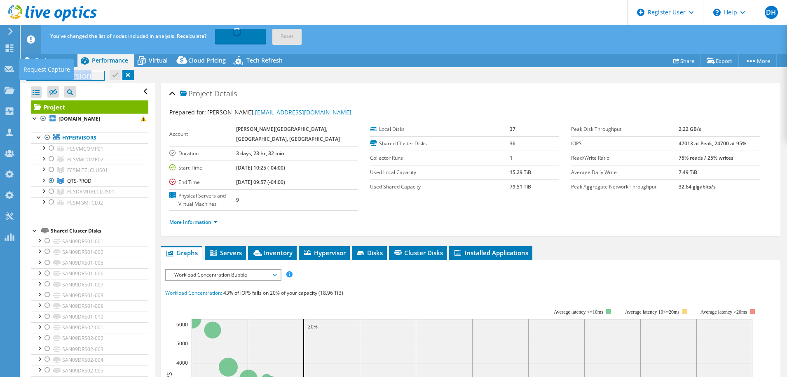
drag, startPoint x: 95, startPoint y: 76, endPoint x: -16, endPoint y: 63, distance: 112.0
click at [0, 63] on html "DH Dell Admin User [PERSON_NAME] [PERSON_NAME][EMAIL_ADDRESS][PERSON_NAME][DOMA…" at bounding box center [393, 188] width 787 height 377
paste h1
drag, startPoint x: 197, startPoint y: 76, endPoint x: 11, endPoint y: 73, distance: 185.8
click at [11, 73] on div "DH Dell Admin User [PERSON_NAME] [PERSON_NAME][EMAIL_ADDRESS][PERSON_NAME][DOMA…" at bounding box center [393, 203] width 787 height 407
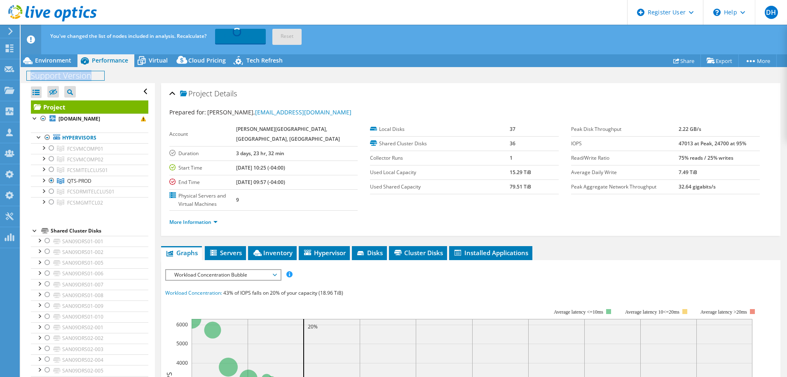
drag, startPoint x: 88, startPoint y: 74, endPoint x: 33, endPoint y: 75, distance: 55.6
click at [33, 75] on h1 "Support Version" at bounding box center [65, 75] width 77 height 9
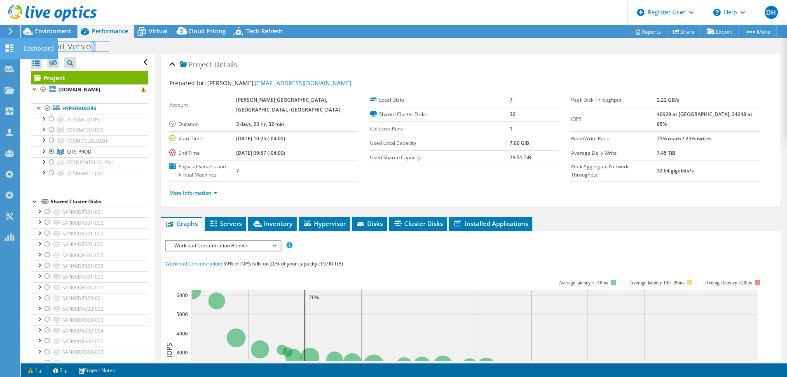
drag, startPoint x: 99, startPoint y: 46, endPoint x: 16, endPoint y: 44, distance: 82.8
click at [16, 44] on div "DH Dell Admin User [PERSON_NAME] [PERSON_NAME][EMAIL_ADDRESS][PERSON_NAME][DOMA…" at bounding box center [393, 188] width 787 height 377
click at [91, 46] on h1 "Support Version" at bounding box center [65, 46] width 77 height 9
drag, startPoint x: 94, startPoint y: 46, endPoint x: 26, endPoint y: 44, distance: 67.6
click at [26, 44] on div "Support Version Print" at bounding box center [404, 46] width 766 height 15
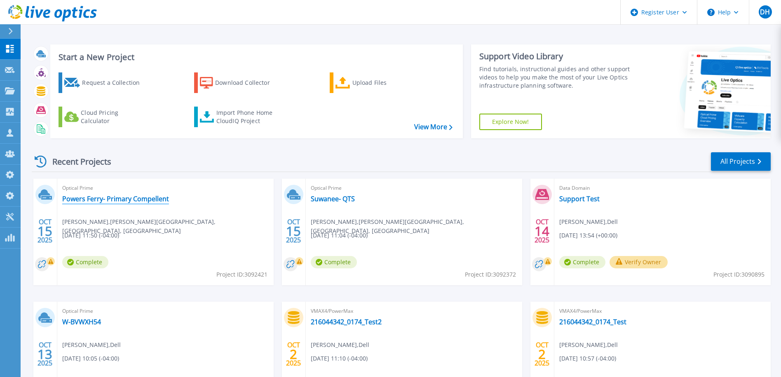
click at [123, 201] on link "Powers Ferry- Primary Compellent" at bounding box center [115, 199] width 107 height 8
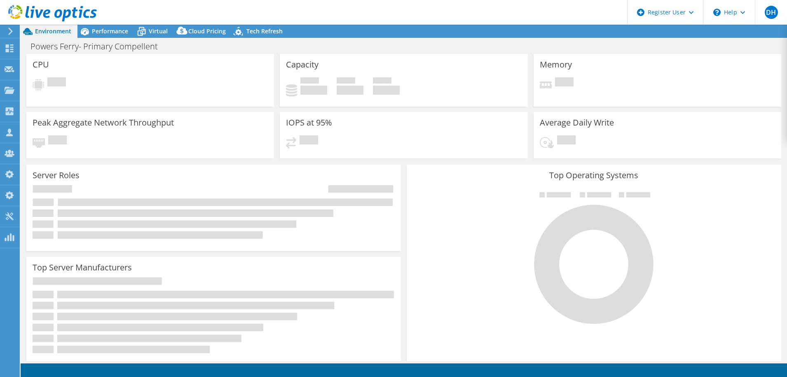
select select "USD"
